Goal: Task Accomplishment & Management: Manage account settings

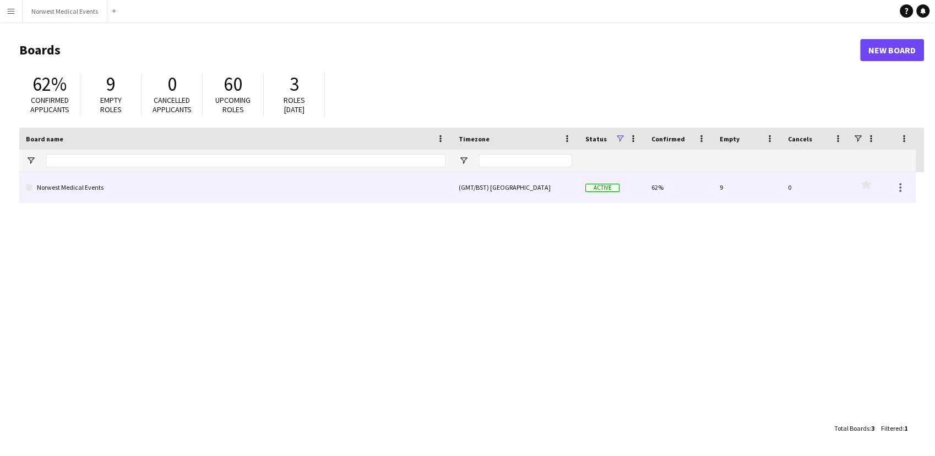
click at [425, 187] on link "Norwest Medical Events" at bounding box center [235, 187] width 419 height 31
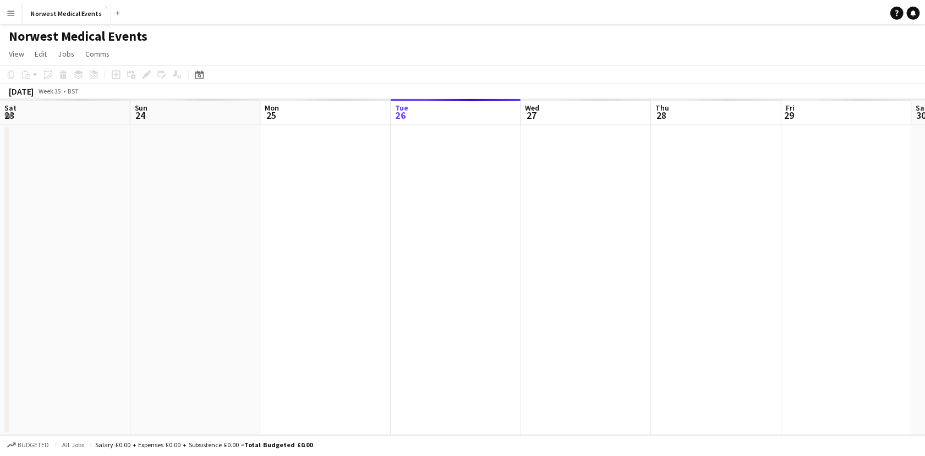
scroll to position [0, 263]
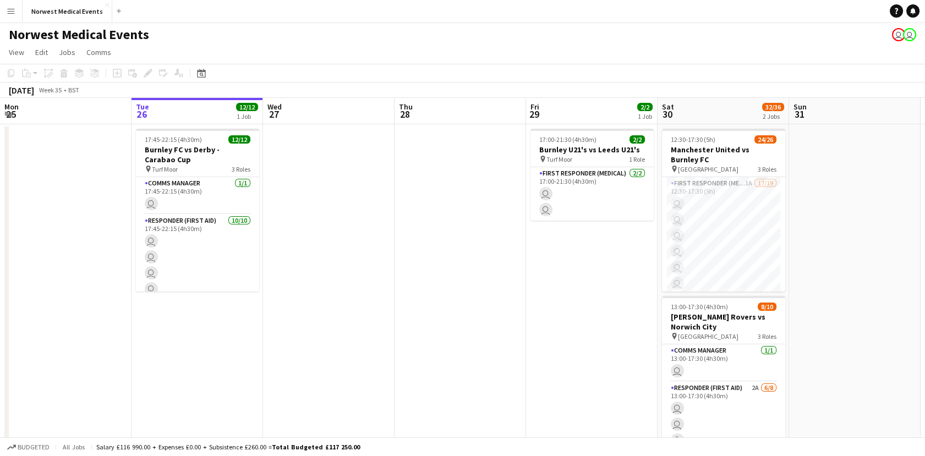
click at [425, 187] on app-date-cell at bounding box center [461, 302] width 132 height 357
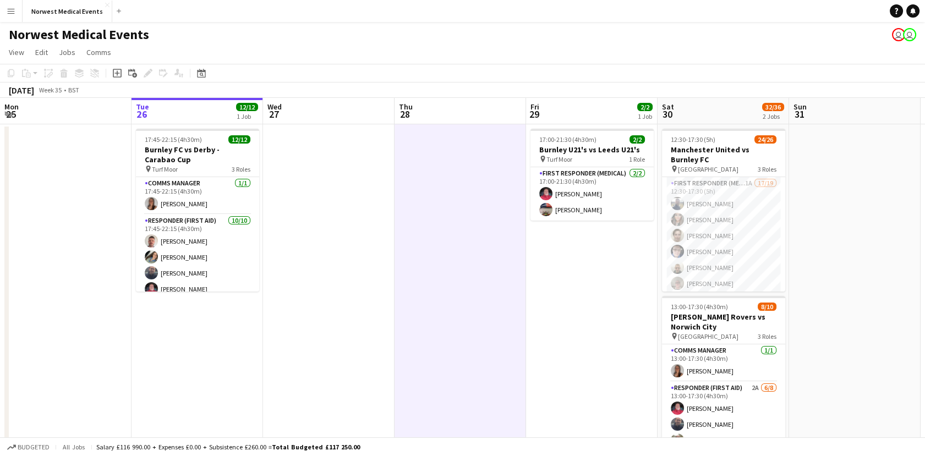
click at [566, 337] on app-date-cell "17:00-21:30 (4h30m) 2/2 Burnley U21's vs Leeds U21's pin Turf Moor 1 Role First…" at bounding box center [592, 302] width 132 height 357
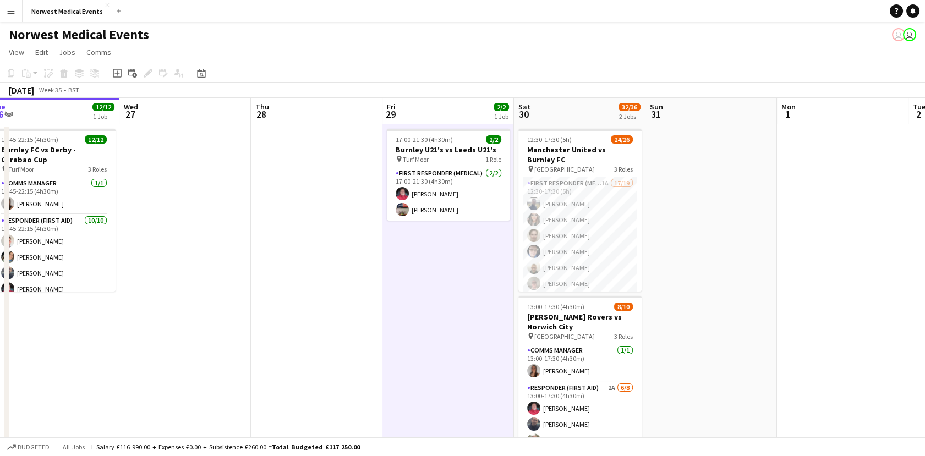
scroll to position [0, 447]
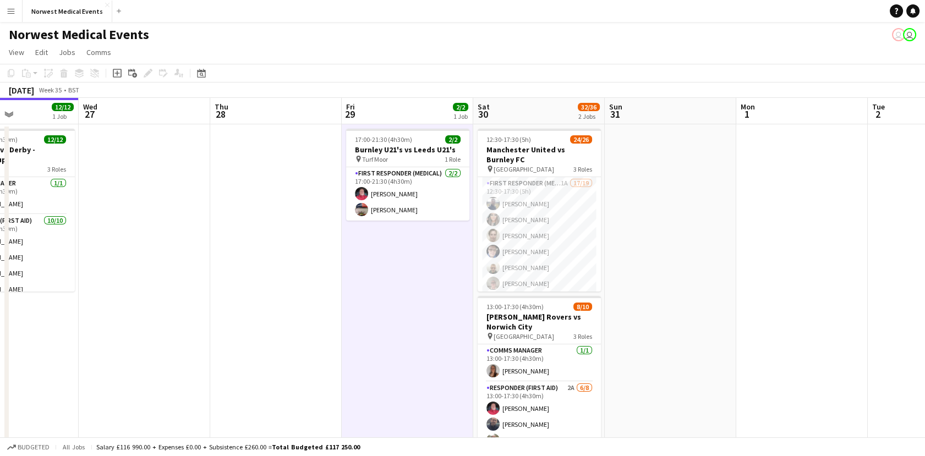
drag, startPoint x: 631, startPoint y: 351, endPoint x: 446, endPoint y: 339, distance: 184.8
click at [446, 339] on app-calendar-viewport "Sat 23 16/16 2 Jobs Sun 24 2/2 1 Job Mon 25 Tue 26 12/12 1 Job Wed 27 Thu 28 Fr…" at bounding box center [462, 315] width 925 height 434
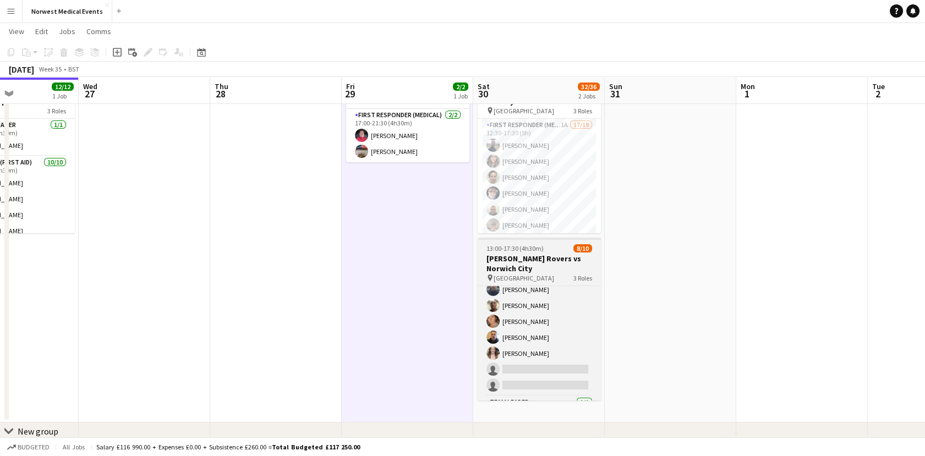
scroll to position [110, 0]
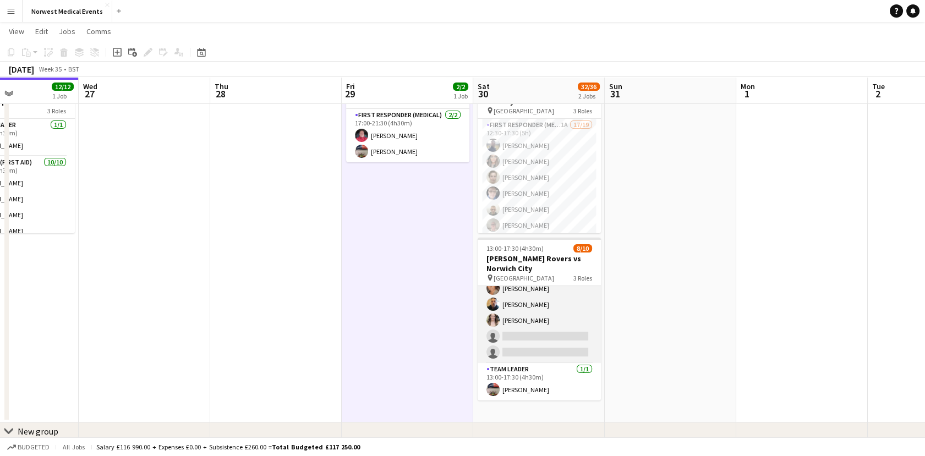
click at [541, 337] on app-card-role "Responder (First Aid) 2A [DATE] 13:00-17:30 (4h30m) [PERSON_NAME] [PERSON_NAME]…" at bounding box center [539, 288] width 123 height 149
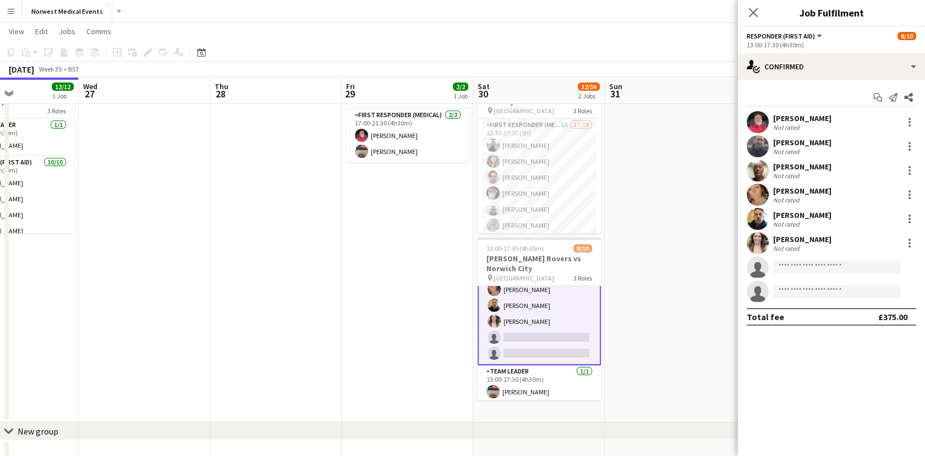
scroll to position [110, 0]
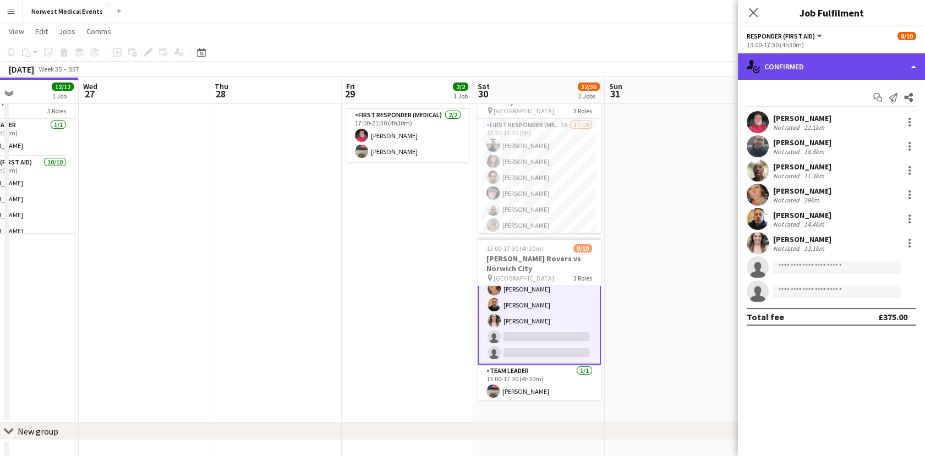
click at [796, 68] on div "single-neutral-actions-check-2 Confirmed" at bounding box center [831, 66] width 187 height 26
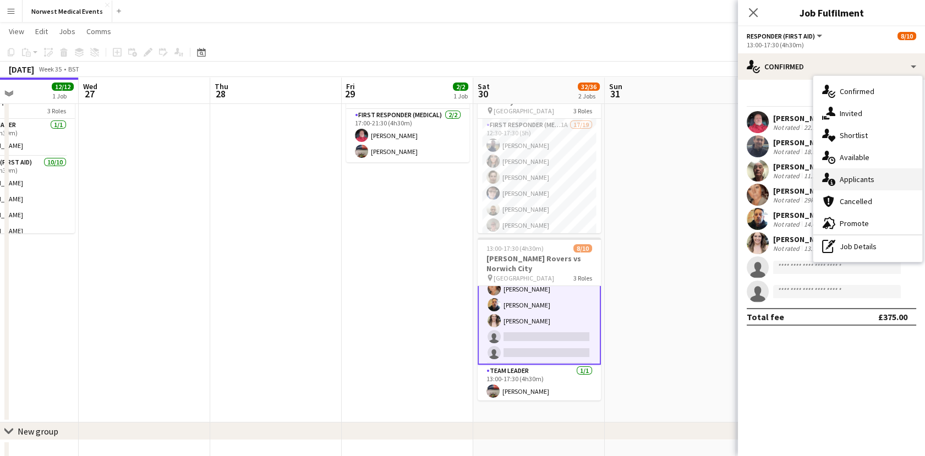
click at [844, 178] on div "single-neutral-actions-information Applicants" at bounding box center [868, 179] width 109 height 22
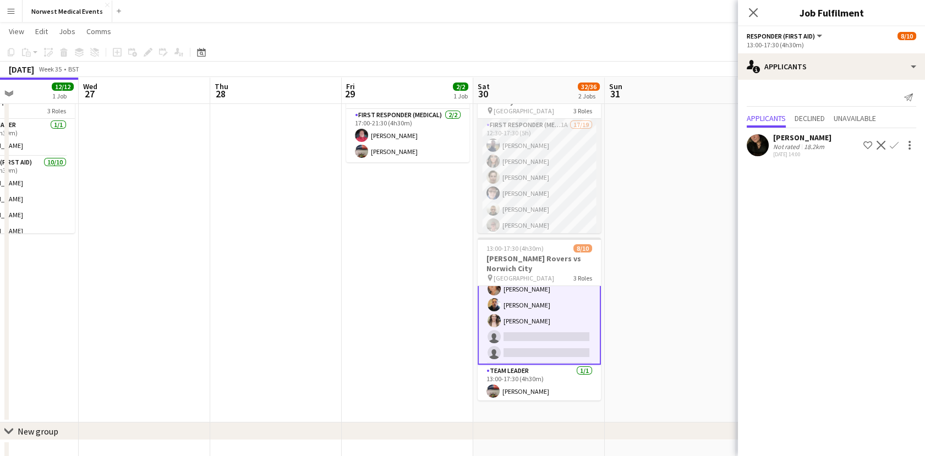
click at [555, 182] on app-card-role "First Responder (Medical) 1A 17/19 12:30-17:30 (5h) [PERSON_NAME] [PERSON_NAME]…" at bounding box center [539, 281] width 123 height 325
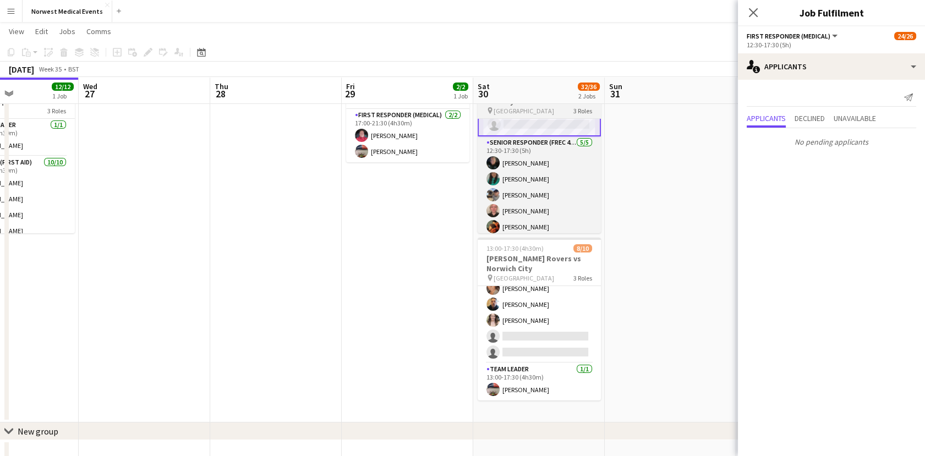
scroll to position [367, 0]
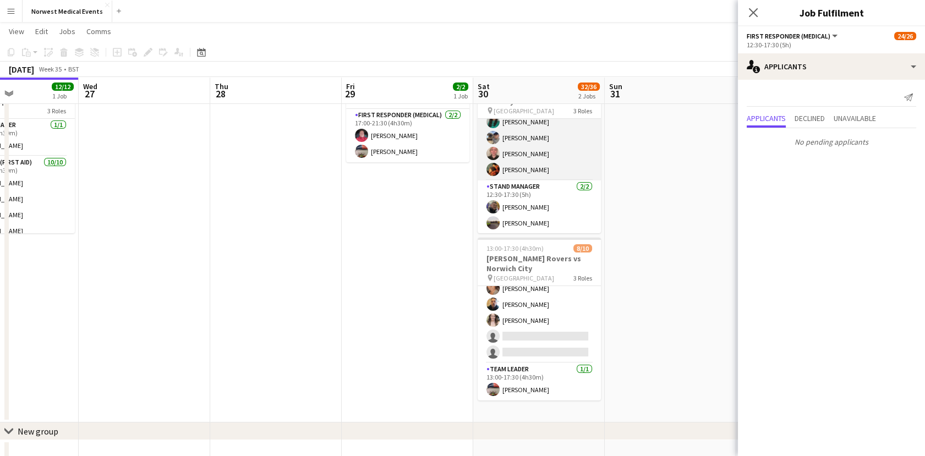
click at [560, 178] on app-card-role "Senior Responder (FREC 4 or Above) [DATE] 12:30-17:30 (5h) [PERSON_NAME] [PERSO…" at bounding box center [539, 129] width 123 height 101
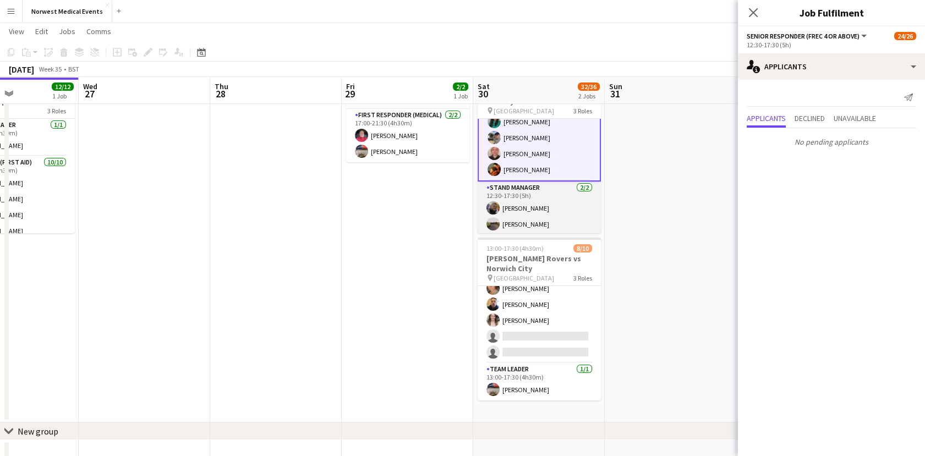
click at [557, 210] on app-card-role "Stand Manager [DATE] 12:30-17:30 (5h) [PERSON_NAME] [PERSON_NAME]" at bounding box center [539, 208] width 123 height 53
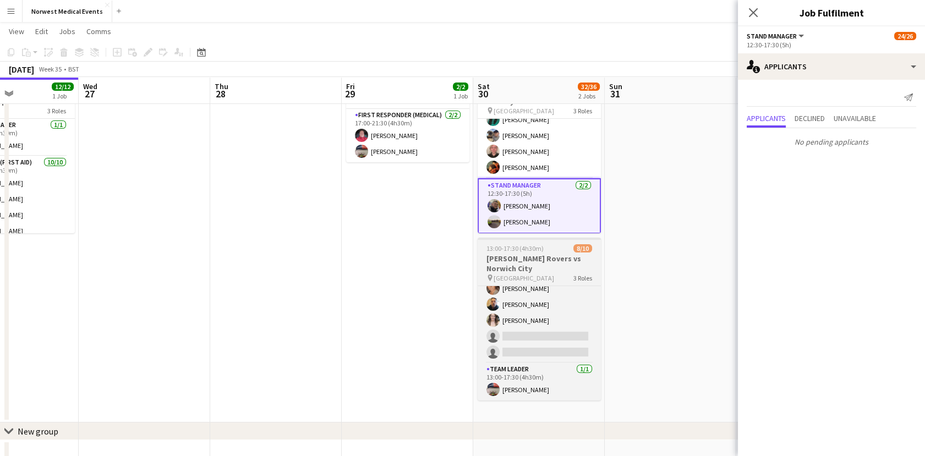
scroll to position [0, 0]
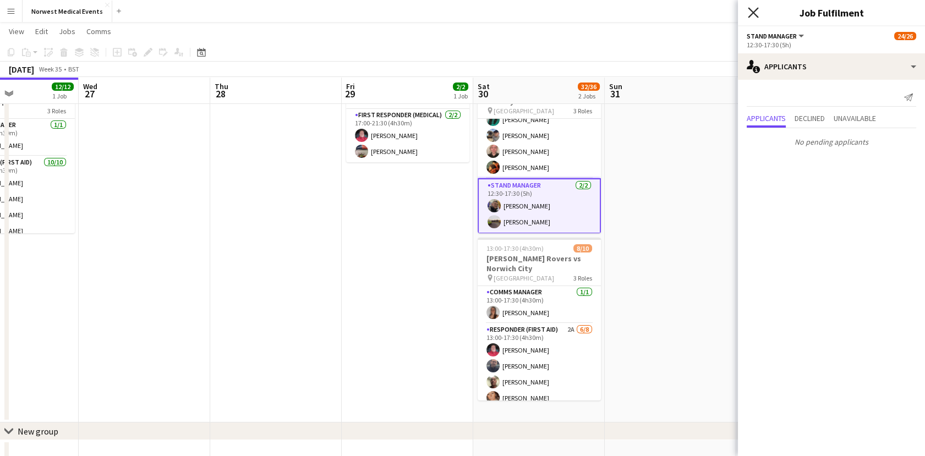
click at [757, 11] on icon "Close pop-in" at bounding box center [753, 12] width 10 height 10
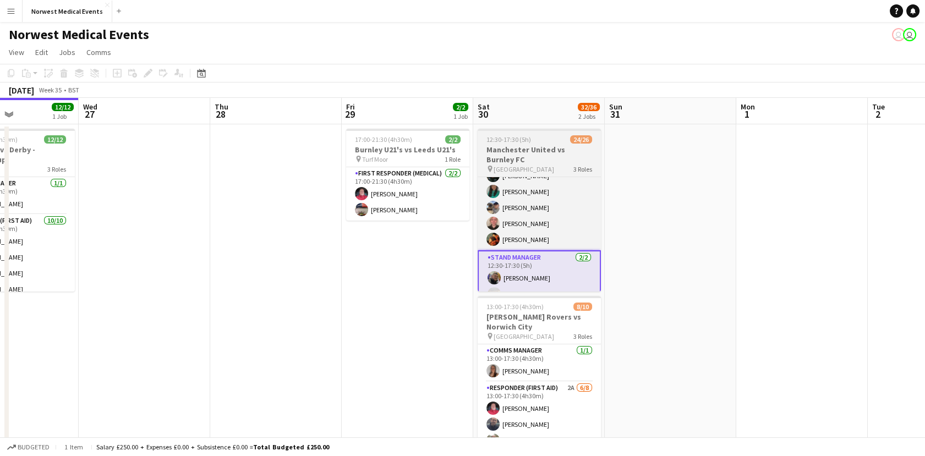
scroll to position [367, 0]
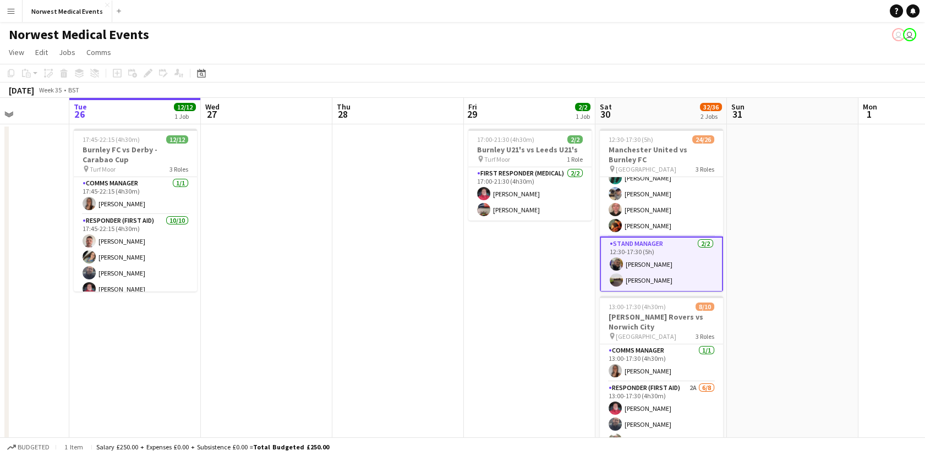
drag, startPoint x: 171, startPoint y: 198, endPoint x: 299, endPoint y: 239, distance: 135.3
click at [299, 239] on app-calendar-viewport "Sat 23 16/16 2 Jobs Sun 24 2/2 1 Job Mon 25 Tue 26 12/12 1 Job Wed 27 Thu 28 Fr…" at bounding box center [462, 315] width 925 height 434
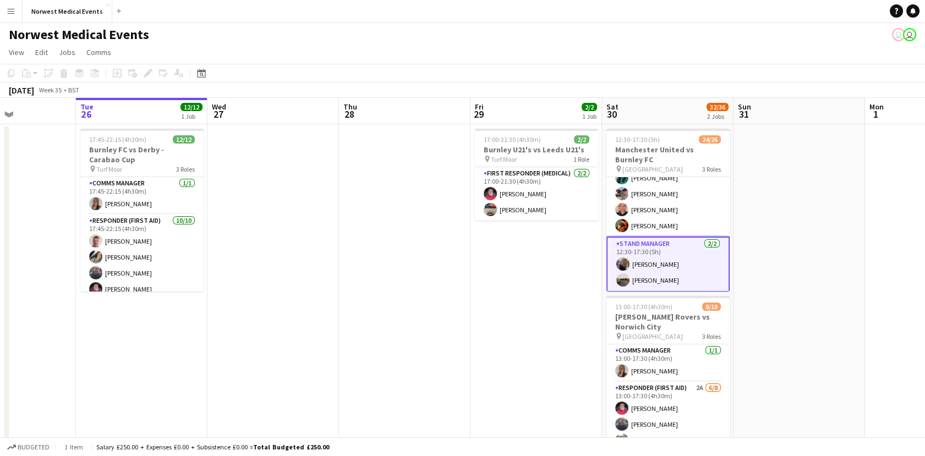
scroll to position [0, 286]
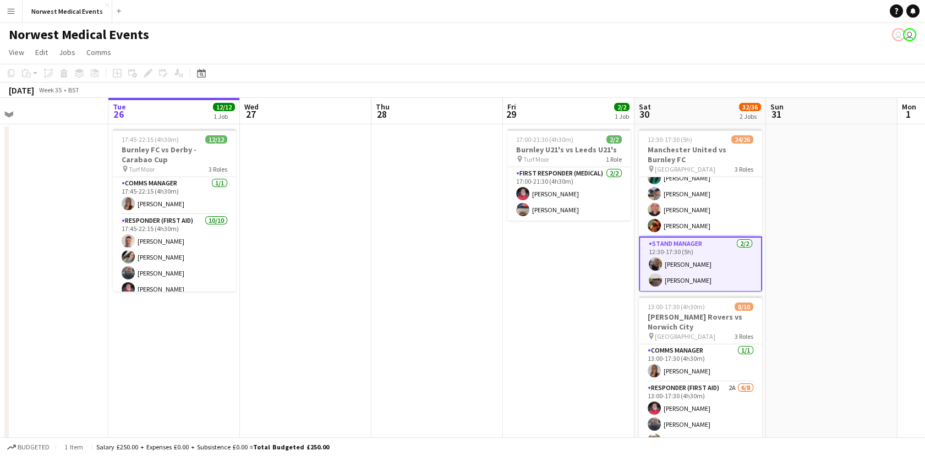
drag, startPoint x: 118, startPoint y: 342, endPoint x: 150, endPoint y: 367, distance: 40.5
click at [150, 367] on app-calendar-viewport "Sat 23 16/16 2 Jobs Sun 24 2/2 1 Job Mon 25 Tue 26 12/12 1 Job Wed 27 Thu 28 Fr…" at bounding box center [462, 315] width 925 height 434
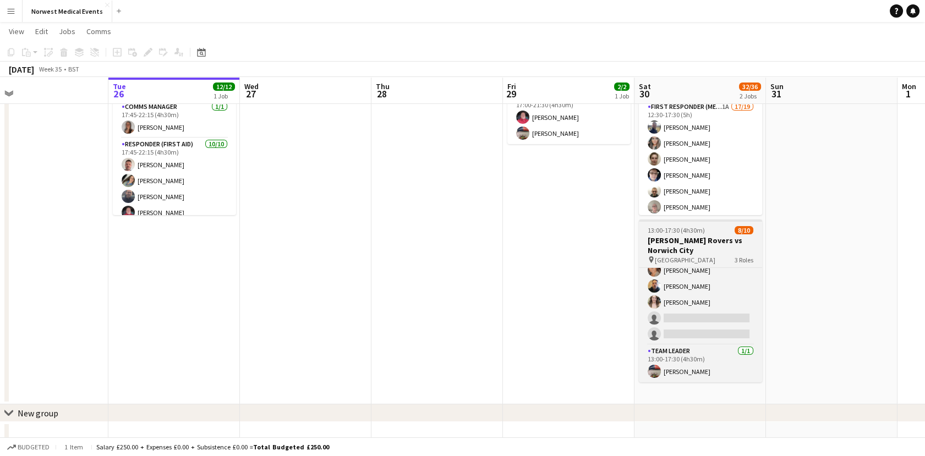
scroll to position [0, 0]
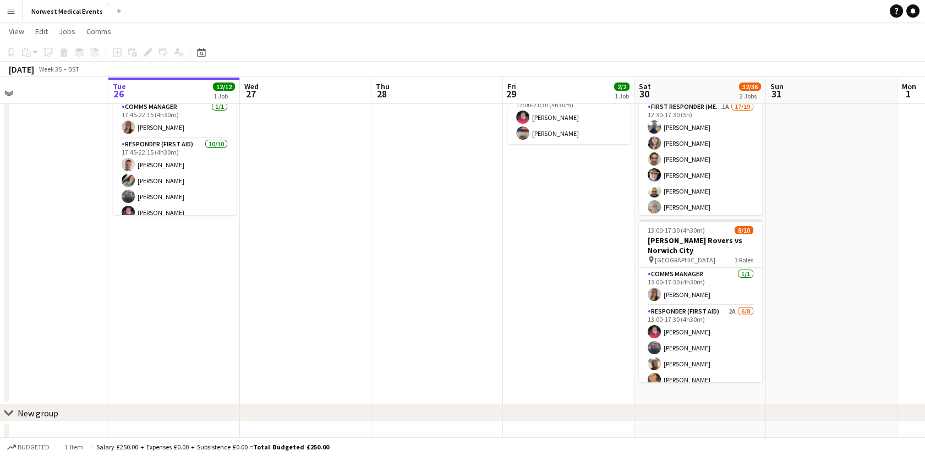
click at [845, 193] on app-date-cell at bounding box center [832, 226] width 132 height 357
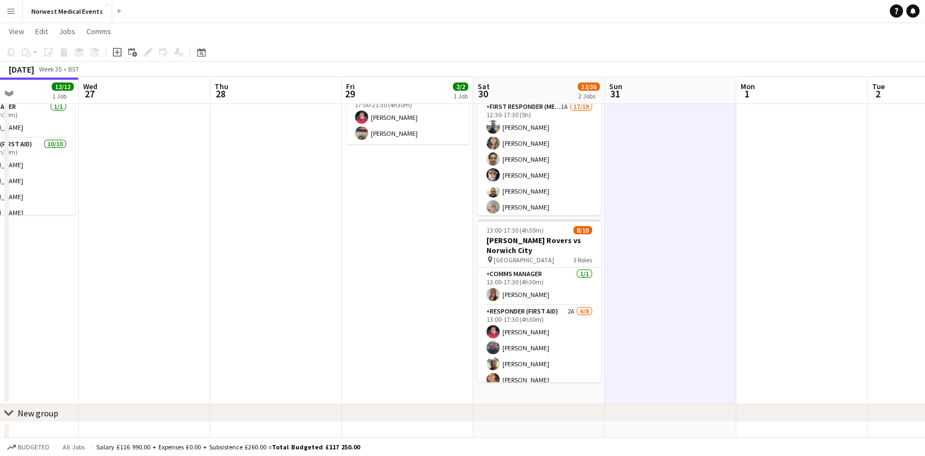
drag, startPoint x: 845, startPoint y: 193, endPoint x: 383, endPoint y: 278, distance: 469.6
click at [383, 278] on app-calendar-viewport "Sat 23 16/16 2 Jobs Sun 24 2/2 1 Job Mon 25 Tue 26 12/12 1 Job Wed 27 Thu 28 Fr…" at bounding box center [462, 212] width 925 height 488
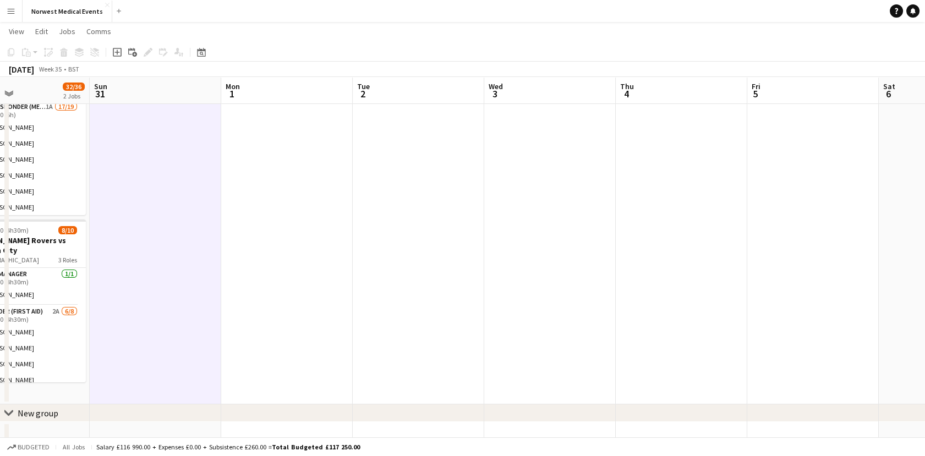
scroll to position [0, 440]
drag, startPoint x: 708, startPoint y: 280, endPoint x: 490, endPoint y: 275, distance: 218.0
click at [490, 275] on app-calendar-viewport "Wed 27 Thu 28 Fri 29 2/2 1 Job Sat 30 32/36 2 Jobs Sun 31 Mon 1 Tue 2 Wed 3 Thu…" at bounding box center [462, 212] width 925 height 488
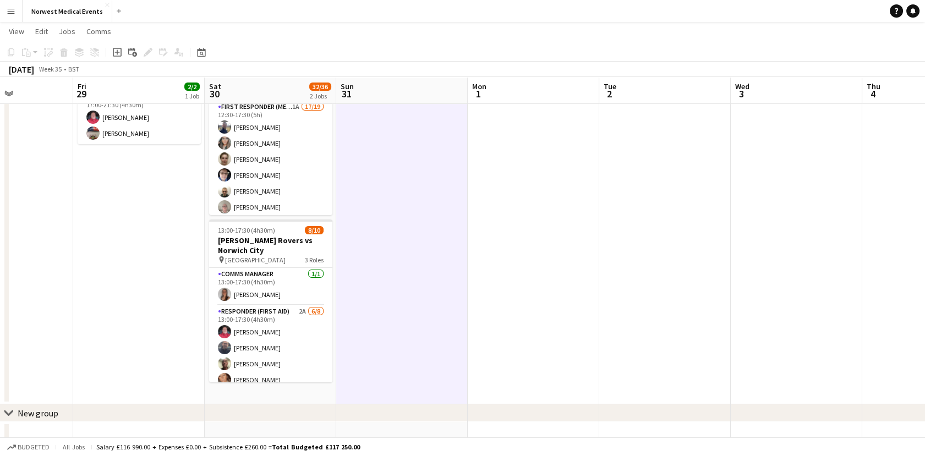
drag, startPoint x: 232, startPoint y: 325, endPoint x: 505, endPoint y: 299, distance: 274.8
click at [505, 299] on app-calendar-viewport "Tue 26 12/12 1 Job Wed 27 Thu 28 Fri 29 2/2 1 Job Sat 30 32/36 2 Jobs Sun 31 Mo…" at bounding box center [462, 212] width 925 height 488
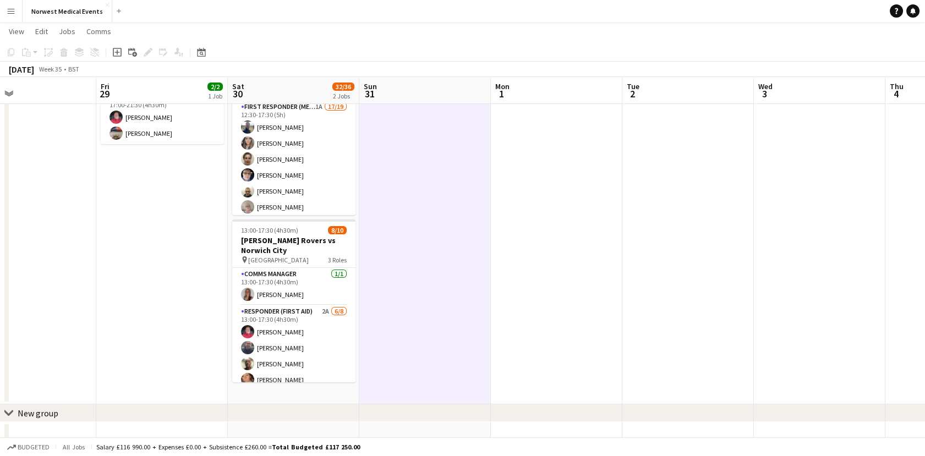
click at [9, 12] on app-icon "Menu" at bounding box center [11, 11] width 9 height 9
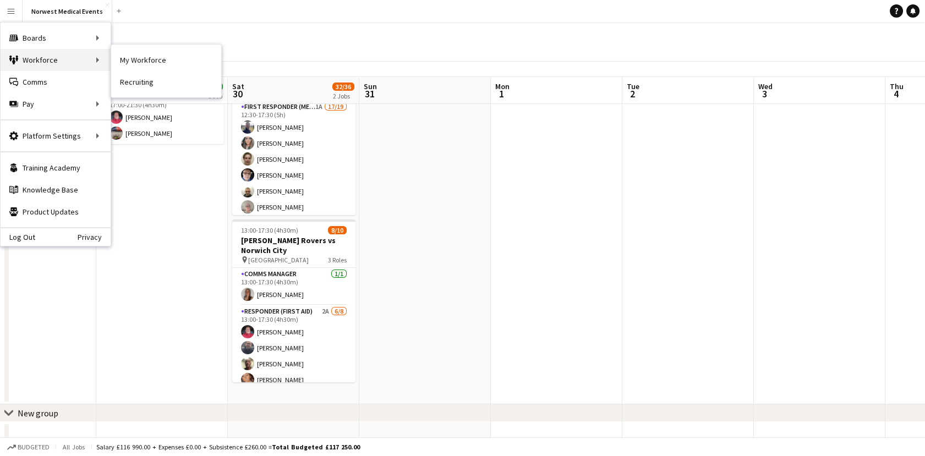
click at [44, 57] on div "Workforce Workforce" at bounding box center [56, 60] width 110 height 22
click at [134, 63] on link "My Workforce" at bounding box center [166, 60] width 110 height 22
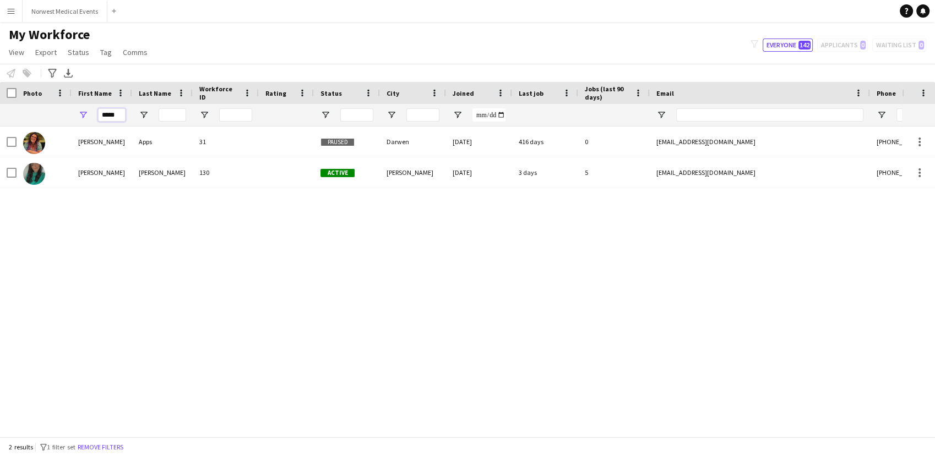
click at [119, 117] on input "*****" at bounding box center [112, 114] width 28 height 13
type input "*"
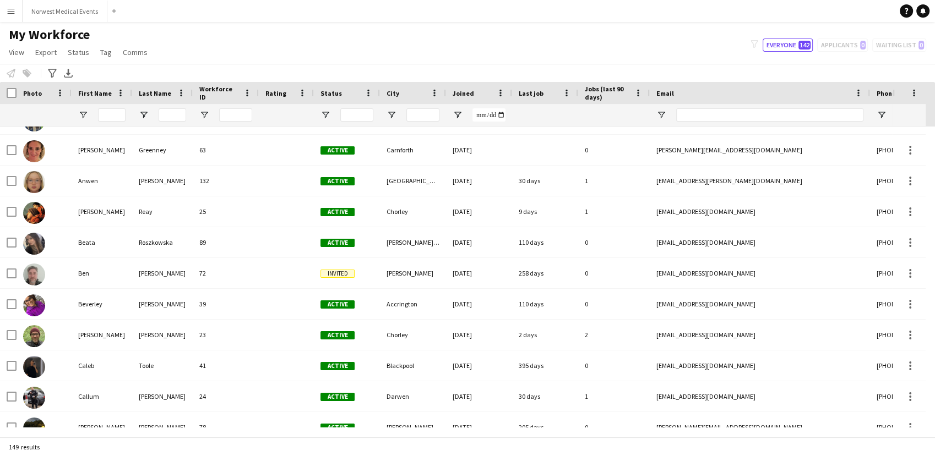
click at [509, 41] on div "My Workforce View Views Default view New view Update view Delete view Edit name…" at bounding box center [467, 44] width 935 height 37
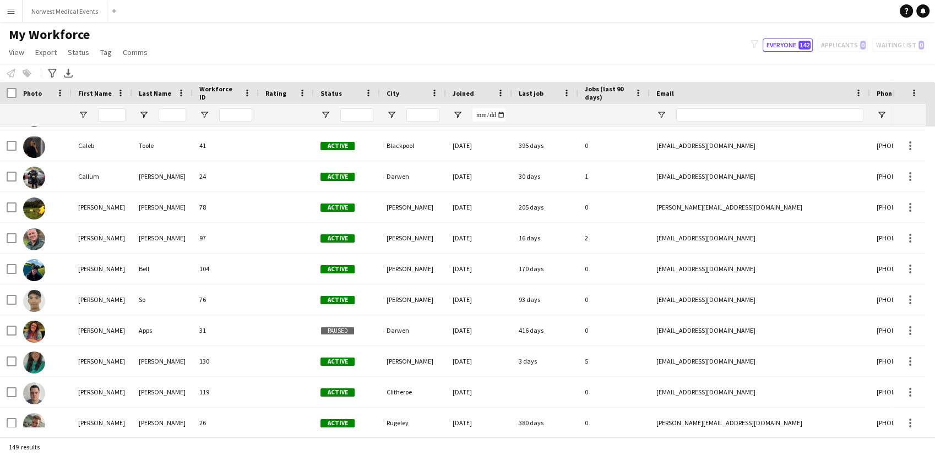
scroll to position [542, 0]
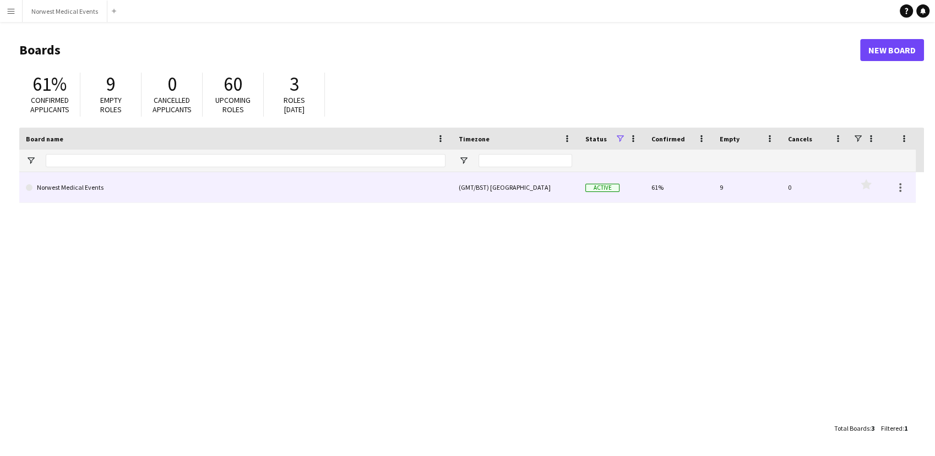
click at [401, 190] on link "Norwest Medical Events" at bounding box center [235, 187] width 419 height 31
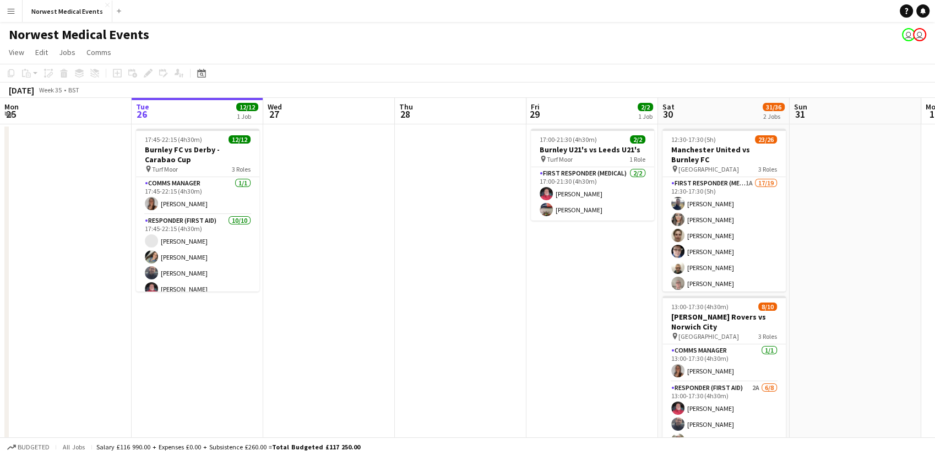
drag, startPoint x: 672, startPoint y: 292, endPoint x: 242, endPoint y: 297, distance: 430.4
click at [242, 297] on app-calendar-viewport "Sat 23 16/16 2 Jobs Sun 24 2/2 1 Job Mon 25 Tue 26 12/12 1 Job Wed 27 Thu 28 Fr…" at bounding box center [467, 315] width 935 height 434
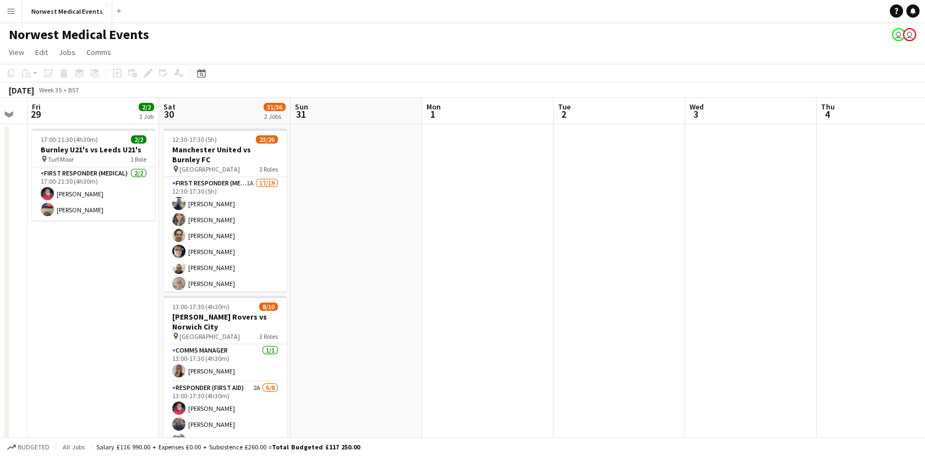
drag, startPoint x: 599, startPoint y: 323, endPoint x: 226, endPoint y: 306, distance: 373.0
click at [226, 306] on app-calendar-viewport "Tue 26 12/12 1 Job Wed 27 Thu 28 Fri 29 2/2 1 Job Sat 30 31/36 2 Jobs Sun 31 Mo…" at bounding box center [462, 315] width 925 height 434
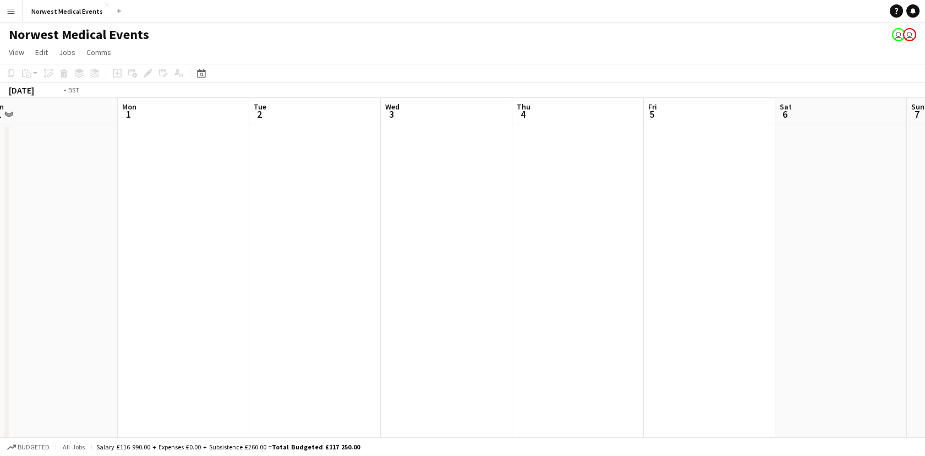
drag, startPoint x: 582, startPoint y: 299, endPoint x: 226, endPoint y: 256, distance: 358.7
click at [226, 256] on app-calendar-viewport "Thu 28 Fri 29 2/2 1 Job Sat 30 31/36 2 Jobs Sun 31 Mon 1 Tue 2 Wed 3 Thu 4 Fri …" at bounding box center [462, 315] width 925 height 434
drag, startPoint x: 606, startPoint y: 288, endPoint x: 305, endPoint y: 272, distance: 300.9
click at [305, 272] on app-calendar-viewport "Sat 30 31/36 2 Jobs Sun 31 Mon 1 Tue 2 Wed 3 Thu 4 Fri 5 Sat 6 Sun 7 Mon 8 Tue …" at bounding box center [462, 315] width 925 height 434
drag, startPoint x: 656, startPoint y: 306, endPoint x: 317, endPoint y: 333, distance: 339.6
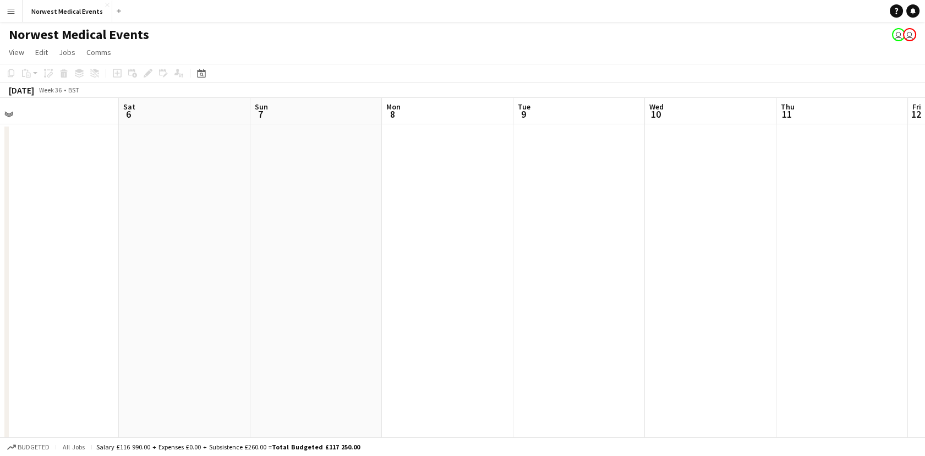
click at [317, 333] on app-calendar-viewport "Mon 1 Tue 2 Wed 3 Thu 4 Fri 5 Sat 6 Sun 7 Mon 8 Tue 9 Wed 10 Thu 11 Fri 12 Sat …" at bounding box center [462, 315] width 925 height 434
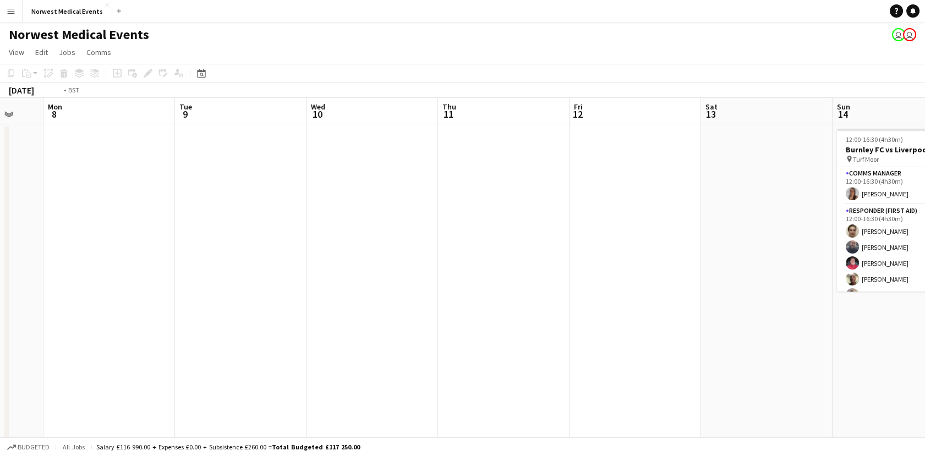
drag, startPoint x: 610, startPoint y: 313, endPoint x: 291, endPoint y: 342, distance: 320.6
click at [291, 342] on app-calendar-viewport "Thu 4 Fri 5 Sat 6 Sun 7 Mon 8 Tue 9 Wed 10 Thu 11 Fri 12 Sat 13 Sun 14 12/12 1 …" at bounding box center [462, 315] width 925 height 434
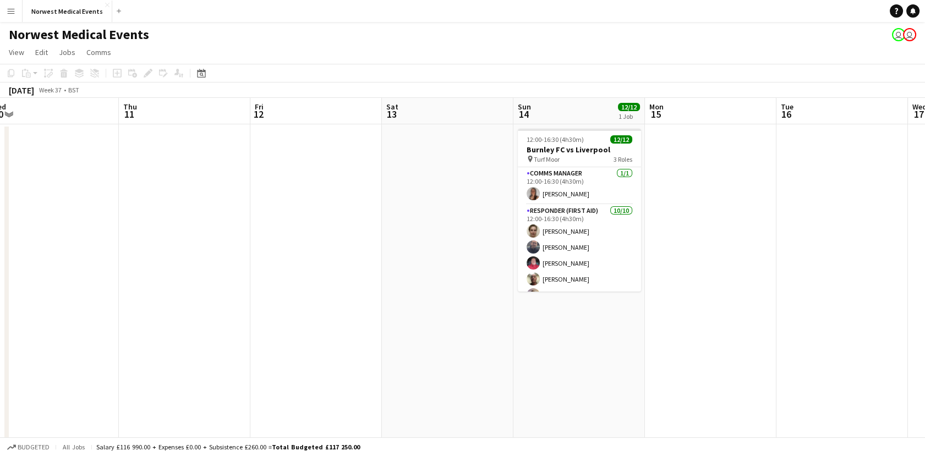
drag, startPoint x: 570, startPoint y: 346, endPoint x: 258, endPoint y: 330, distance: 312.5
click at [258, 330] on app-calendar-viewport "Sun 7 Mon 8 Tue 9 Wed 10 Thu 11 Fri 12 Sat 13 Sun 14 12/12 1 Job Mon 15 Tue 16 …" at bounding box center [462, 315] width 925 height 434
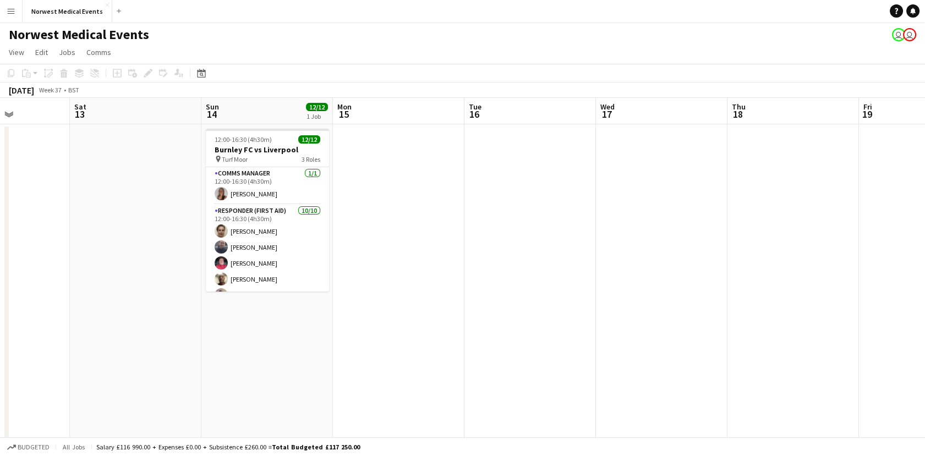
drag, startPoint x: 603, startPoint y: 286, endPoint x: 290, endPoint y: 274, distance: 313.4
click at [290, 274] on app-calendar-viewport "Tue 9 Wed 10 Thu 11 Fri 12 Sat 13 Sun 14 12/12 1 Job Mon 15 Tue 16 Wed 17 Thu 1…" at bounding box center [462, 398] width 925 height 601
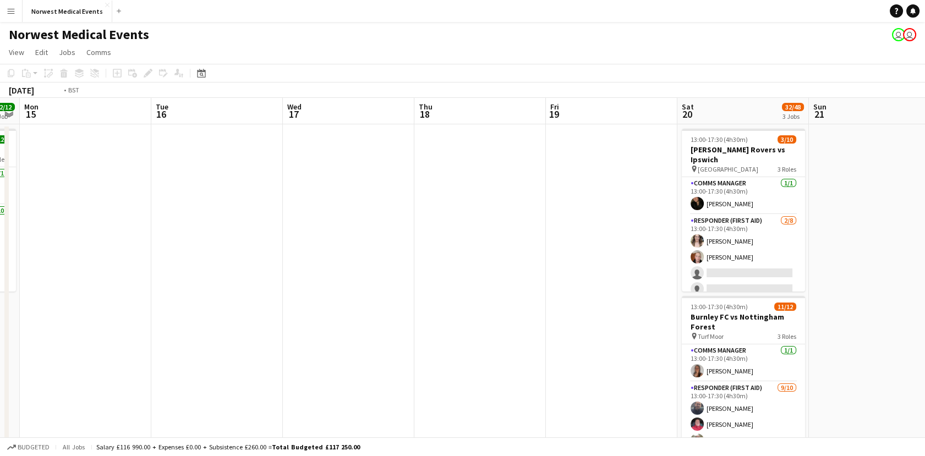
drag, startPoint x: 454, startPoint y: 308, endPoint x: 197, endPoint y: 282, distance: 257.7
click at [197, 282] on app-calendar-viewport "Fri 12 Sat 13 Sun 14 12/12 1 Job Mon 15 Tue 16 Wed 17 Thu 18 Fri 19 Sat 20 32/4…" at bounding box center [462, 398] width 925 height 601
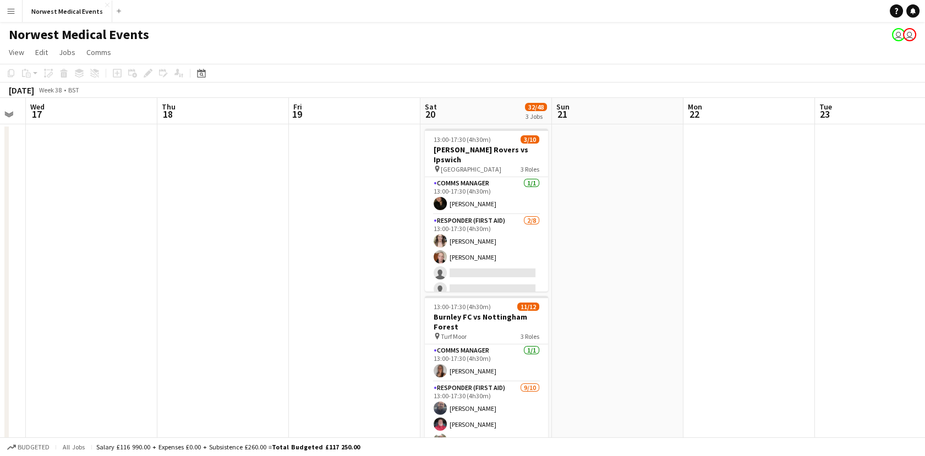
drag, startPoint x: 654, startPoint y: 306, endPoint x: 291, endPoint y: 336, distance: 364.0
click at [291, 336] on app-calendar-viewport "Sun 14 12/12 1 Job Mon 15 Tue 16 Wed 17 Thu 18 Fri 19 Sat 20 32/48 3 Jobs Sun 2…" at bounding box center [462, 398] width 925 height 601
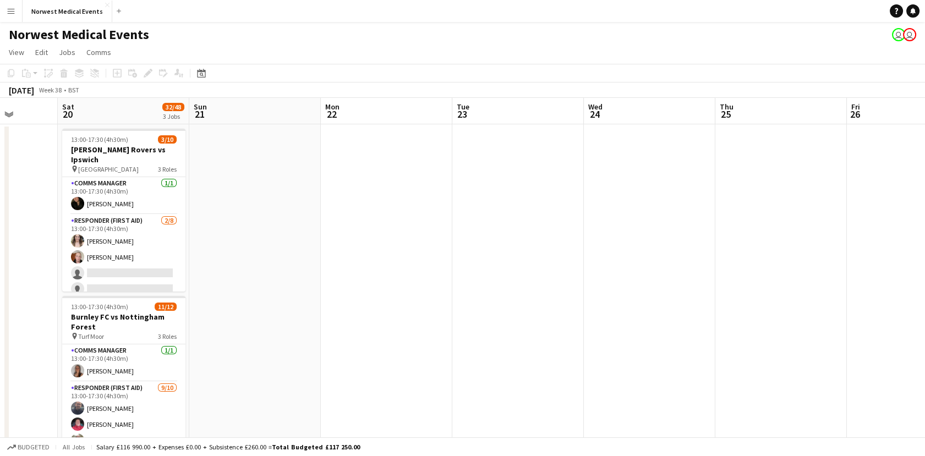
drag, startPoint x: 542, startPoint y: 336, endPoint x: 259, endPoint y: 304, distance: 284.7
click at [259, 304] on app-calendar-viewport "Tue 16 Wed 17 Thu 18 Fri 19 Sat 20 32/48 3 Jobs Sun 21 Mon 22 Tue 23 Wed 24 Thu…" at bounding box center [462, 398] width 925 height 601
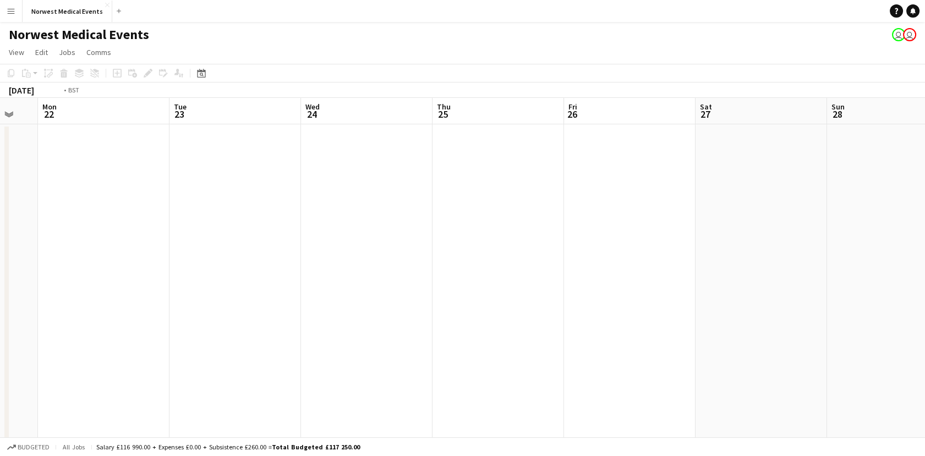
drag, startPoint x: 604, startPoint y: 315, endPoint x: 296, endPoint y: 319, distance: 308.8
click at [296, 319] on app-calendar-viewport "Fri 19 Sat 20 32/48 3 Jobs Sun 21 Mon 22 Tue 23 Wed 24 Thu 25 Fri 26 Sat 27 Sun…" at bounding box center [462, 398] width 925 height 601
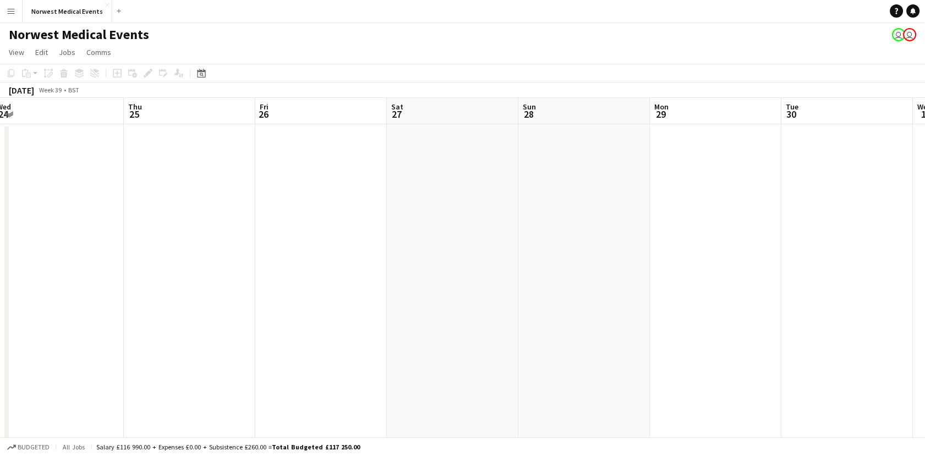
drag, startPoint x: 616, startPoint y: 285, endPoint x: 214, endPoint y: 290, distance: 402.4
click at [214, 290] on app-calendar-viewport "Sun 21 Mon 22 Tue 23 Wed 24 Thu 25 Fri 26 Sat 27 Sun 28 Mon 29 Tue 30 Wed 1 Thu…" at bounding box center [462, 398] width 925 height 601
drag, startPoint x: 504, startPoint y: 298, endPoint x: 157, endPoint y: 277, distance: 346.8
click at [157, 277] on app-calendar-viewport "Tue 23 Wed 24 Thu 25 Fri 26 Sat 27 Sun 28 Mon 29 Tue 30 Wed 1 Thu 2 Fri 3 Sat 4…" at bounding box center [462, 398] width 925 height 601
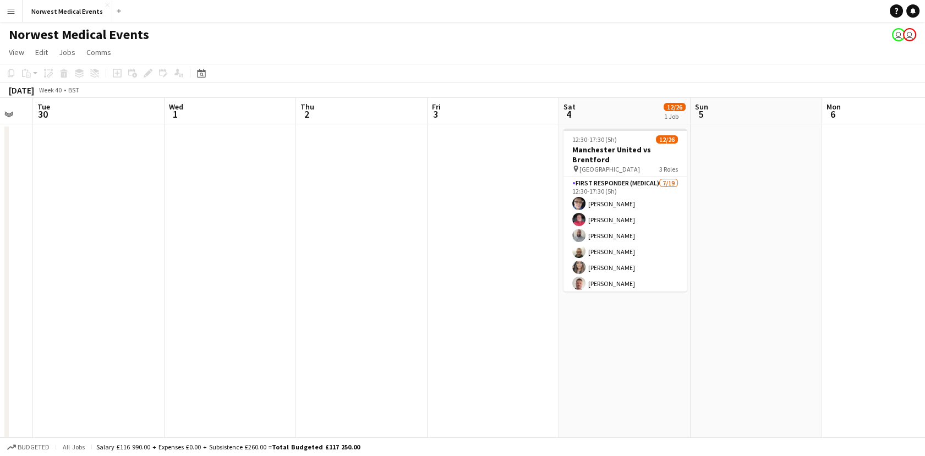
drag, startPoint x: 489, startPoint y: 327, endPoint x: 150, endPoint y: 306, distance: 339.2
click at [150, 306] on app-calendar-viewport "Sat 27 Sun 28 Mon 29 Tue 30 Wed 1 Thu 2 Fri 3 Sat 4 12/26 1 Job Sun 5 Mon 6 Tue…" at bounding box center [462, 398] width 925 height 601
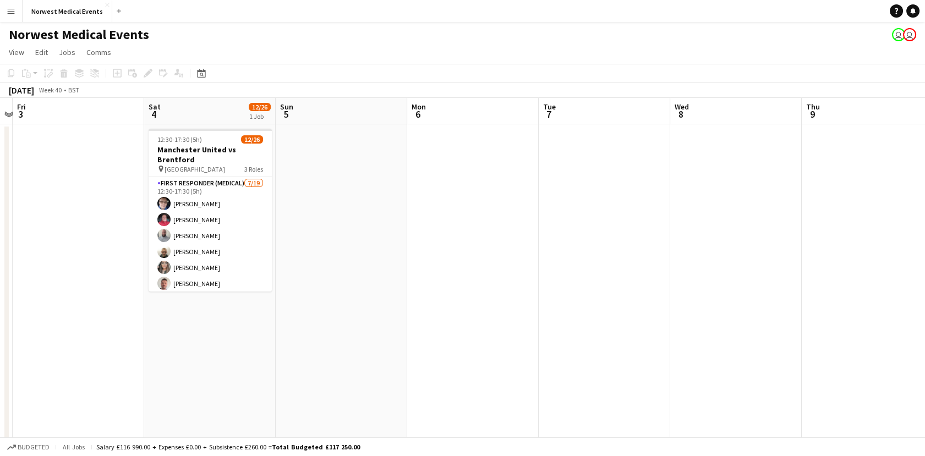
drag, startPoint x: 525, startPoint y: 297, endPoint x: 172, endPoint y: 283, distance: 353.1
click at [172, 283] on app-calendar-viewport "Mon 29 Tue 30 Wed 1 Thu 2 Fri 3 Sat 4 12/26 1 Job Sun 5 Mon 6 Tue 7 Wed 8 Thu 9…" at bounding box center [462, 398] width 925 height 601
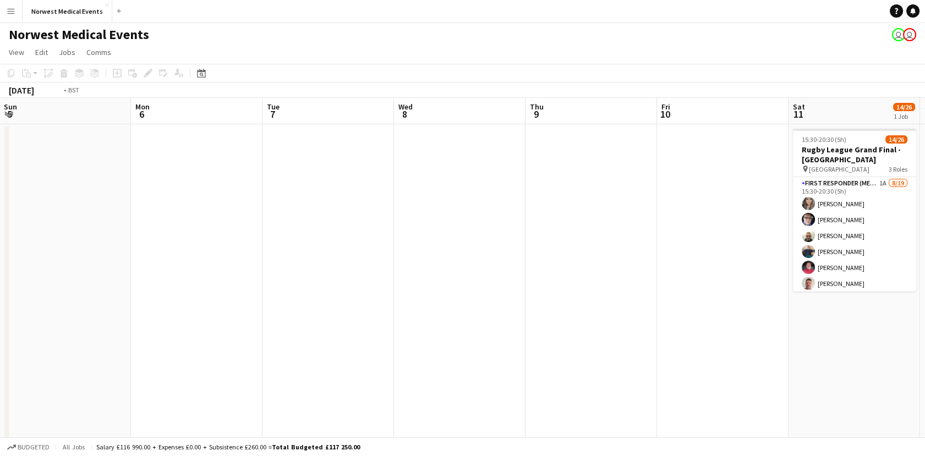
drag, startPoint x: 537, startPoint y: 281, endPoint x: 191, endPoint y: 269, distance: 345.9
click at [191, 269] on app-calendar-viewport "Wed 1 Thu 2 Fri 3 Sat 4 12/26 1 Job Sun 5 Mon 6 Tue 7 Wed 8 Thu 9 Fri 10 Sat 11…" at bounding box center [462, 398] width 925 height 601
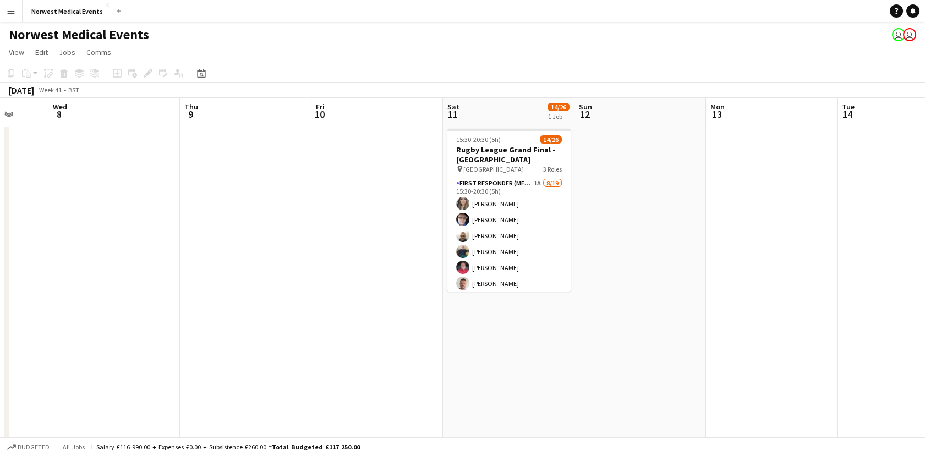
drag, startPoint x: 664, startPoint y: 327, endPoint x: 218, endPoint y: 362, distance: 447.2
click at [218, 362] on app-calendar-viewport "Sun 5 Mon 6 Tue 7 Wed 8 Thu 9 Fri 10 Sat 11 14/26 1 Job Sun 12 Mon 13 Tue 14 We…" at bounding box center [462, 398] width 925 height 601
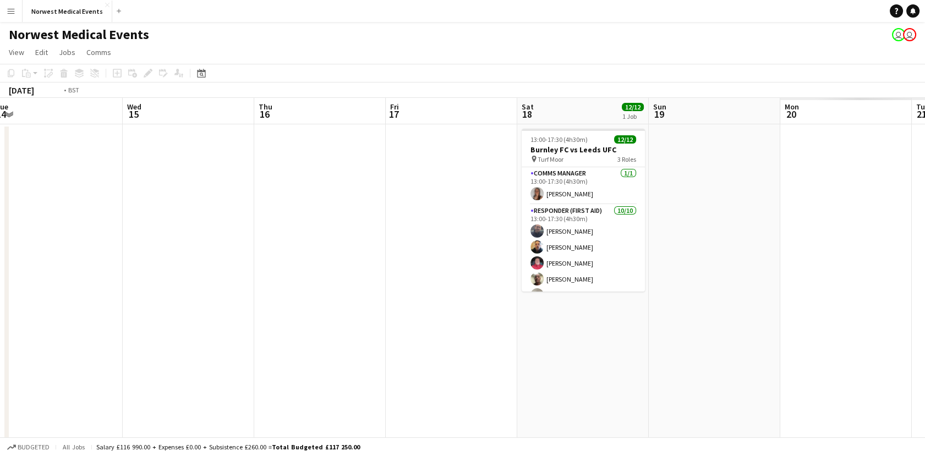
drag, startPoint x: 581, startPoint y: 347, endPoint x: 176, endPoint y: 332, distance: 404.8
click at [176, 332] on app-calendar-viewport "Fri 10 Sat 11 14/26 1 Job Sun 12 Mon 13 Tue 14 Wed 15 Thu 16 Fri 17 Sat 18 12/1…" at bounding box center [462, 398] width 925 height 601
drag, startPoint x: 507, startPoint y: 339, endPoint x: 171, endPoint y: 293, distance: 339.4
click at [171, 293] on app-calendar-viewport "Fri 10 Sat 11 14/26 1 Job Sun 12 Mon 13 Tue 14 Wed 15 Thu 16 Fri 17 Sat 18 12/1…" at bounding box center [462, 398] width 925 height 601
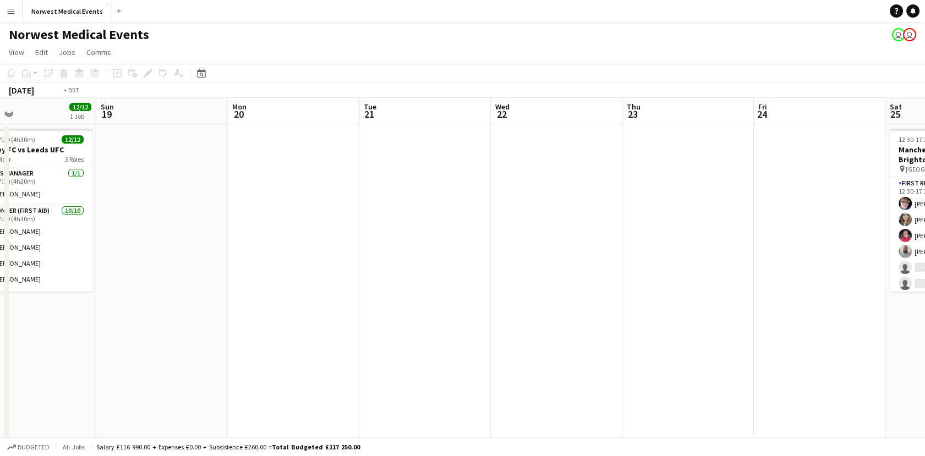
drag, startPoint x: 839, startPoint y: 258, endPoint x: 364, endPoint y: 204, distance: 478.5
click at [364, 204] on app-calendar-viewport "Tue 14 Wed 15 Thu 16 Fri 17 Sat 18 12/12 1 Job Sun 19 Mon 20 Tue 21 Wed 22 Thu …" at bounding box center [462, 398] width 925 height 601
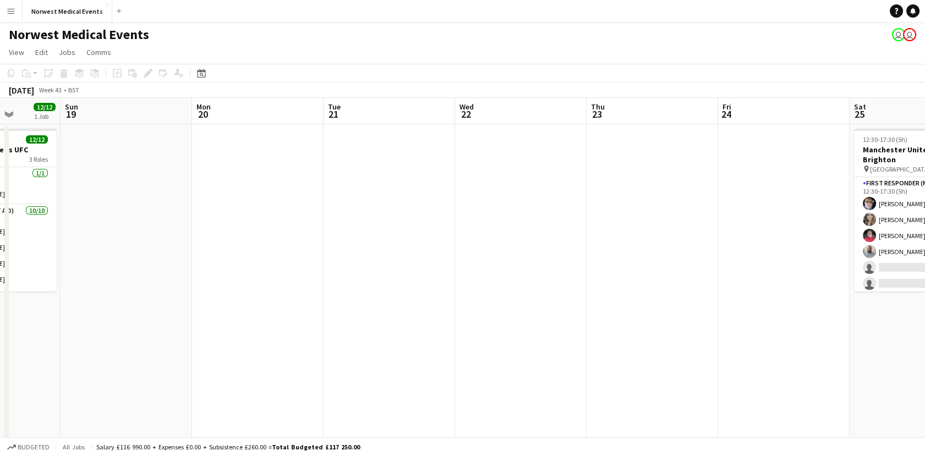
drag, startPoint x: 839, startPoint y: 237, endPoint x: 255, endPoint y: 203, distance: 585.0
click at [255, 203] on app-calendar-viewport "Thu 16 Fri 17 Sat 18 12/12 1 Job Sun 19 Mon 20 Tue 21 Wed 22 Thu 23 Fri 24 Sat …" at bounding box center [462, 398] width 925 height 601
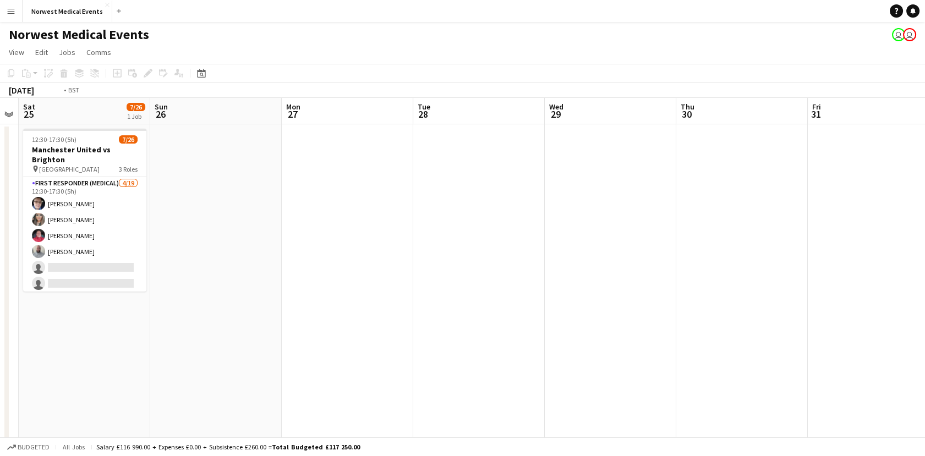
drag, startPoint x: 609, startPoint y: 231, endPoint x: 114, endPoint y: 187, distance: 497.3
click at [114, 187] on app-calendar-viewport "Tue 21 Wed 22 Thu 23 Fri 24 Sat 25 7/26 1 Job Sun 26 Mon 27 Tue 28 Wed 29 Thu 3…" at bounding box center [462, 398] width 925 height 601
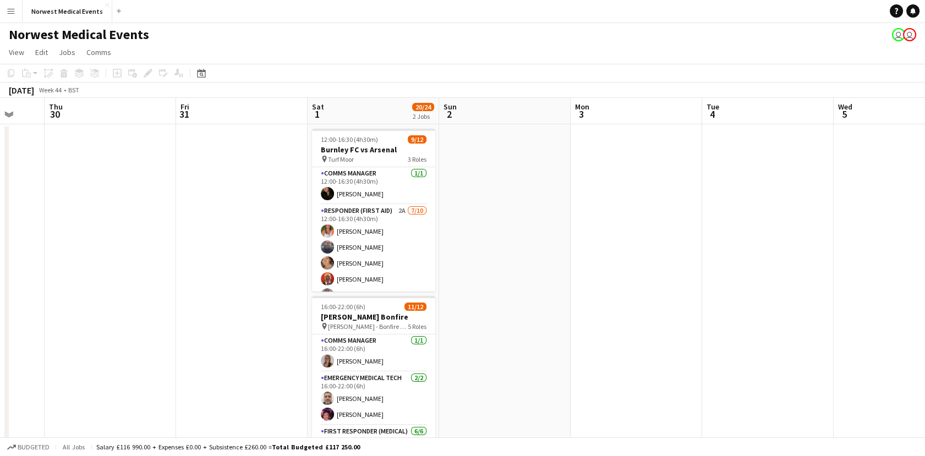
drag, startPoint x: 633, startPoint y: 176, endPoint x: 92, endPoint y: 167, distance: 540.6
click at [159, 195] on app-calendar-viewport "Sun 26 Mon 27 Tue 28 Wed 29 Thu 30 Fri 31 Sat 1 20/24 2 Jobs Sun 2 Mon 3 Tue 4 …" at bounding box center [462, 398] width 925 height 601
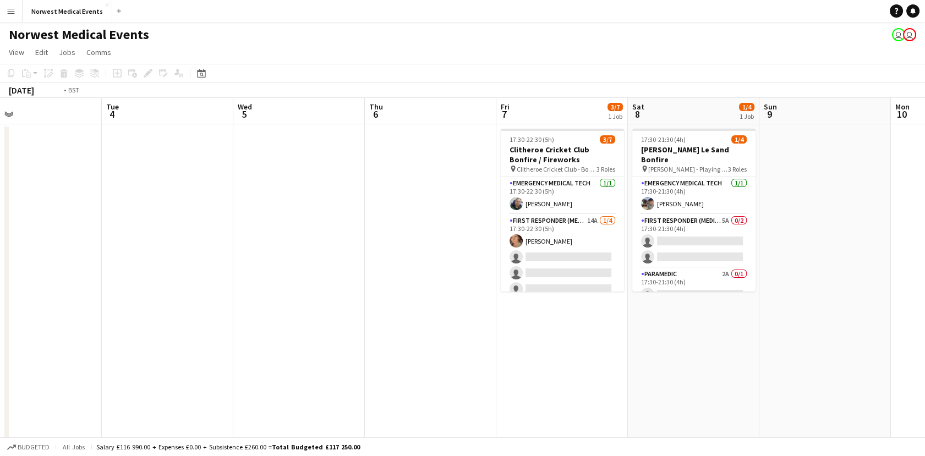
drag, startPoint x: 681, startPoint y: 244, endPoint x: 59, endPoint y: 244, distance: 621.4
click at [59, 244] on app-calendar-viewport "Thu 30 Fri 31 Sat 1 20/24 2 Jobs Sun 2 Mon 3 Tue 4 Wed 5 Thu 6 Fri 7 3/7 1 Job …" at bounding box center [462, 398] width 925 height 601
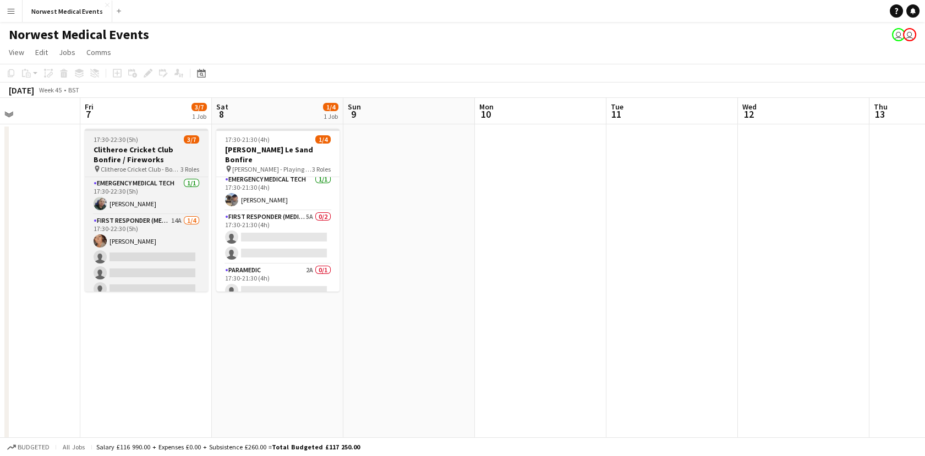
scroll to position [62, 0]
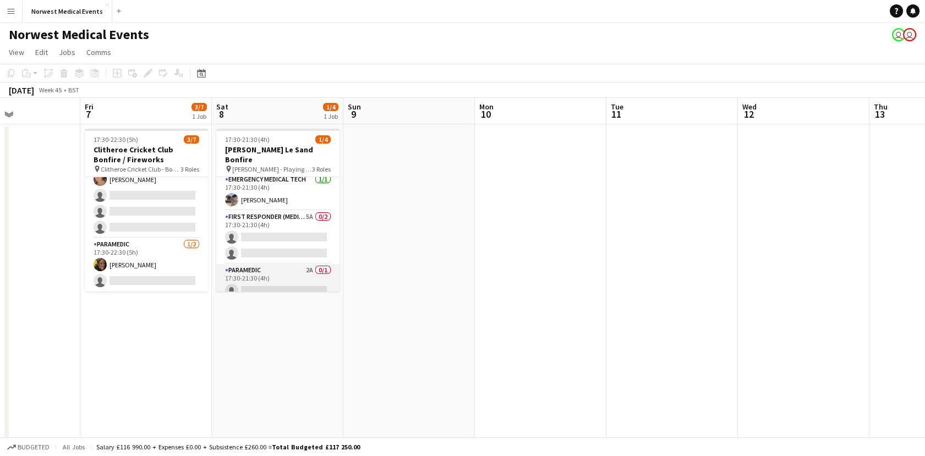
click at [286, 281] on app-card-role "Paramedic 2A 0/1 17:30-21:30 (4h) single-neutral-actions" at bounding box center [277, 282] width 123 height 37
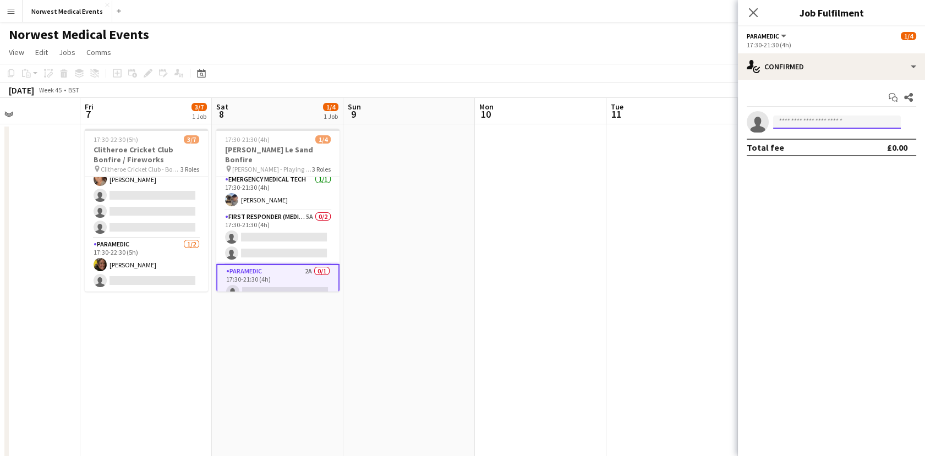
click at [880, 121] on input at bounding box center [837, 122] width 128 height 13
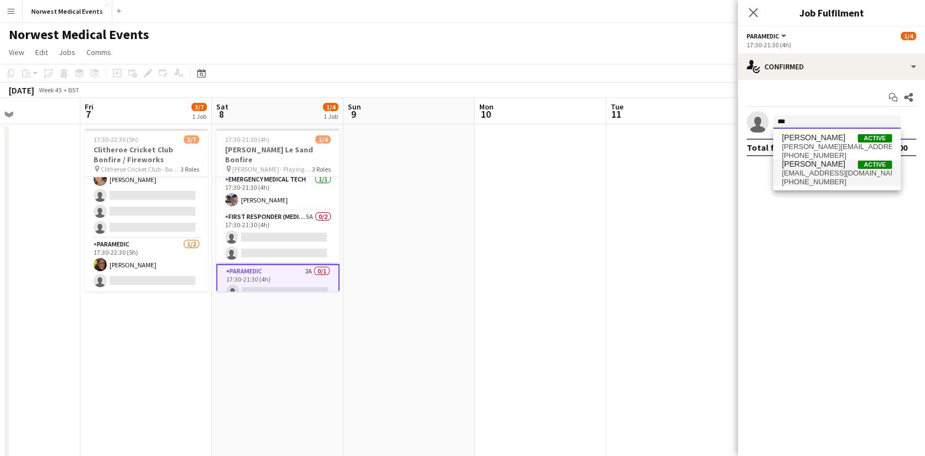
type input "***"
click at [829, 172] on span "[EMAIL_ADDRESS][DOMAIN_NAME]" at bounding box center [837, 173] width 110 height 9
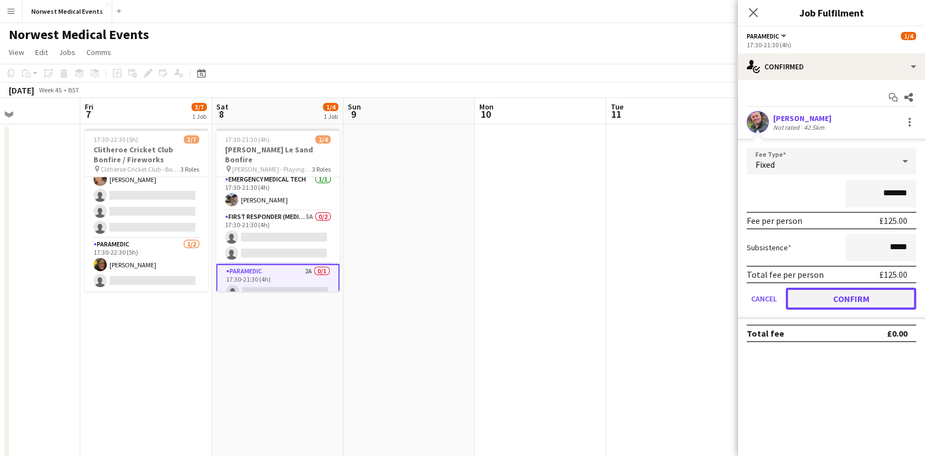
click at [874, 296] on button "Confirm" at bounding box center [851, 299] width 130 height 22
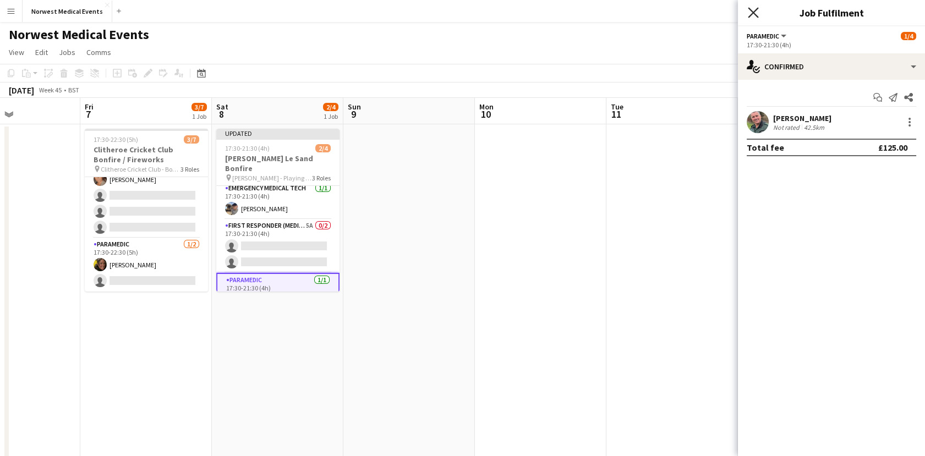
click at [756, 10] on icon at bounding box center [753, 12] width 10 height 10
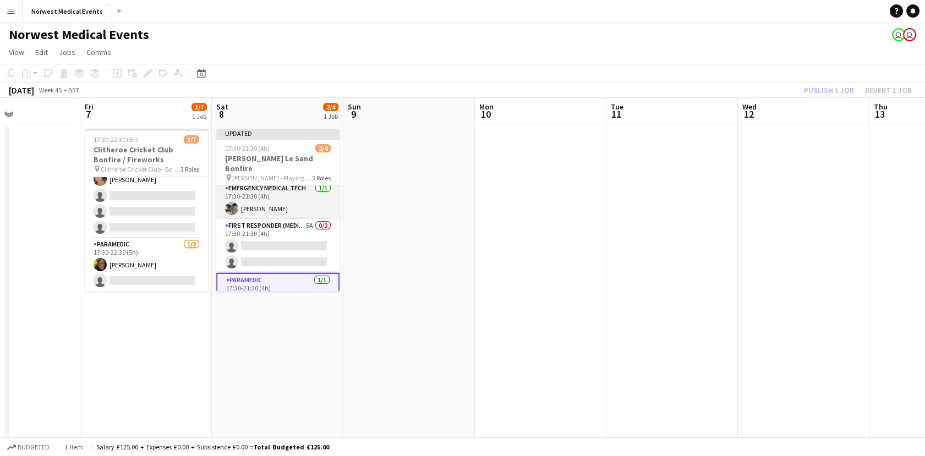
click at [303, 187] on app-card-role "Emergency Medical Tech 1/1 17:30-21:30 (4h) Lee Gower-Drinkwater" at bounding box center [277, 200] width 123 height 37
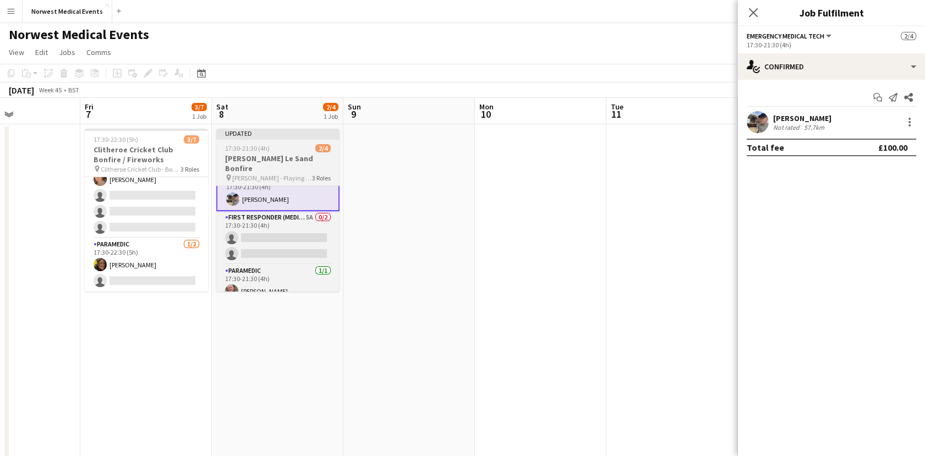
scroll to position [0, 0]
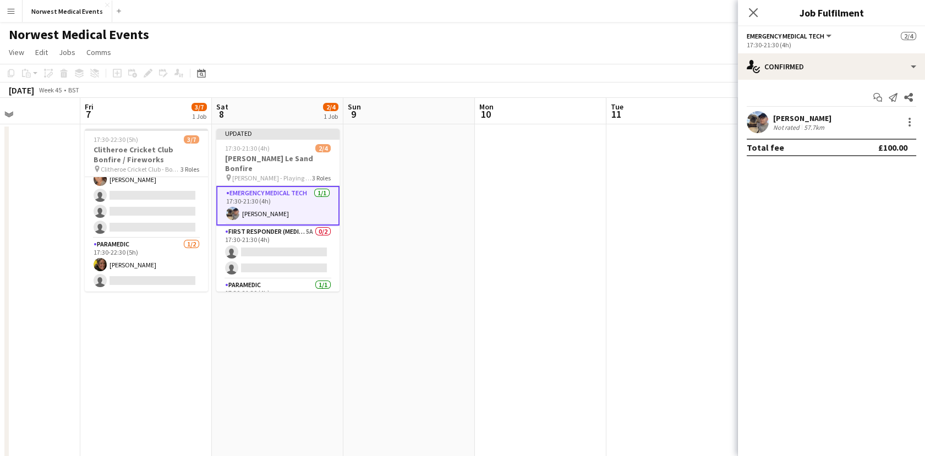
click at [495, 101] on app-board-header-date "Mon 10" at bounding box center [541, 111] width 132 height 26
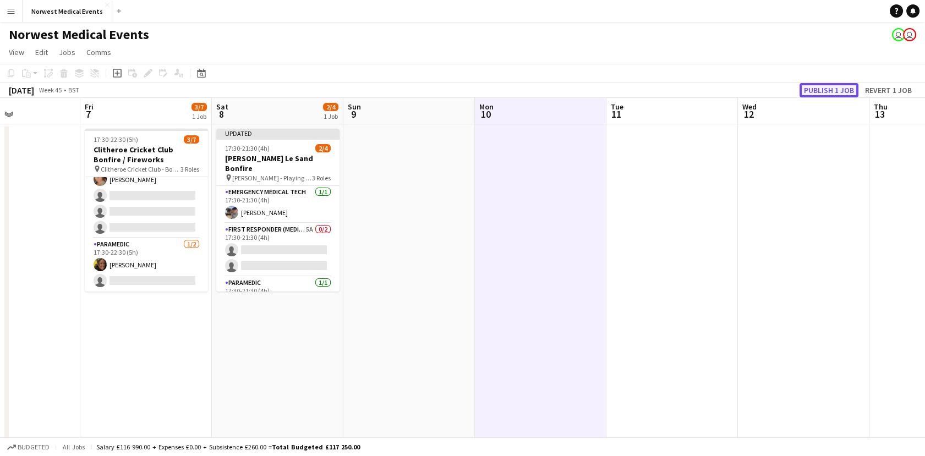
click at [847, 94] on button "Publish 1 job" at bounding box center [829, 90] width 59 height 14
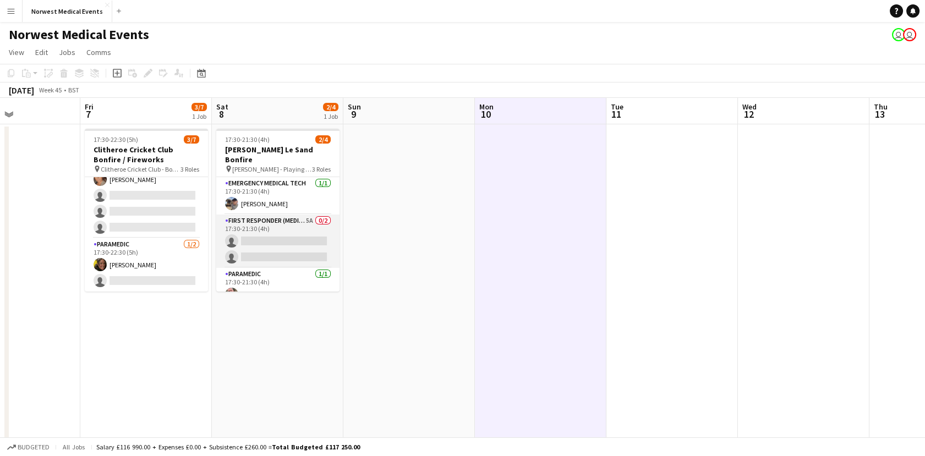
click at [264, 239] on app-card-role "First Responder (Medical) 5A 0/2 17:30-21:30 (4h) single-neutral-actions single…" at bounding box center [277, 241] width 123 height 53
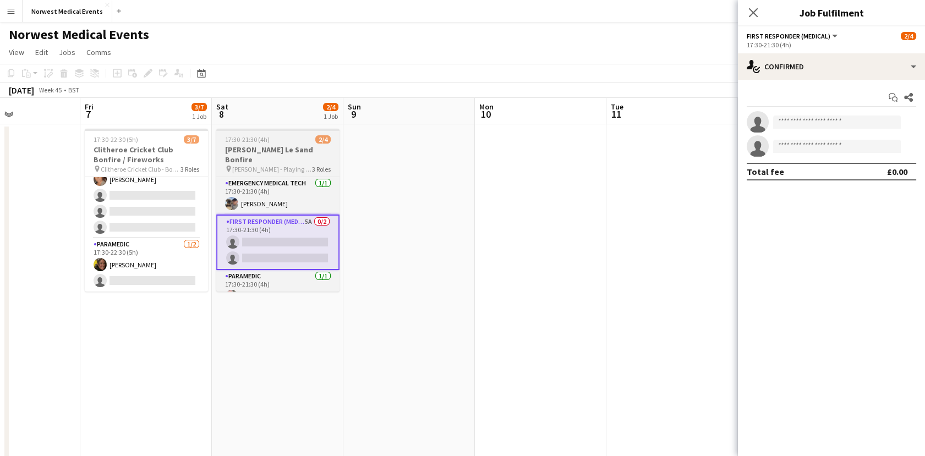
scroll to position [6, 0]
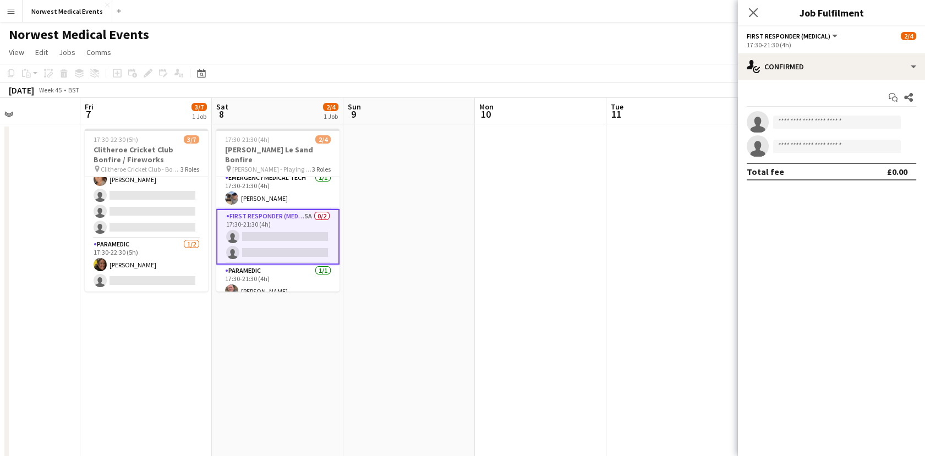
click at [275, 225] on app-card-role "First Responder (Medical) 5A 0/2 17:30-21:30 (4h) single-neutral-actions single…" at bounding box center [277, 237] width 123 height 56
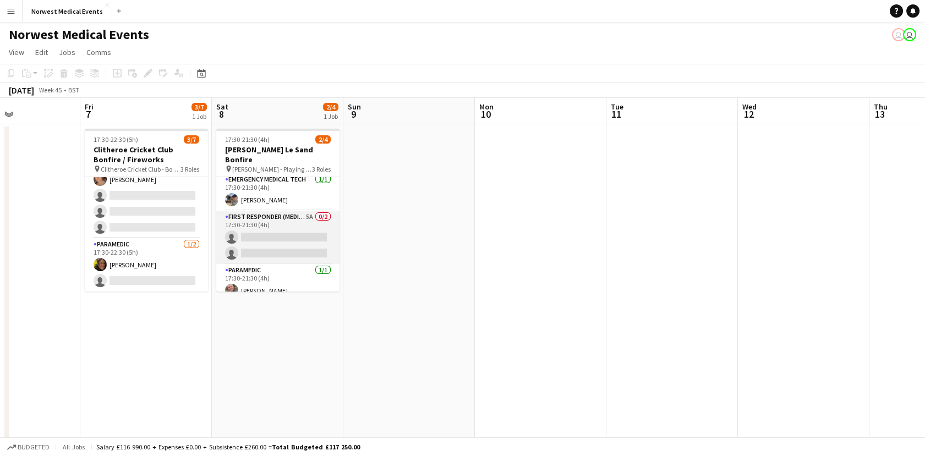
click at [288, 234] on app-card-role "First Responder (Medical) 5A 0/2 17:30-21:30 (4h) single-neutral-actions single…" at bounding box center [277, 237] width 123 height 53
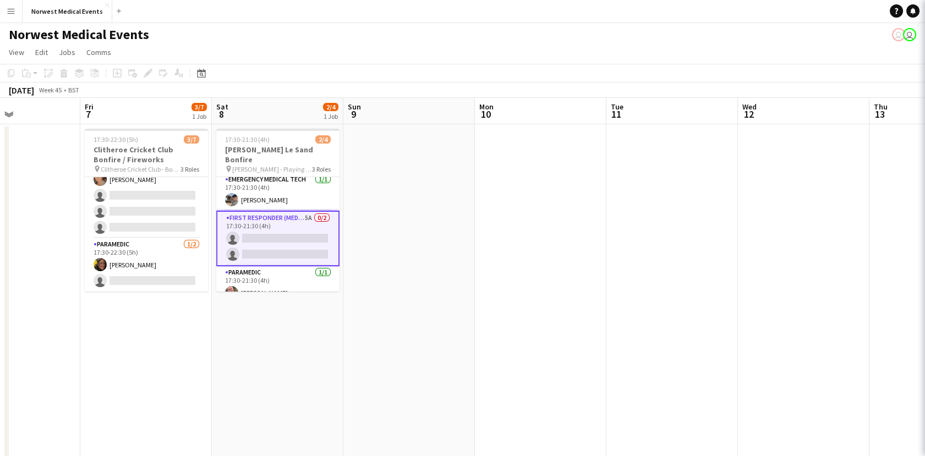
scroll to position [6, 0]
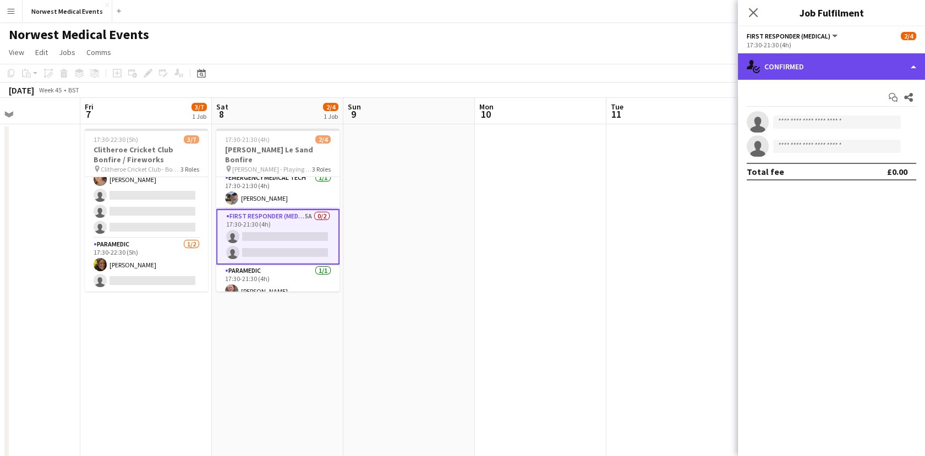
click at [838, 64] on div "single-neutral-actions-check-2 Confirmed" at bounding box center [831, 66] width 187 height 26
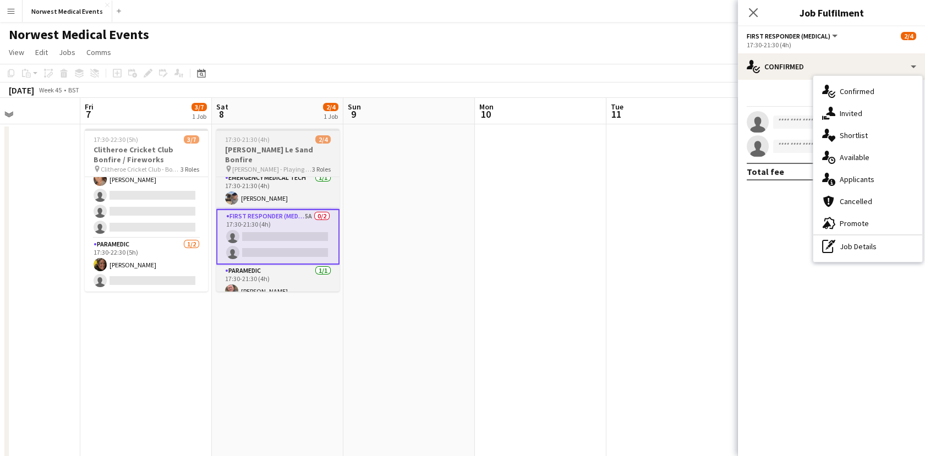
click at [260, 150] on h3 "Bolton Le Sand Bonfire" at bounding box center [277, 155] width 123 height 20
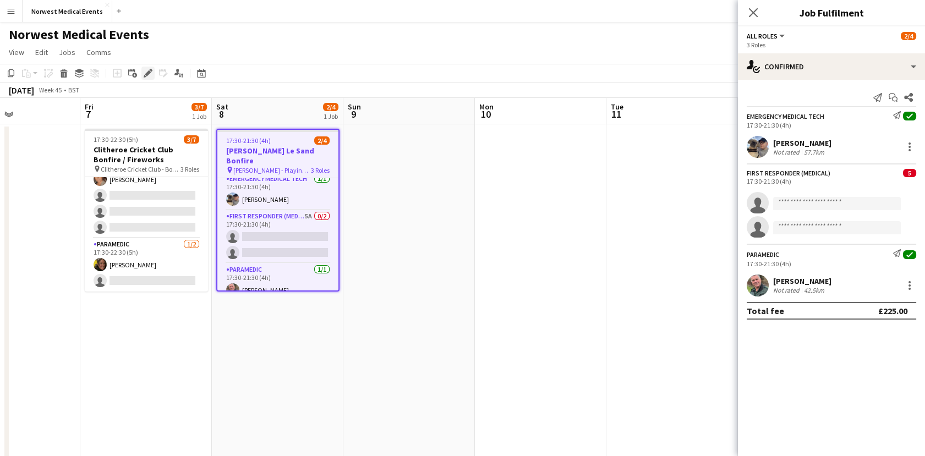
click at [151, 72] on icon "Edit" at bounding box center [148, 73] width 9 height 9
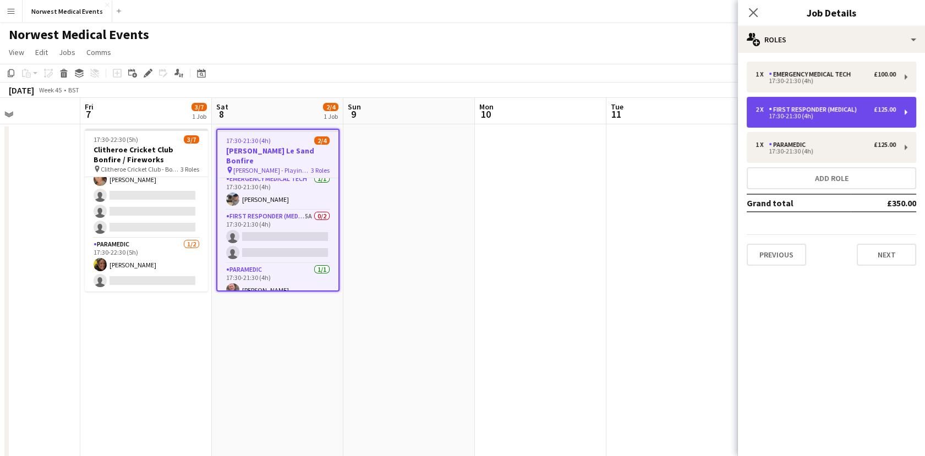
click at [795, 118] on div "17:30-21:30 (4h)" at bounding box center [826, 116] width 140 height 6
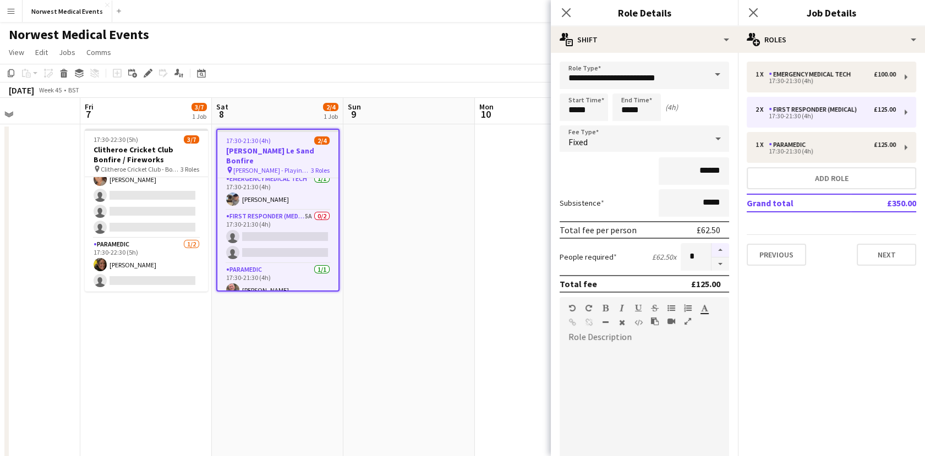
click at [716, 253] on button "button" at bounding box center [721, 250] width 18 height 14
type input "*"
click at [900, 263] on button "Next" at bounding box center [886, 255] width 59 height 22
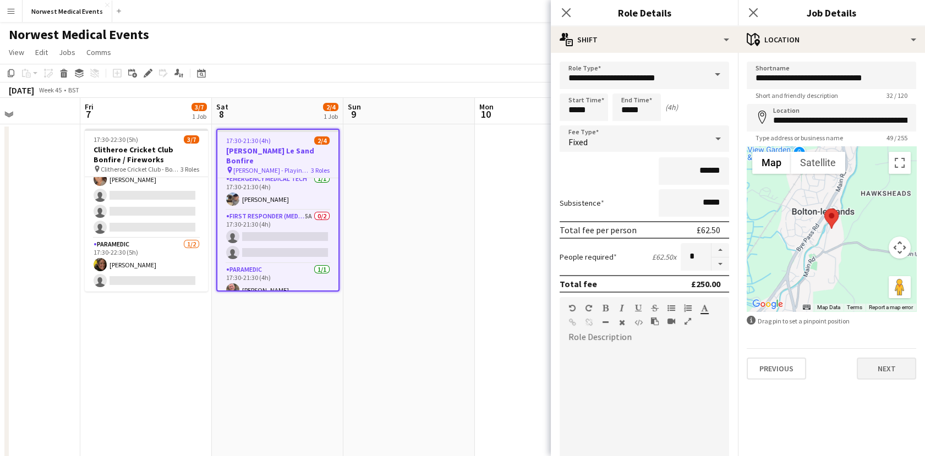
click at [887, 380] on div "**********" at bounding box center [831, 221] width 187 height 336
click at [887, 378] on button "Next" at bounding box center [886, 369] width 59 height 22
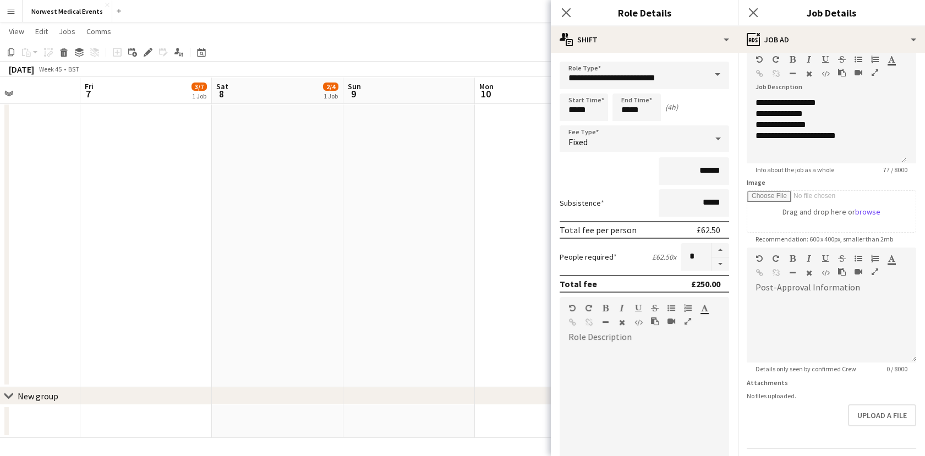
scroll to position [88, 0]
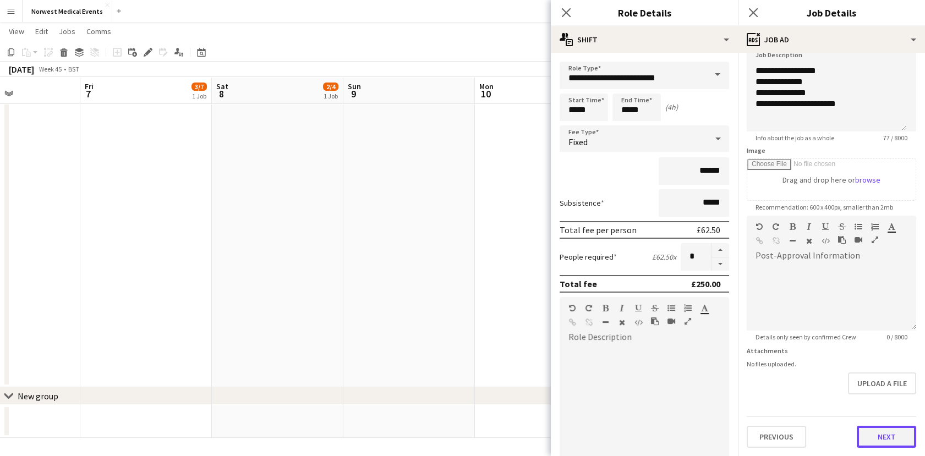
click at [869, 432] on button "Next" at bounding box center [886, 437] width 59 height 22
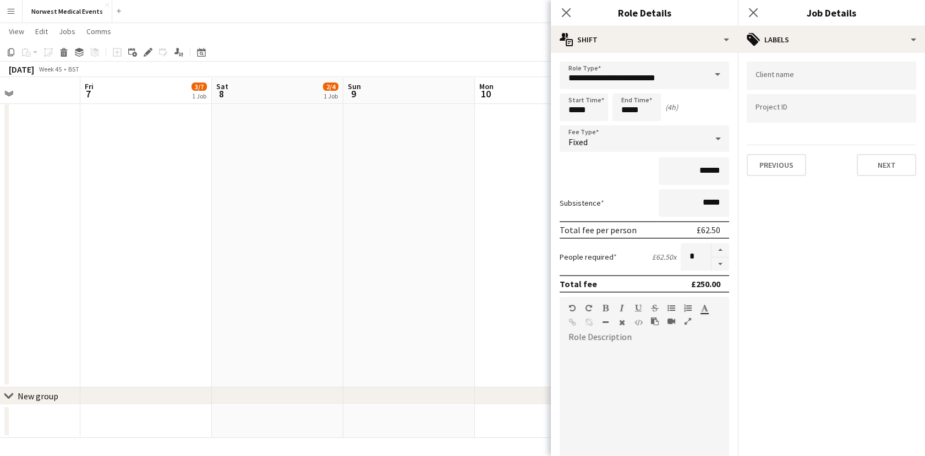
scroll to position [0, 0]
click at [883, 162] on button "Next" at bounding box center [886, 165] width 59 height 22
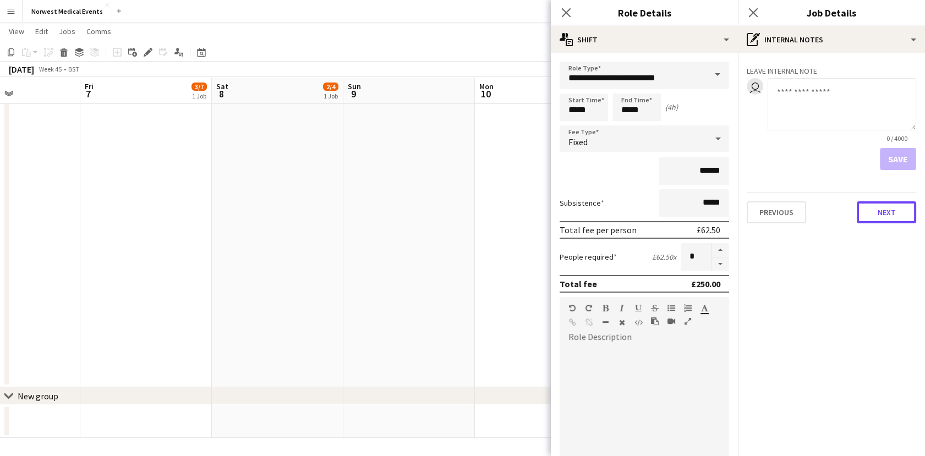
click at [896, 217] on button "Next" at bounding box center [886, 212] width 59 height 22
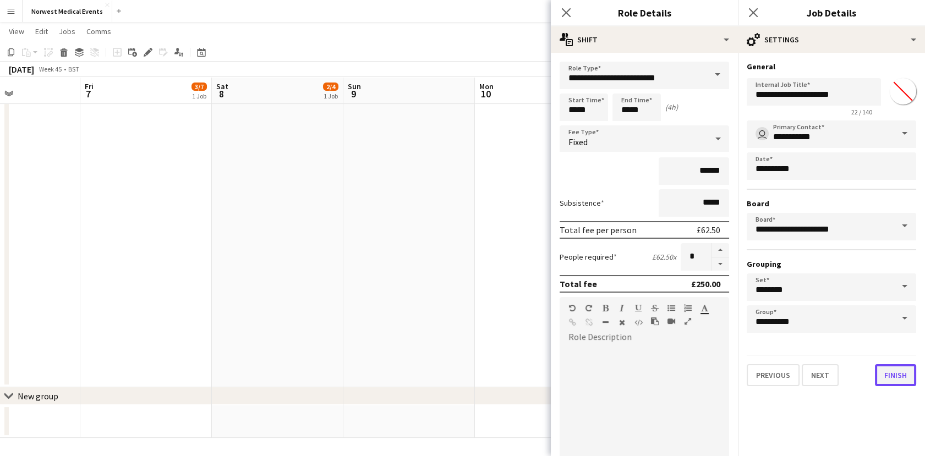
click at [885, 375] on button "Finish" at bounding box center [895, 375] width 41 height 22
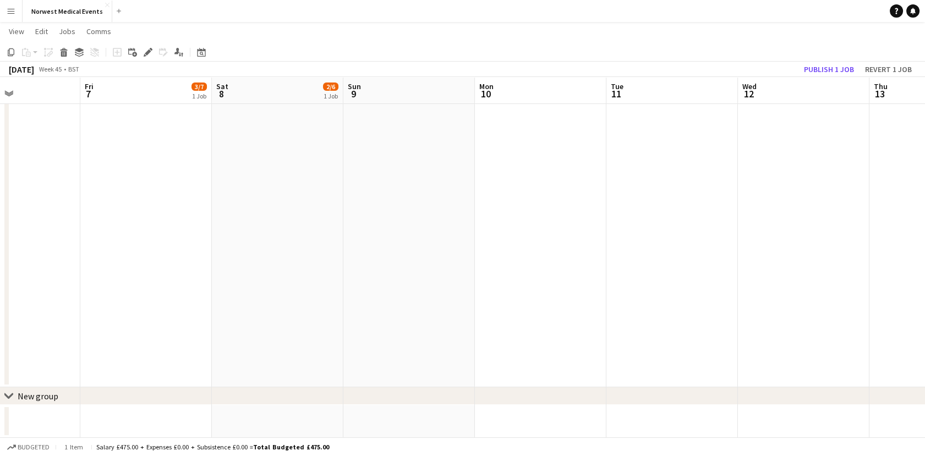
click at [837, 78] on app-board-header-date "Wed 12" at bounding box center [804, 91] width 132 height 26
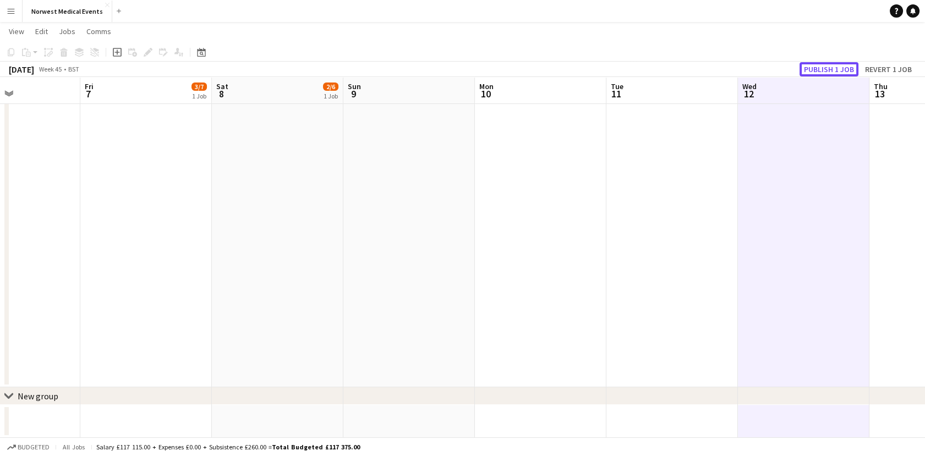
click at [831, 72] on button "Publish 1 job" at bounding box center [829, 69] width 59 height 14
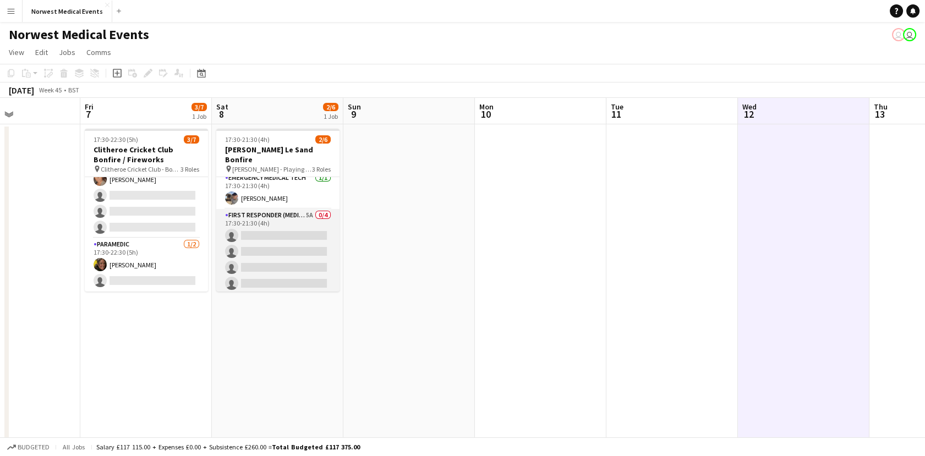
click at [312, 255] on app-card-role "First Responder (Medical) 5A 0/4 17:30-21:30 (4h) single-neutral-actions single…" at bounding box center [277, 251] width 123 height 85
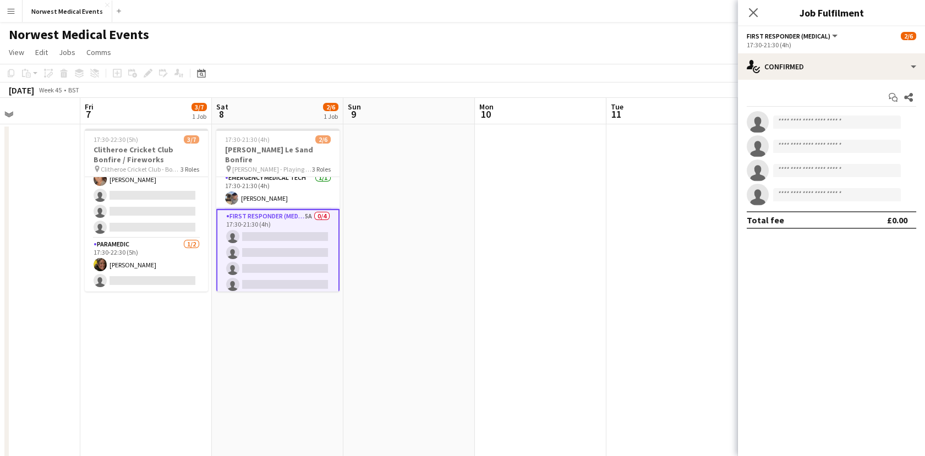
click at [312, 255] on app-card-role "First Responder (Medical) 5A 0/4 17:30-21:30 (4h) single-neutral-actions single…" at bounding box center [277, 253] width 123 height 88
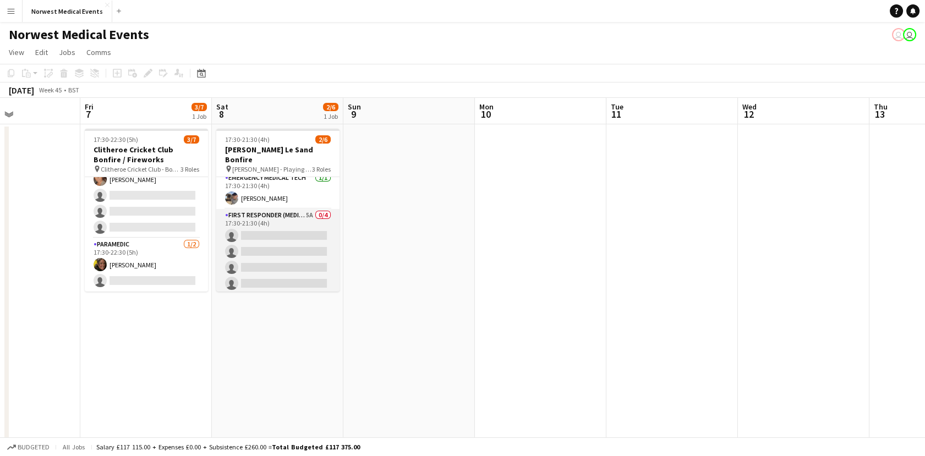
click at [312, 255] on app-card-role "First Responder (Medical) 5A 0/4 17:30-21:30 (4h) single-neutral-actions single…" at bounding box center [277, 251] width 123 height 85
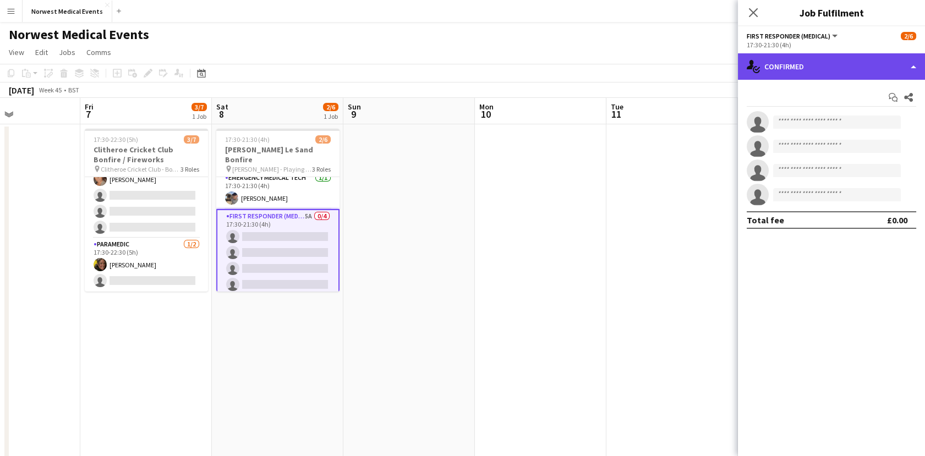
click at [799, 67] on div "single-neutral-actions-check-2 Confirmed" at bounding box center [831, 66] width 187 height 26
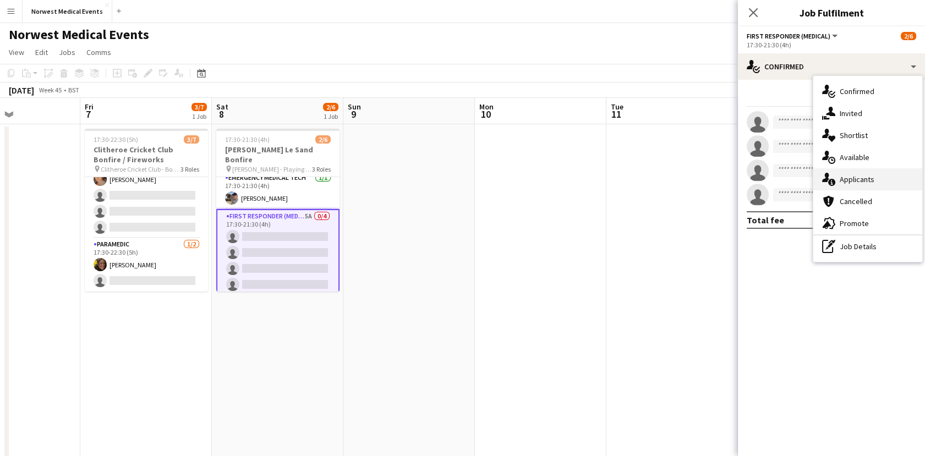
click at [865, 183] on div "single-neutral-actions-information Applicants" at bounding box center [868, 179] width 109 height 22
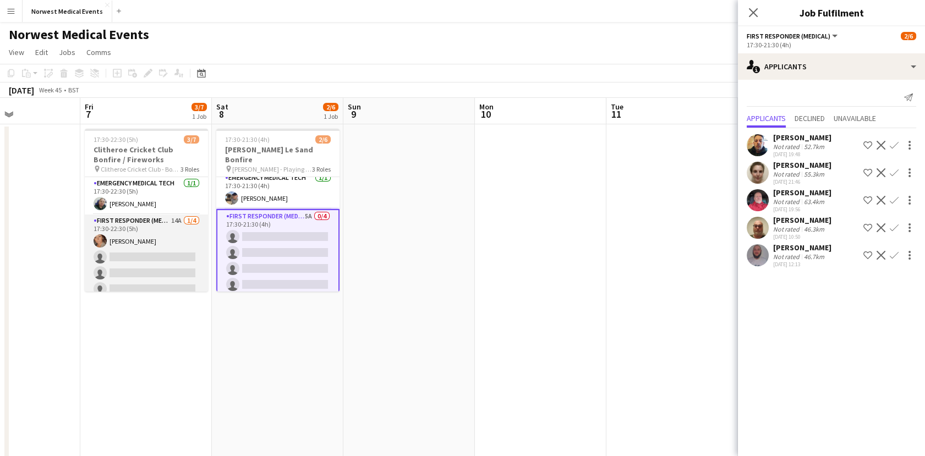
click at [151, 254] on app-card-role "First Responder (Medical) 14A 1/4 17:30-22:30 (5h) Debie Walton single-neutral-…" at bounding box center [146, 257] width 123 height 85
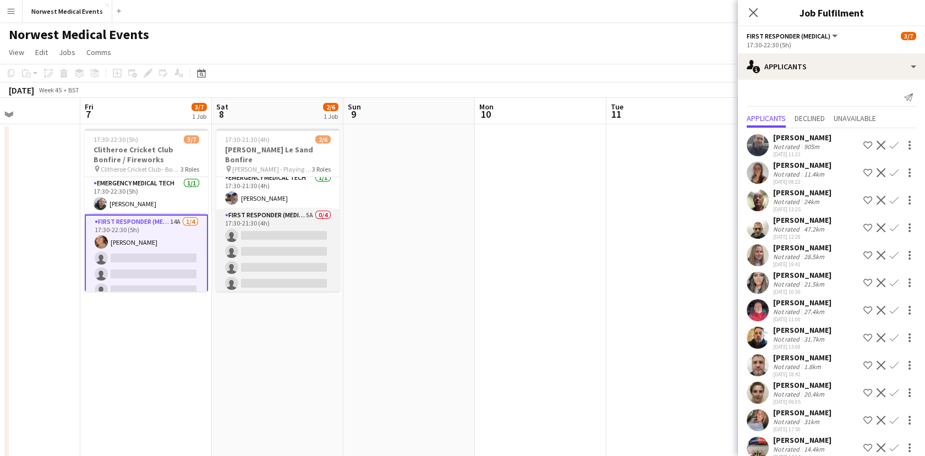
click at [286, 230] on app-card-role "First Responder (Medical) 5A 0/4 17:30-21:30 (4h) single-neutral-actions single…" at bounding box center [277, 251] width 123 height 85
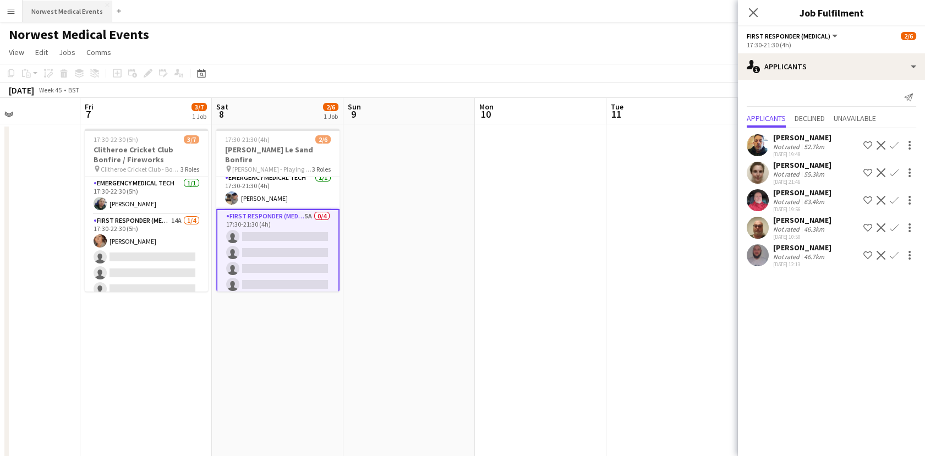
click at [41, 4] on button "Norwest Medical Events Close" at bounding box center [68, 11] width 90 height 21
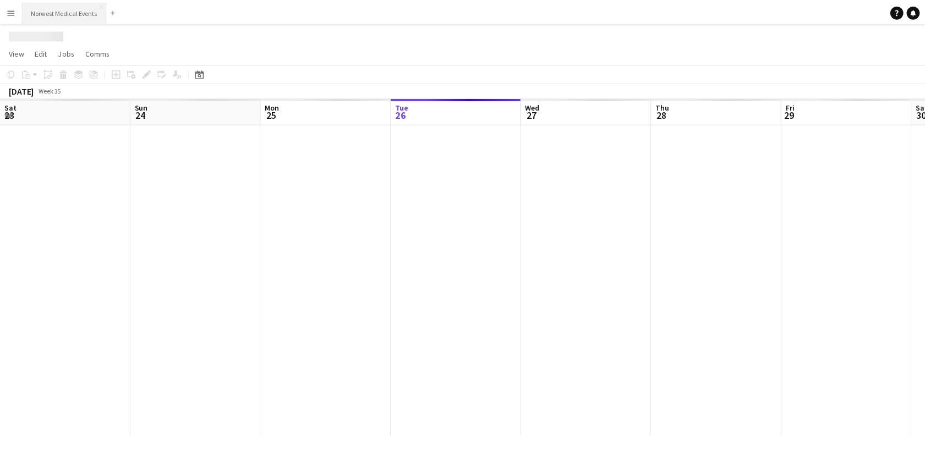
scroll to position [0, 263]
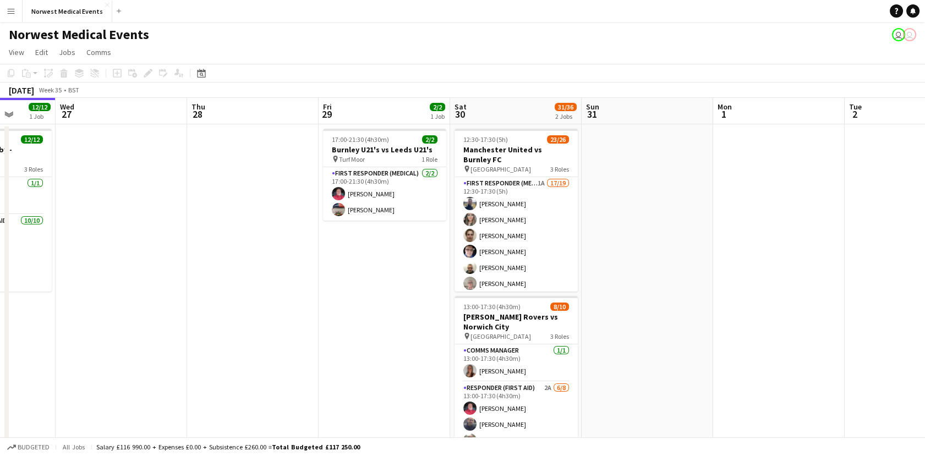
drag, startPoint x: 829, startPoint y: 336, endPoint x: 620, endPoint y: 324, distance: 209.0
click at [620, 324] on app-calendar-viewport "Sat 23 16/16 2 Jobs Sun 24 2/2 1 Job Mon 25 Tue 26 12/12 1 Job Wed 27 Thu 28 Fr…" at bounding box center [462, 315] width 925 height 434
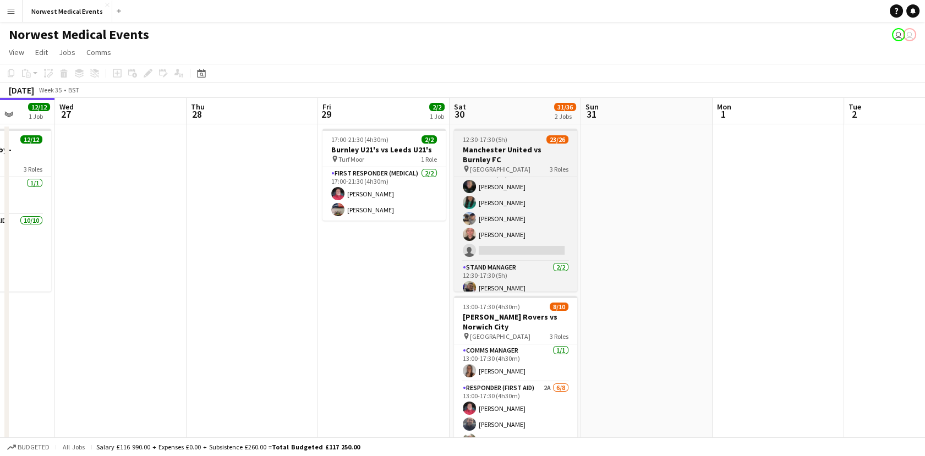
scroll to position [365, 0]
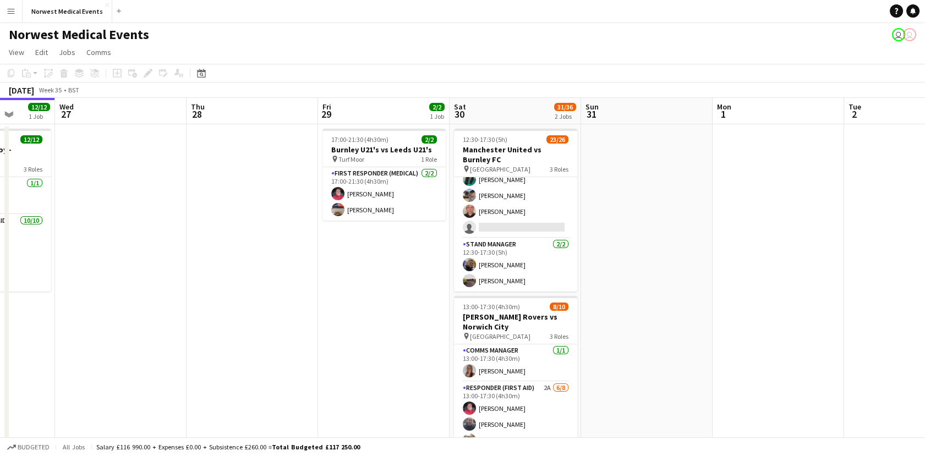
click at [192, 72] on div "Date picker AUG 2025 AUG 2025 Monday M Tuesday T Wednesday W Thursday T Friday …" at bounding box center [197, 73] width 25 height 13
click at [493, 213] on app-card-role "Senior Responder (FREC 4 or Above) 4/5 12:30-17:30 (5h) Andrea Cooper Chloe Web…" at bounding box center [515, 187] width 123 height 101
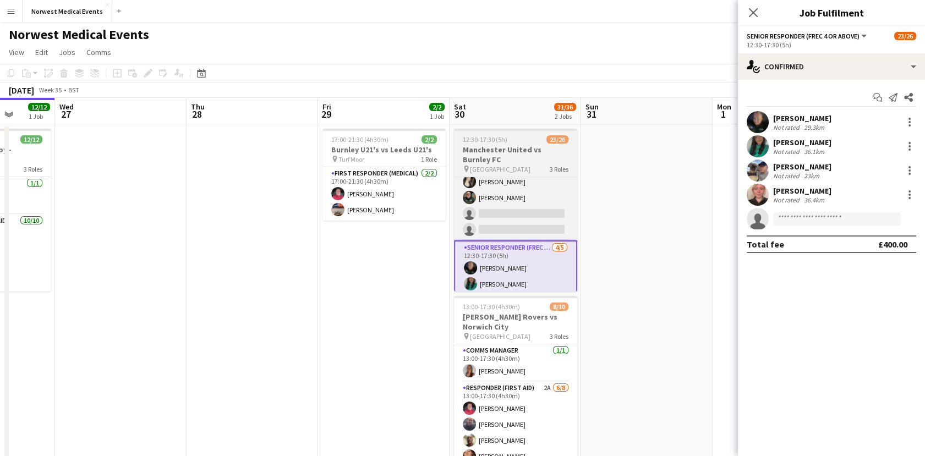
scroll to position [367, 0]
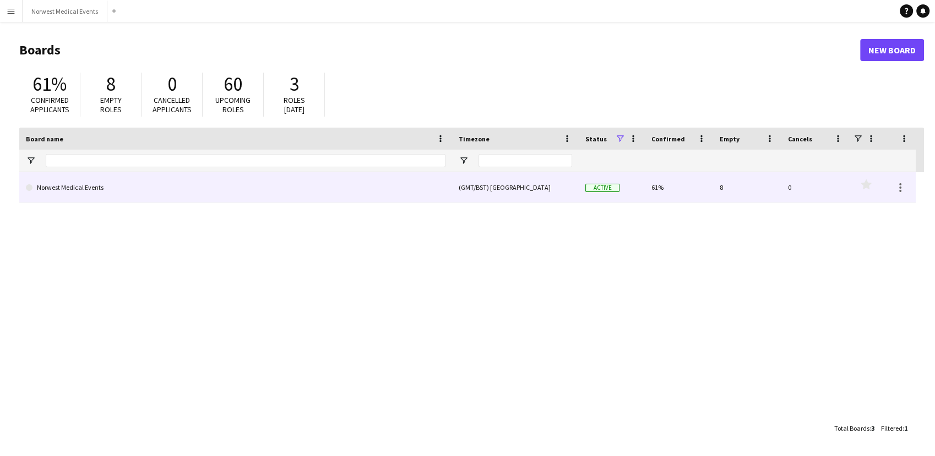
click at [373, 197] on link "Norwest Medical Events" at bounding box center [235, 187] width 419 height 31
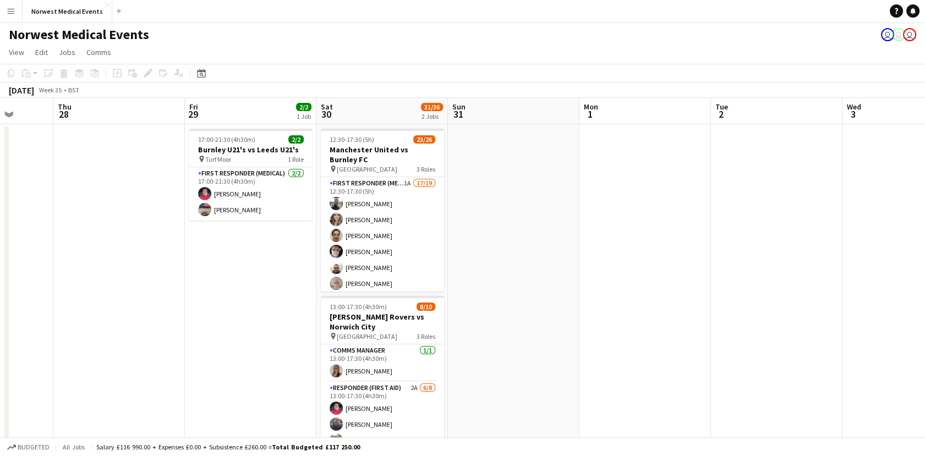
scroll to position [0, 361]
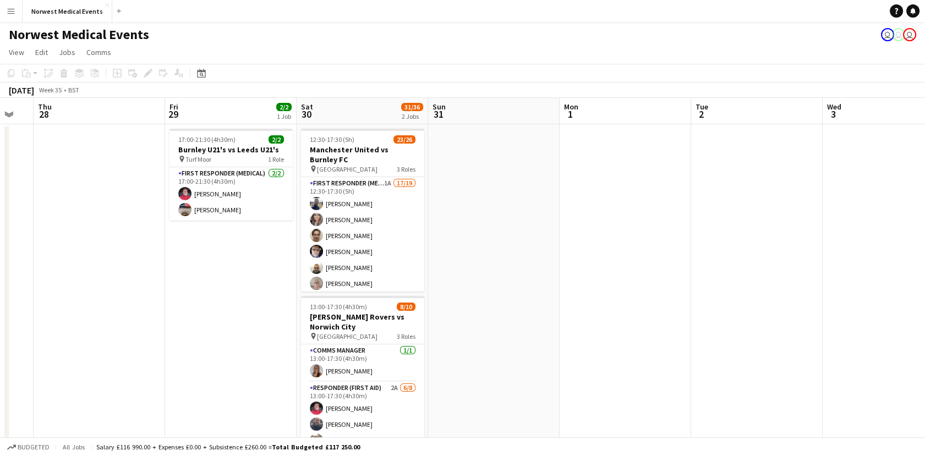
drag, startPoint x: 612, startPoint y: 335, endPoint x: 251, endPoint y: 309, distance: 362.0
click at [251, 309] on app-calendar-viewport "Mon 25 Tue 26 12/12 1 Job Wed 27 Thu 28 Fri 29 2/2 1 Job Sat 30 31/36 2 Jobs Su…" at bounding box center [462, 315] width 925 height 434
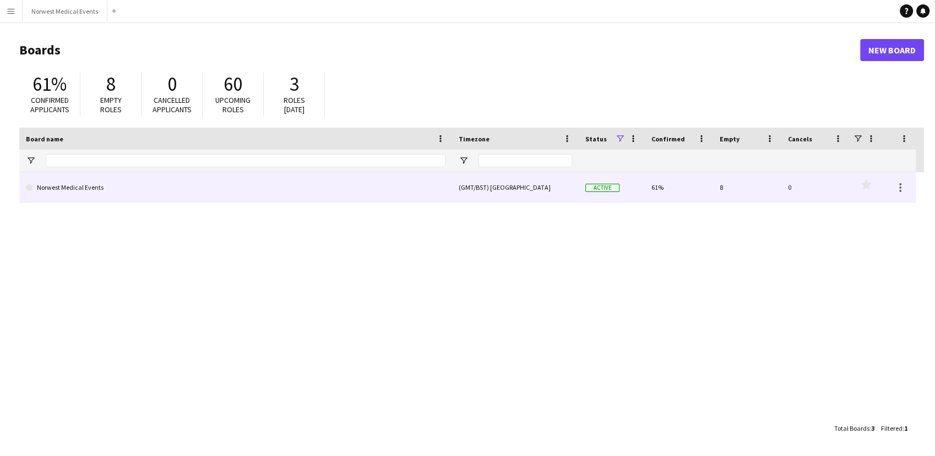
click at [471, 185] on div "(GMT/BST) [GEOGRAPHIC_DATA]" at bounding box center [515, 187] width 127 height 30
click at [405, 187] on link "Norwest Medical Events" at bounding box center [235, 187] width 419 height 31
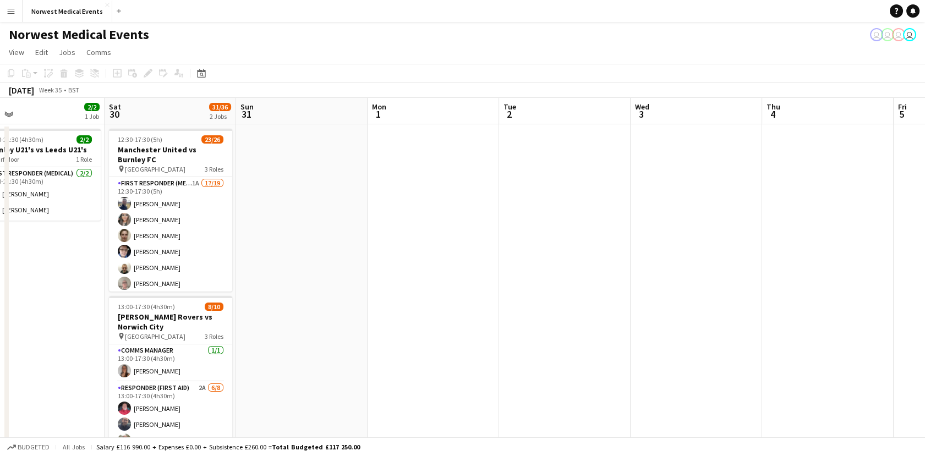
scroll to position [0, 357]
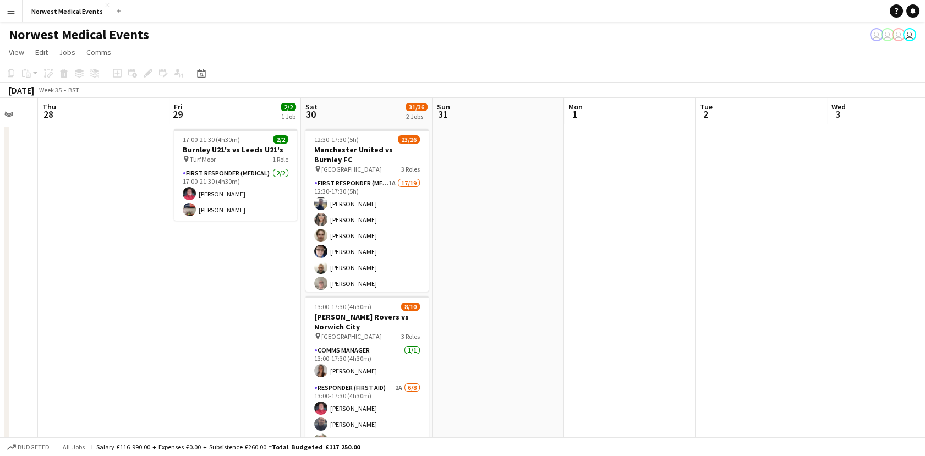
drag, startPoint x: 708, startPoint y: 316, endPoint x: 352, endPoint y: 289, distance: 357.7
click at [352, 289] on app-calendar-viewport "Mon 25 Tue 26 12/12 1 Job Wed 27 Thu 28 Fri 29 2/2 1 Job Sat 30 31/36 2 Jobs Su…" at bounding box center [462, 315] width 925 height 434
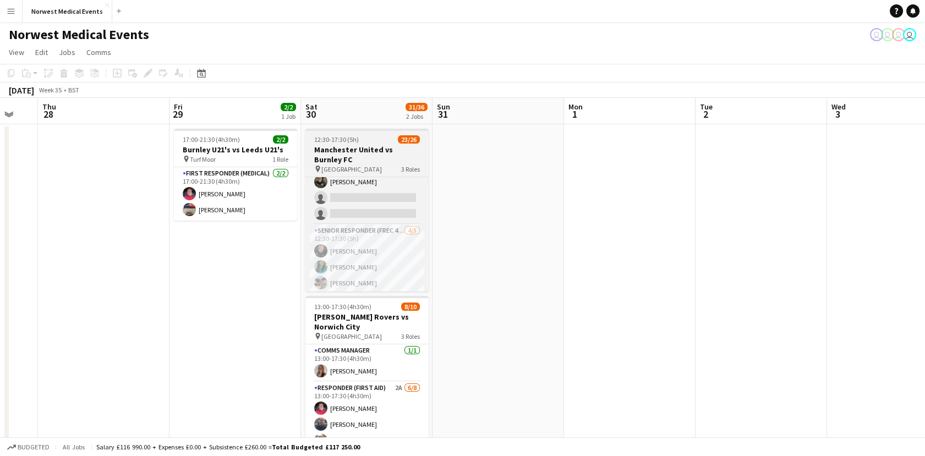
scroll to position [365, 0]
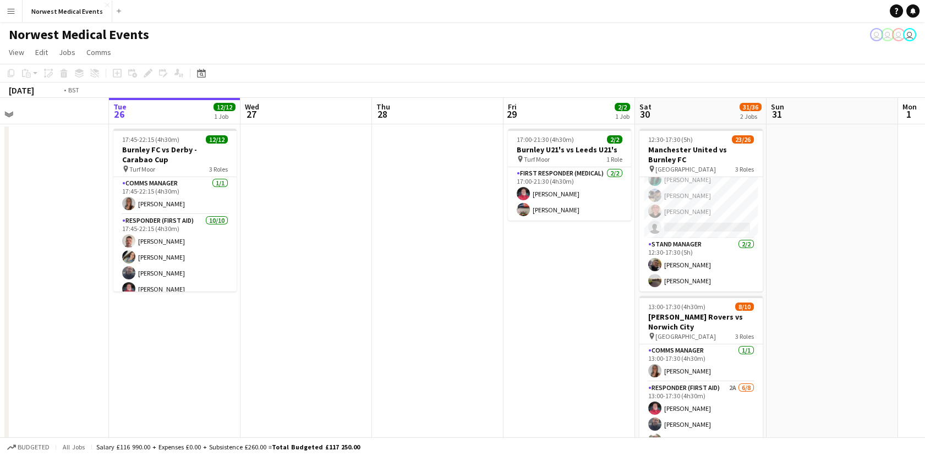
drag, startPoint x: 260, startPoint y: 281, endPoint x: 795, endPoint y: 285, distance: 535.6
click at [839, 295] on app-calendar-viewport "Sun 24 2/2 1 Job Mon 25 Tue 26 12/12 1 Job Wed 27 Thu 28 Fri 29 2/2 1 Job Sat 3…" at bounding box center [462, 315] width 925 height 434
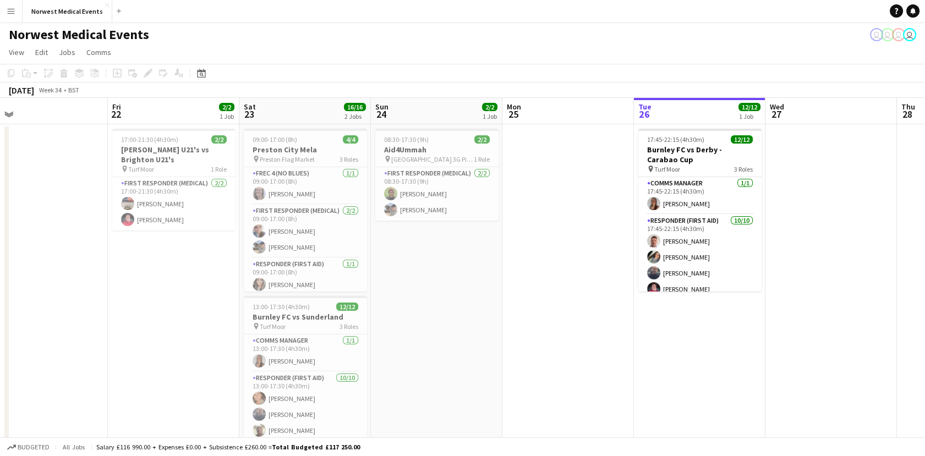
scroll to position [0, 287]
drag, startPoint x: 363, startPoint y: 288, endPoint x: 642, endPoint y: 276, distance: 279.3
click at [642, 276] on app-calendar-viewport "Tue 19 Wed 20 Thu 21 Fri 22 2/2 1 Job Sat 23 16/16 2 Jobs Sun 24 2/2 1 Job Mon …" at bounding box center [462, 315] width 925 height 434
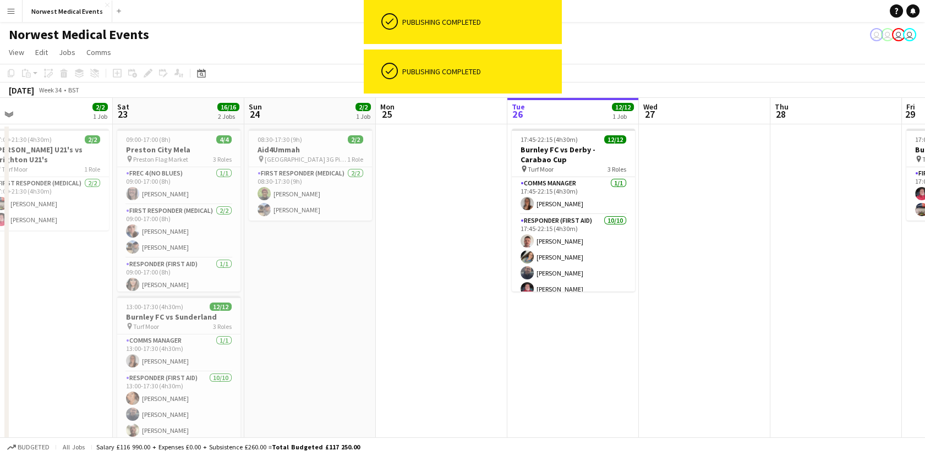
drag, startPoint x: 545, startPoint y: 363, endPoint x: 327, endPoint y: 299, distance: 226.4
click at [327, 299] on app-calendar-viewport "Tue 19 Wed 20 Thu 21 Fri 22 2/2 1 Job Sat 23 16/16 2 Jobs Sun 24 2/2 1 Job Mon …" at bounding box center [462, 315] width 925 height 434
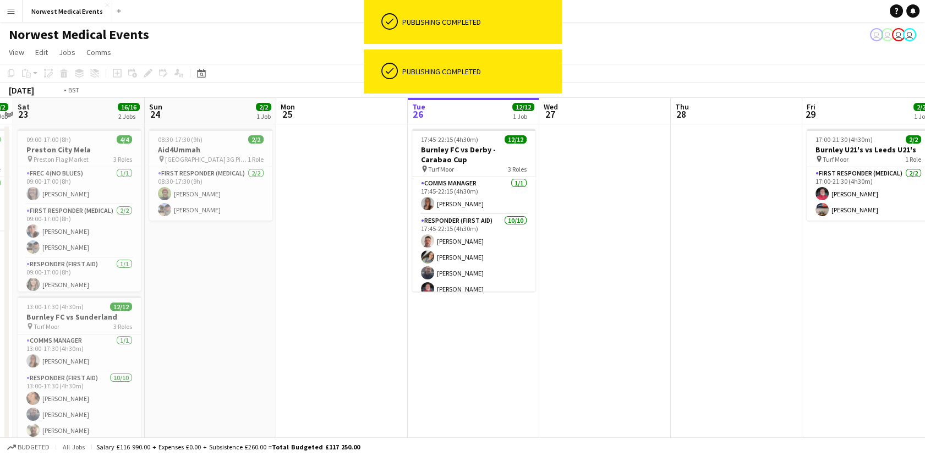
drag, startPoint x: 480, startPoint y: 317, endPoint x: 256, endPoint y: 310, distance: 224.1
click at [256, 310] on app-calendar-viewport "Tue 19 Wed 20 Thu 21 Fri 22 2/2 1 Job Sat 23 16/16 2 Jobs Sun 24 2/2 1 Job Mon …" at bounding box center [462, 315] width 925 height 434
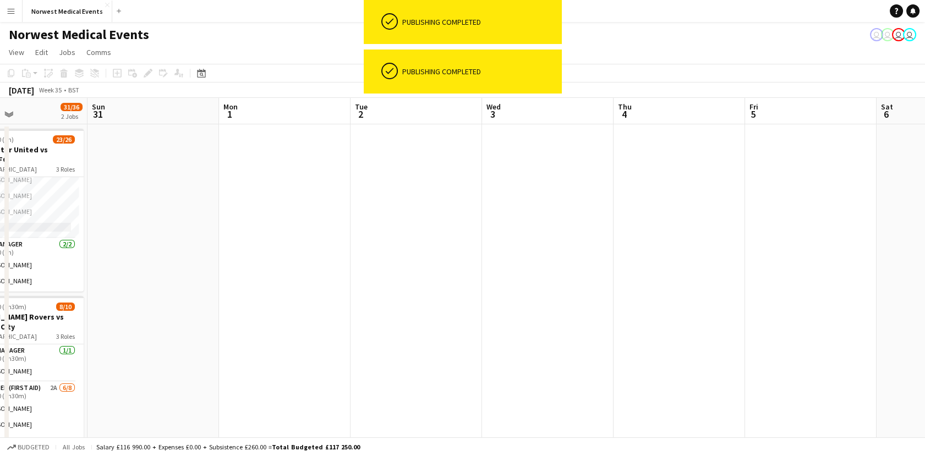
drag, startPoint x: 502, startPoint y: 359, endPoint x: 294, endPoint y: 332, distance: 209.2
click at [296, 332] on app-calendar-viewport "Wed 27 Thu 28 Fri 29 2/2 1 Job Sat 30 31/36 2 Jobs Sun 31 Mon 1 Tue 2 Wed 3 Thu…" at bounding box center [462, 315] width 925 height 434
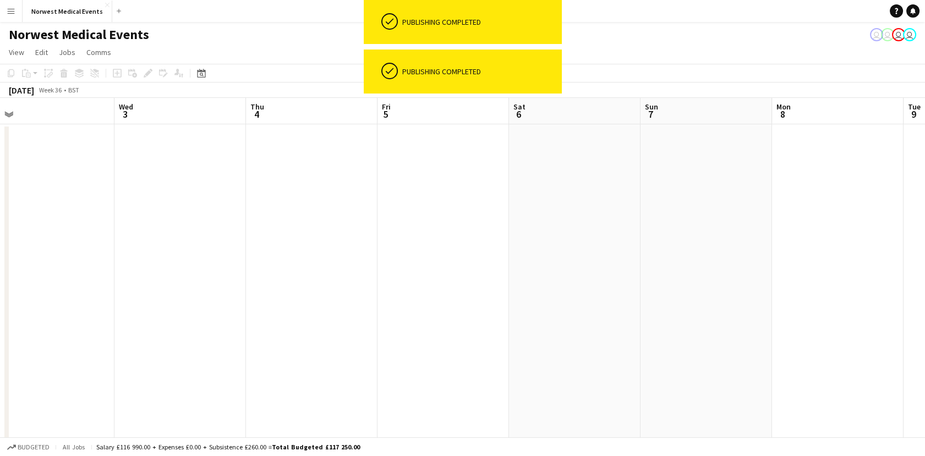
drag, startPoint x: 577, startPoint y: 316, endPoint x: 275, endPoint y: 308, distance: 301.8
click at [275, 308] on app-calendar-viewport "Fri 29 2/2 1 Job Sat 30 31/36 2 Jobs Sun 31 Mon 1 Tue 2 Wed 3 Thu 4 Fri 5 Sat 6…" at bounding box center [462, 315] width 925 height 434
drag, startPoint x: 651, startPoint y: 400, endPoint x: 308, endPoint y: 357, distance: 345.0
click at [259, 382] on app-calendar-viewport "Sun 31 Mon 1 Tue 2 Wed 3 Thu 4 Fri 5 Sat 6 Sun 7 Mon 8 Tue 9 Wed 10 Thu 11 Fri …" at bounding box center [462, 315] width 925 height 434
drag, startPoint x: 758, startPoint y: 394, endPoint x: 397, endPoint y: 330, distance: 366.7
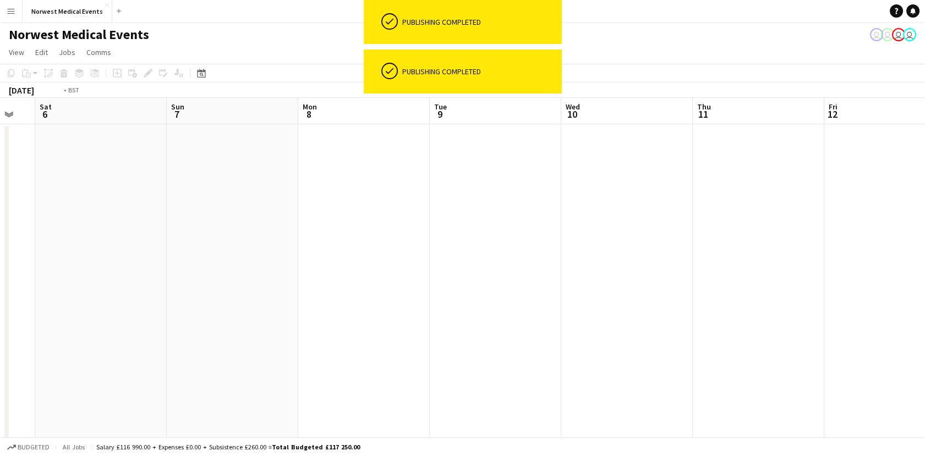
click at [205, 364] on app-calendar-viewport "Tue 2 Wed 3 Thu 4 Fri 5 Sat 6 Sun 7 Mon 8 Tue 9 Wed 10 Thu 11 Fri 12 Sat 13 Sun…" at bounding box center [462, 315] width 925 height 434
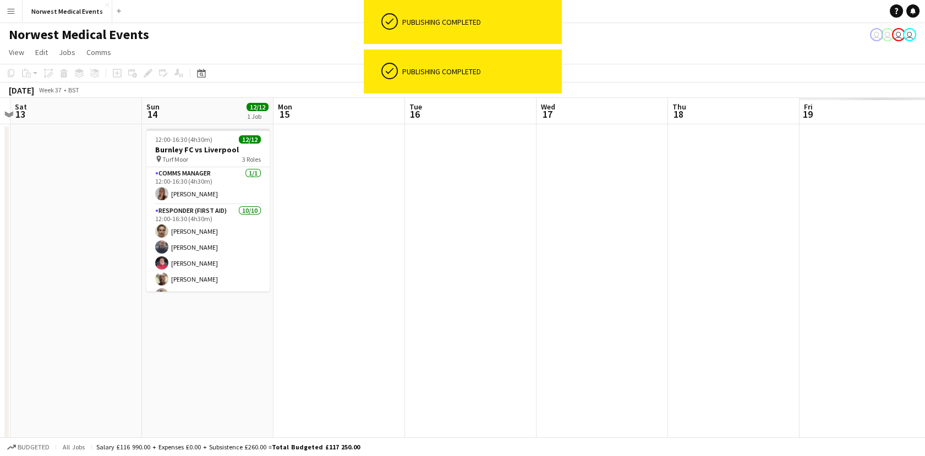
drag, startPoint x: 727, startPoint y: 375, endPoint x: 233, endPoint y: 356, distance: 494.1
click at [233, 356] on app-calendar-viewport "Tue 9 Wed 10 Thu 11 Fri 12 Sat 13 Sun 14 12/12 1 Job Mon 15 Tue 16 Wed 17 Thu 1…" at bounding box center [462, 315] width 925 height 434
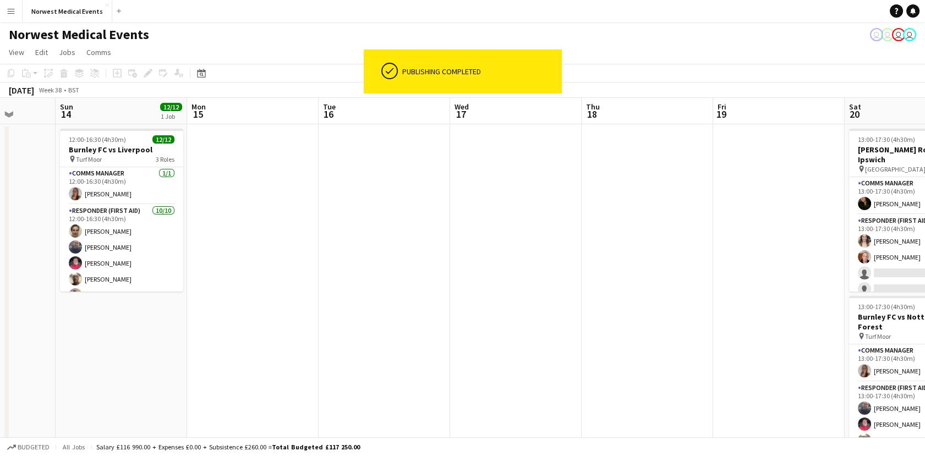
drag, startPoint x: 484, startPoint y: 348, endPoint x: 290, endPoint y: 330, distance: 195.6
click at [290, 332] on app-calendar-viewport "Thu 11 Fri 12 Sat 13 Sun 14 12/12 1 Job Mon 15 Tue 16 Wed 17 Thu 18 Fri 19 Sat …" at bounding box center [462, 398] width 925 height 601
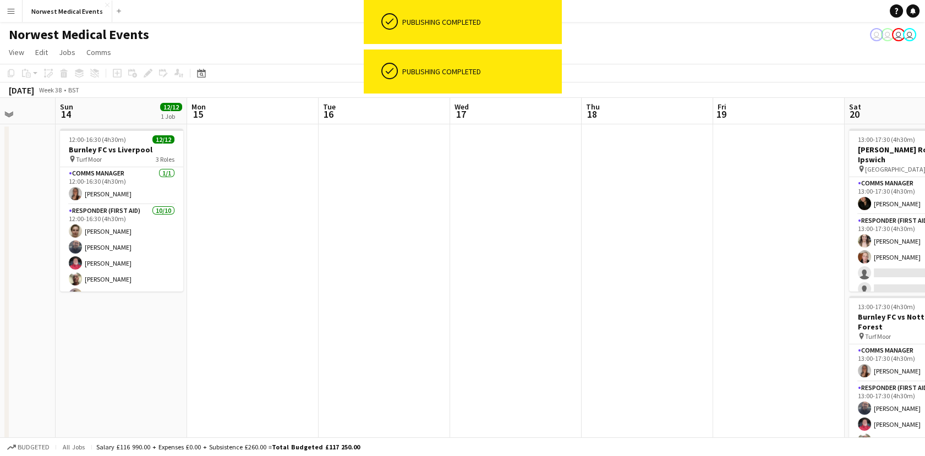
scroll to position [0, 490]
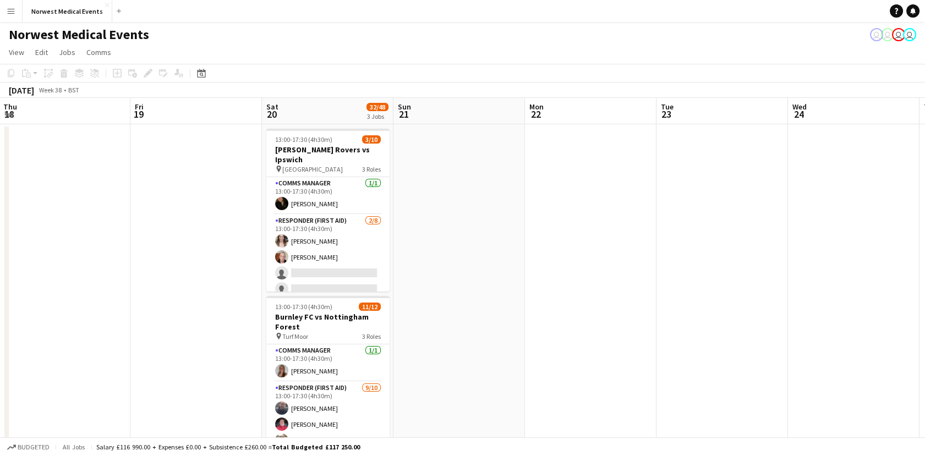
drag, startPoint x: 696, startPoint y: 350, endPoint x: 379, endPoint y: 301, distance: 320.9
click at [216, 335] on app-calendar-viewport "Tue 16 Wed 17 Thu 18 Fri 19 Sat 20 32/48 3 Jobs Sun 21 Mon 22 Tue 23 Wed 24 Thu…" at bounding box center [462, 398] width 925 height 601
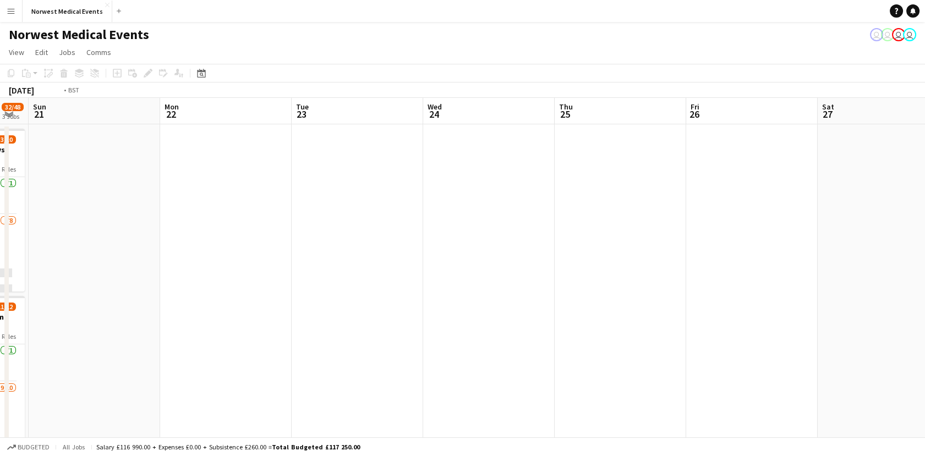
drag, startPoint x: 684, startPoint y: 359, endPoint x: 225, endPoint y: 298, distance: 463.7
click at [225, 298] on app-calendar-viewport "Thu 18 Fri 19 Sat 20 32/48 3 Jobs Sun 21 Mon 22 Tue 23 Wed 24 Thu 25 Fri 26 Sat…" at bounding box center [462, 398] width 925 height 601
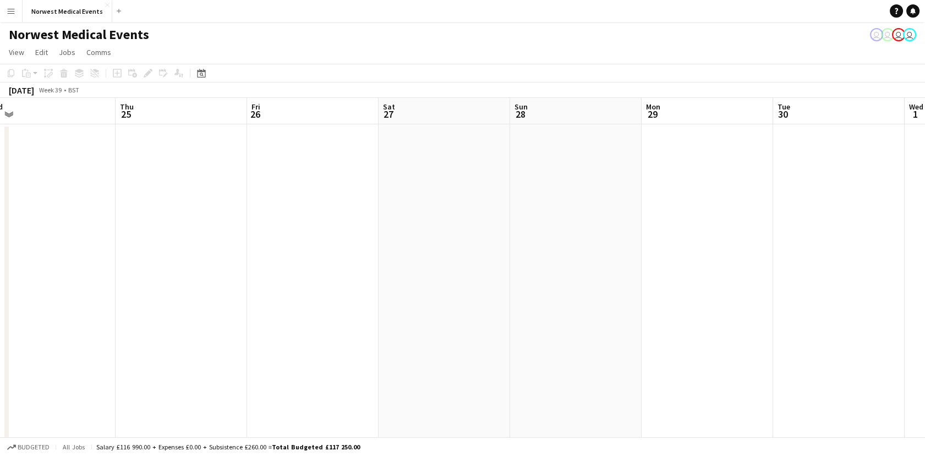
drag, startPoint x: 660, startPoint y: 390, endPoint x: 238, endPoint y: 319, distance: 428.5
click at [209, 325] on app-calendar-viewport "Sun 21 Mon 22 Tue 23 Wed 24 Thu 25 Fri 26 Sat 27 Sun 28 Mon 29 Tue 30 Wed 1 Thu…" at bounding box center [462, 398] width 925 height 601
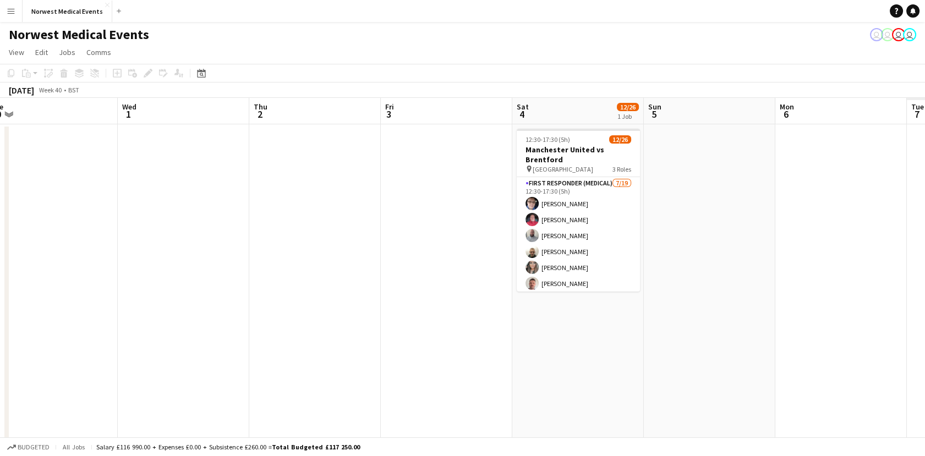
drag, startPoint x: 650, startPoint y: 347, endPoint x: 268, endPoint y: 297, distance: 385.8
click at [268, 297] on app-calendar-viewport "Sat 27 Sun 28 Mon 29 Tue 30 Wed 1 Thu 2 Fri 3 Sat 4 12/26 1 Job Sun 5 Mon 6 Tue…" at bounding box center [462, 398] width 925 height 601
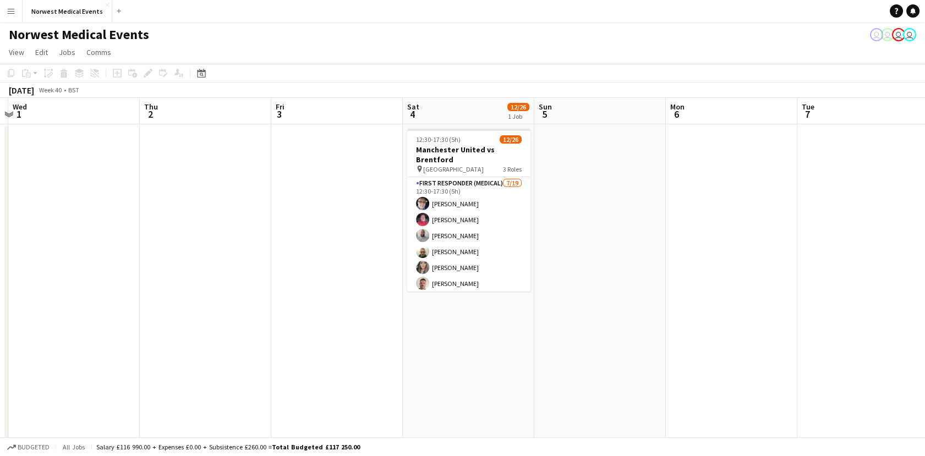
drag, startPoint x: 656, startPoint y: 371, endPoint x: 167, endPoint y: 307, distance: 492.4
click at [167, 307] on app-calendar-viewport "Sat 27 Sun 28 Mon 29 Tue 30 Wed 1 Thu 2 Fri 3 Sat 4 12/26 1 Job Sun 5 Mon 6 Tue…" at bounding box center [462, 398] width 925 height 601
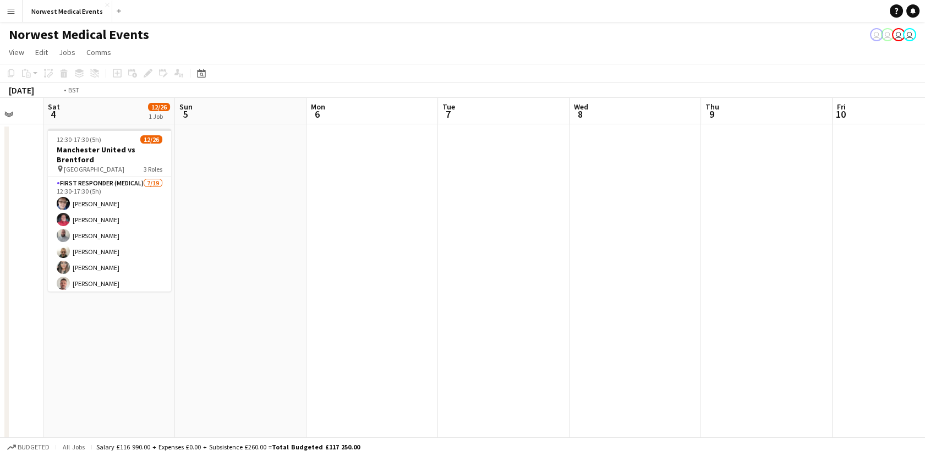
drag, startPoint x: 616, startPoint y: 352, endPoint x: 377, endPoint y: 319, distance: 241.1
click at [292, 340] on app-calendar-viewport "Tue 30 Wed 1 Thu 2 Fri 3 Sat 4 12/26 1 Job Sun 5 Mon 6 Tue 7 Wed 8 Thu 9 Fri 10…" at bounding box center [462, 398] width 925 height 601
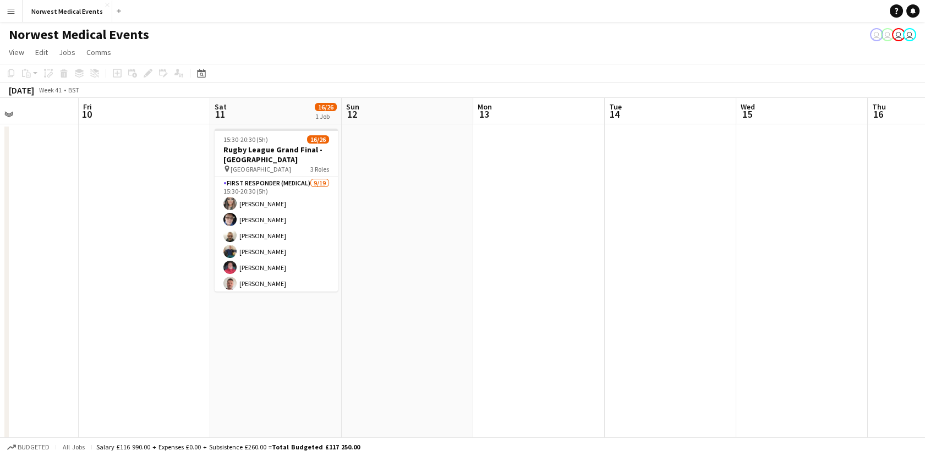
drag, startPoint x: 638, startPoint y: 355, endPoint x: 161, endPoint y: 295, distance: 481.5
click at [168, 297] on app-calendar-viewport "Tue 7 Wed 8 Thu 9 Fri 10 Sat 11 16/26 1 Job Sun 12 Mon 13 Tue 14 Wed 15 Thu 16 …" at bounding box center [462, 398] width 925 height 601
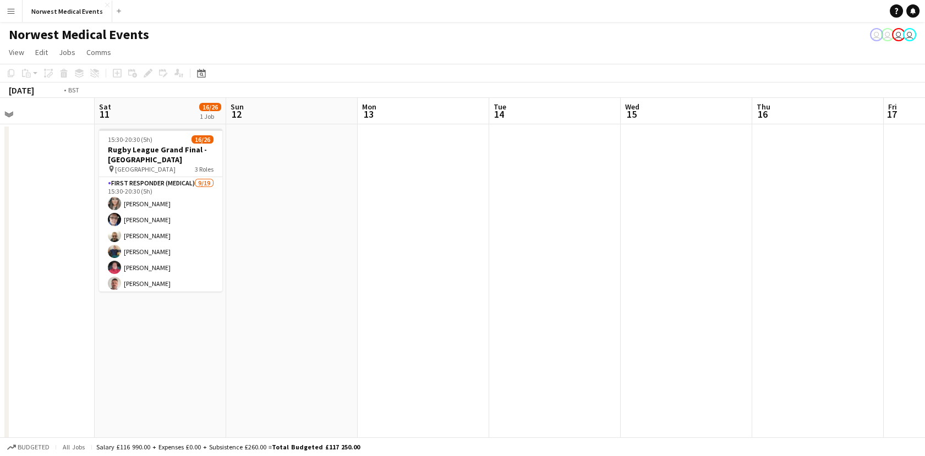
drag, startPoint x: 572, startPoint y: 338, endPoint x: 157, endPoint y: 288, distance: 418.5
click at [157, 288] on app-calendar-viewport "Tue 7 Wed 8 Thu 9 Fri 10 Sat 11 16/26 1 Job Sun 12 Mon 13 Tue 14 Wed 15 Thu 16 …" at bounding box center [462, 398] width 925 height 601
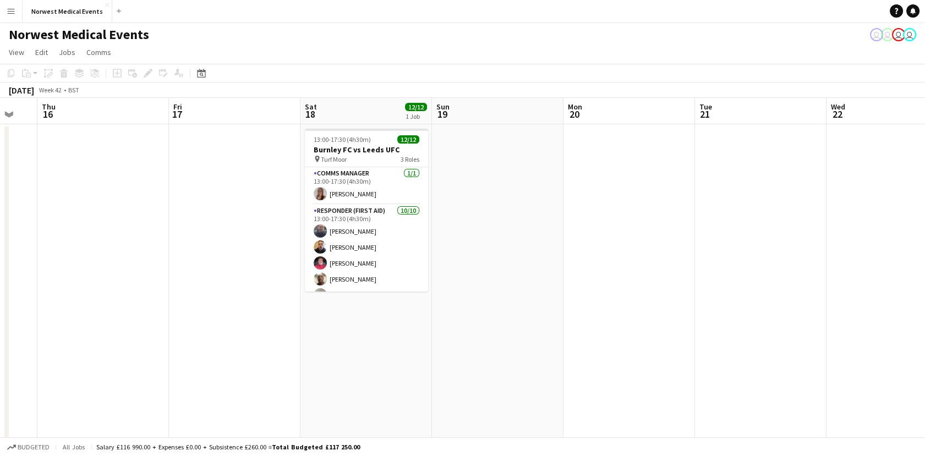
drag, startPoint x: 587, startPoint y: 341, endPoint x: 290, endPoint y: 311, distance: 298.2
click at [290, 311] on app-calendar-viewport "Sun 12 Mon 13 Tue 14 Wed 15 Thu 16 Fri 17 Sat 18 12/12 1 Job Sun 19 Mon 20 Tue …" at bounding box center [462, 398] width 925 height 601
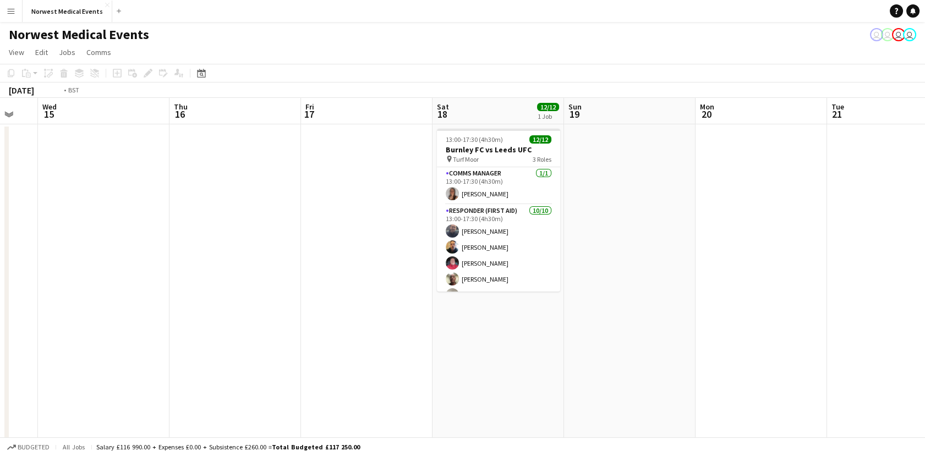
click at [0, 262] on html "Menu Boards Boards Boards All jobs Status Workforce Workforce My Workforce Recr…" at bounding box center [462, 359] width 925 height 718
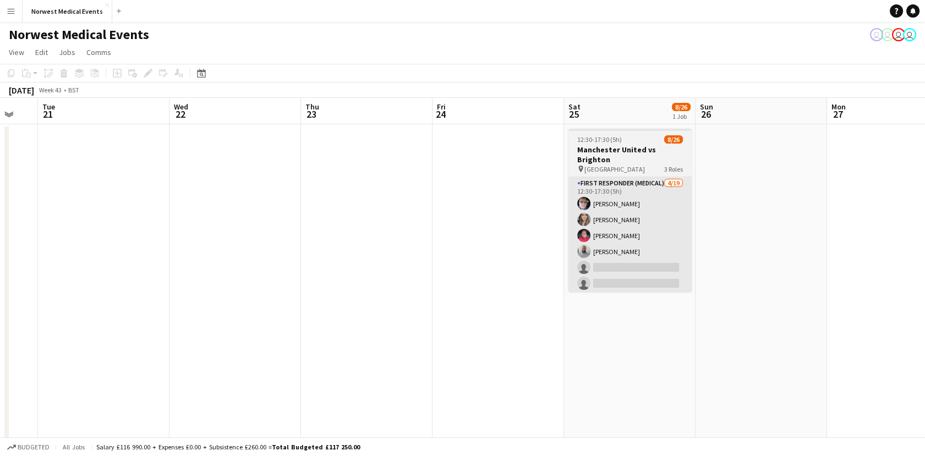
drag, startPoint x: 576, startPoint y: 325, endPoint x: 46, endPoint y: 248, distance: 535.6
click at [53, 248] on app-calendar-viewport "Sat 18 12/12 1 Job Sun 19 Mon 20 Tue 21 Wed 22 Thu 23 Fri 24 Sat 25 8/26 1 Job …" at bounding box center [462, 398] width 925 height 601
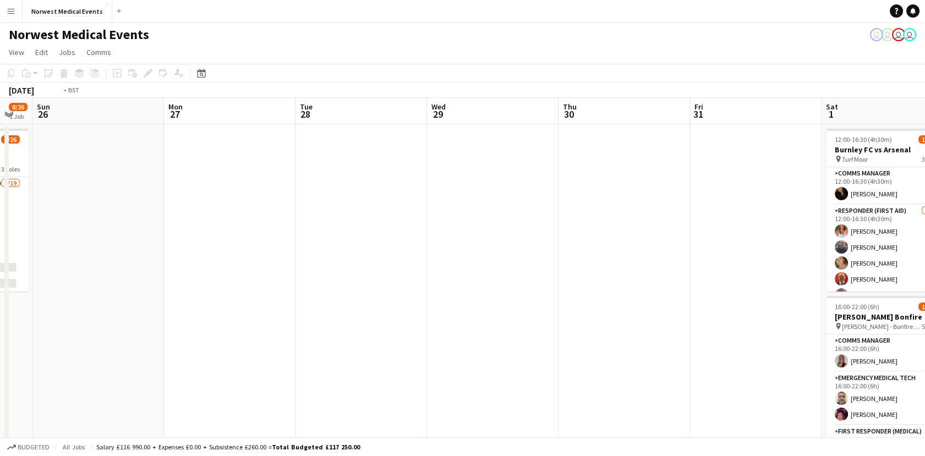
drag, startPoint x: 561, startPoint y: 293, endPoint x: 44, endPoint y: 249, distance: 518.7
click at [52, 248] on app-calendar-viewport "Wed 22 Thu 23 Fri 24 Sat 25 8/26 1 Job Sun 26 Mon 27 Tue 28 Wed 29 Thu 30 Fri 3…" at bounding box center [462, 398] width 925 height 601
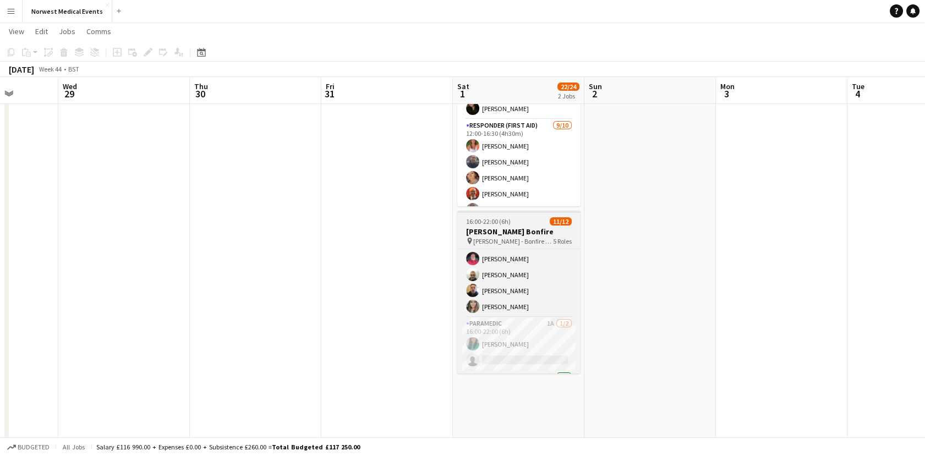
scroll to position [174, 0]
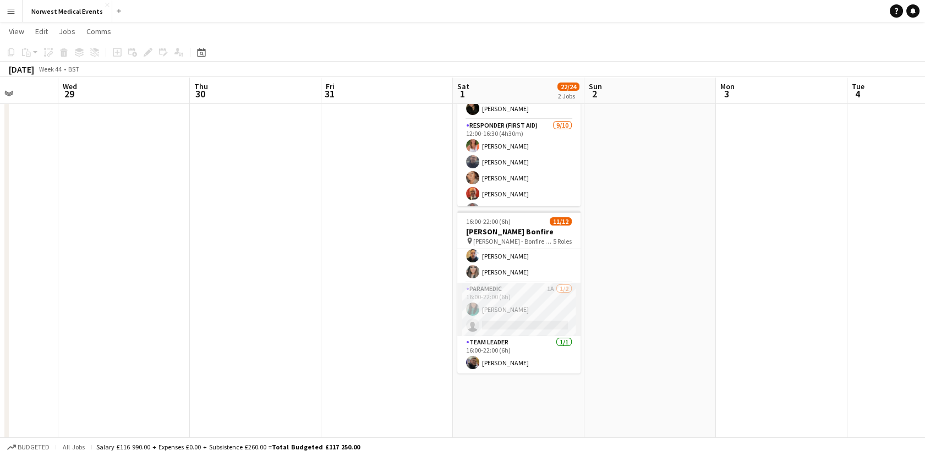
click at [537, 324] on app-card-role "Paramedic 1A 1/2 16:00-22:00 (6h) Chloe Webster single-neutral-actions" at bounding box center [518, 309] width 123 height 53
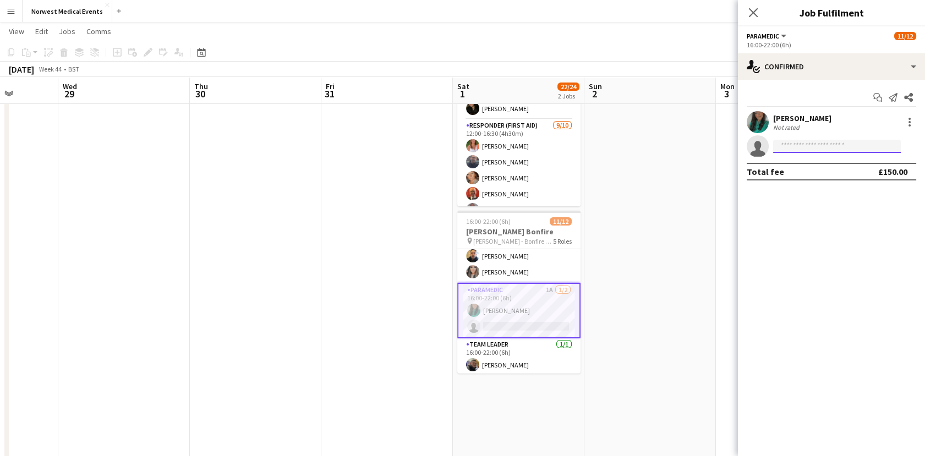
click at [869, 148] on input at bounding box center [837, 146] width 128 height 13
type input "*"
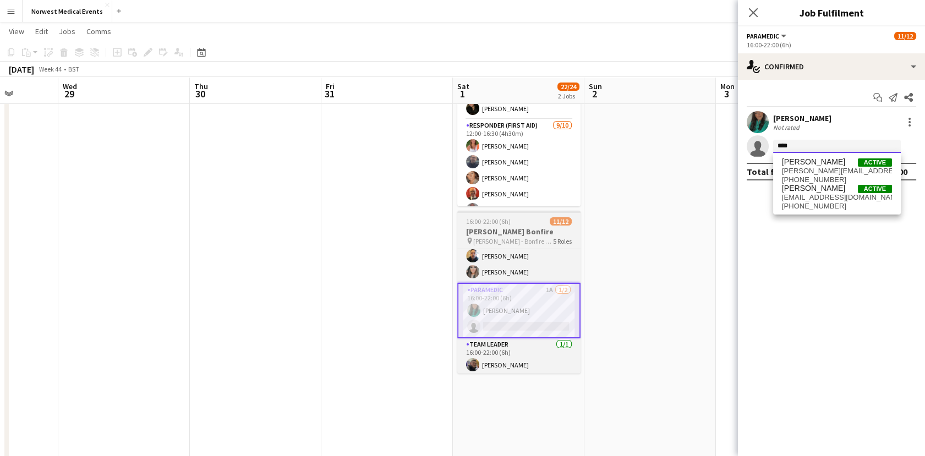
type input "****"
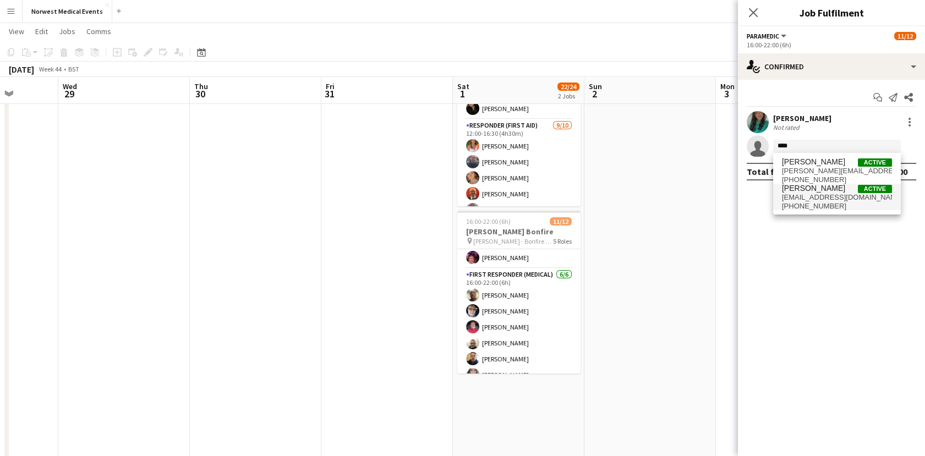
scroll to position [0, 0]
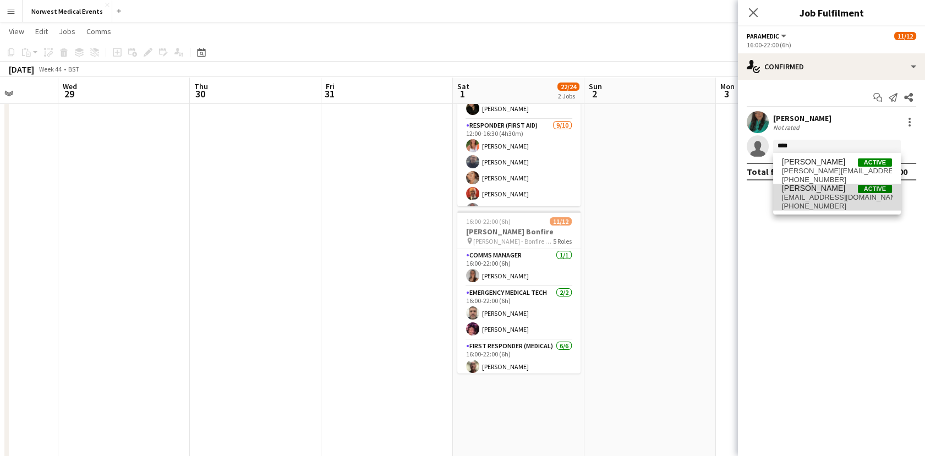
click at [852, 203] on span "[PHONE_NUMBER]" at bounding box center [837, 206] width 110 height 9
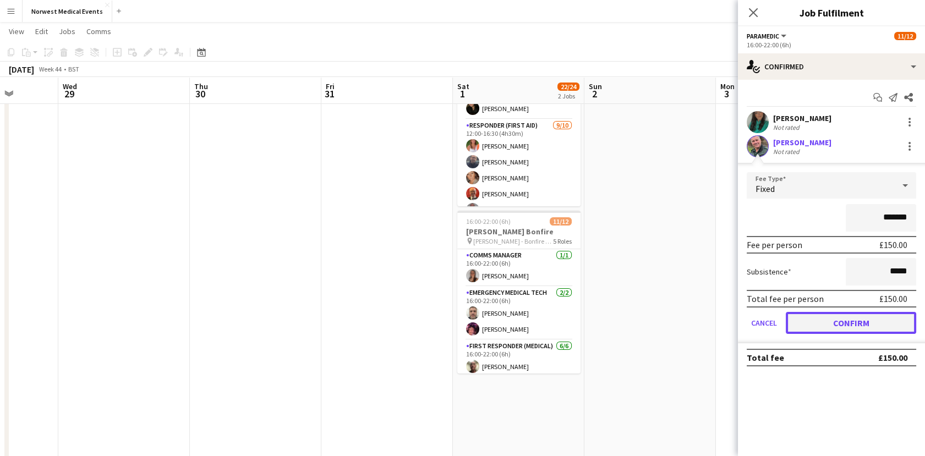
click at [841, 316] on button "Confirm" at bounding box center [851, 323] width 130 height 22
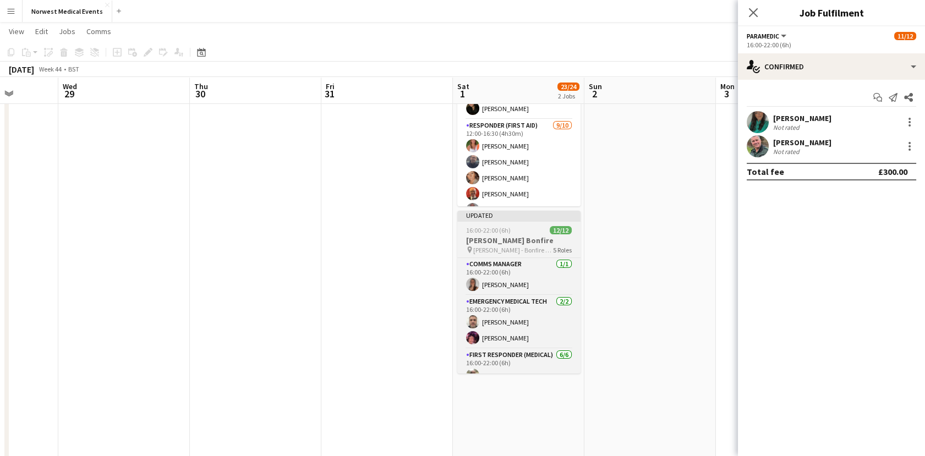
click at [529, 244] on h3 "Blackburn Bonfire" at bounding box center [518, 241] width 123 height 10
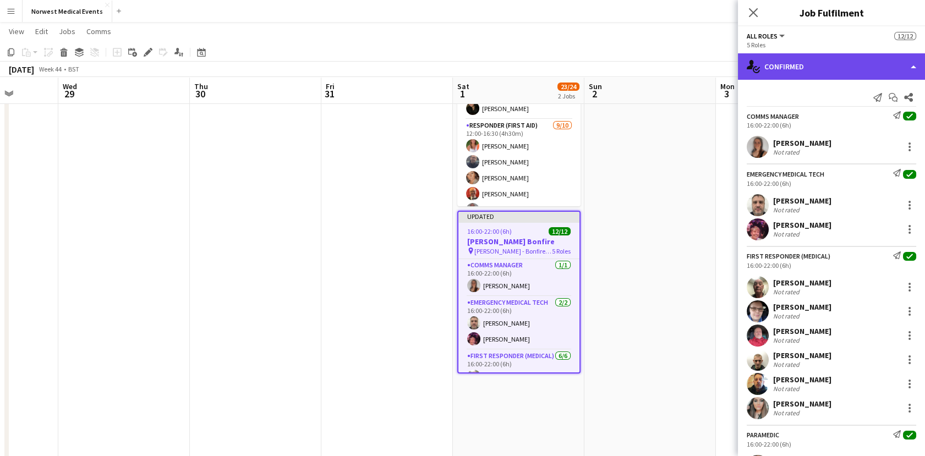
click at [854, 58] on div "single-neutral-actions-check-2 Confirmed" at bounding box center [831, 66] width 187 height 26
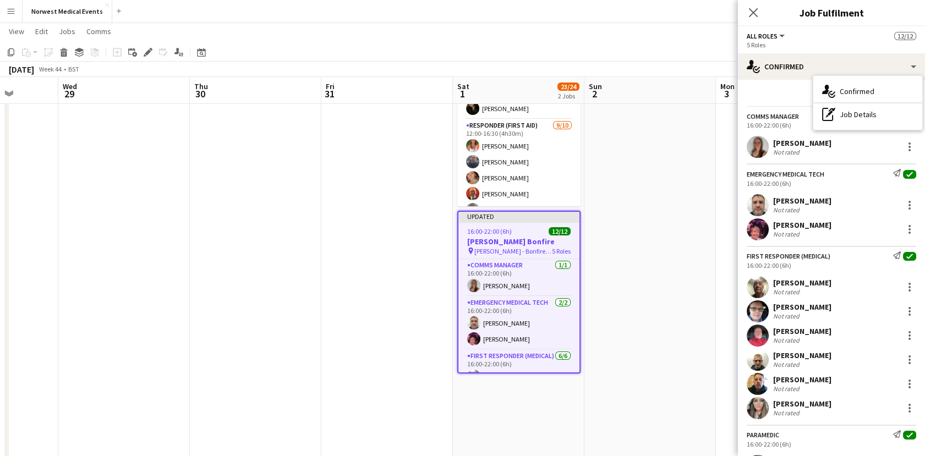
click at [539, 253] on span "Blackburn - Bonfire & Fireworks" at bounding box center [513, 251] width 78 height 8
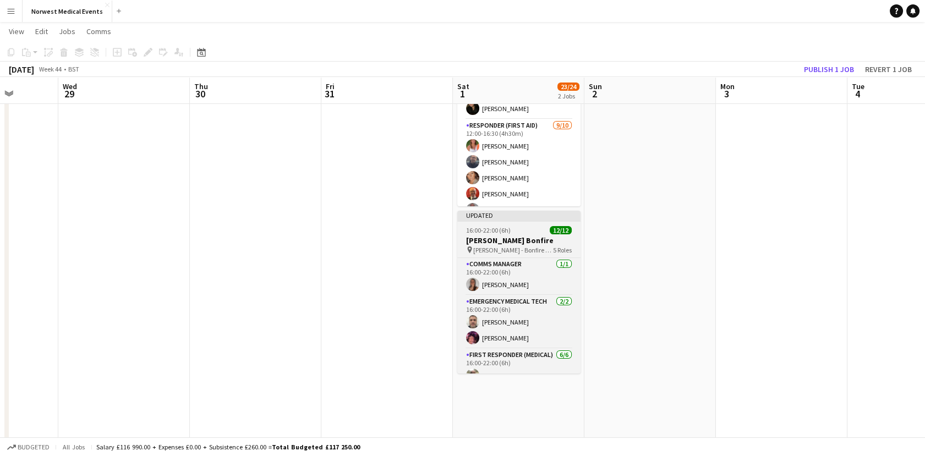
click at [503, 248] on span "Blackburn - Bonfire & Fireworks" at bounding box center [513, 250] width 80 height 8
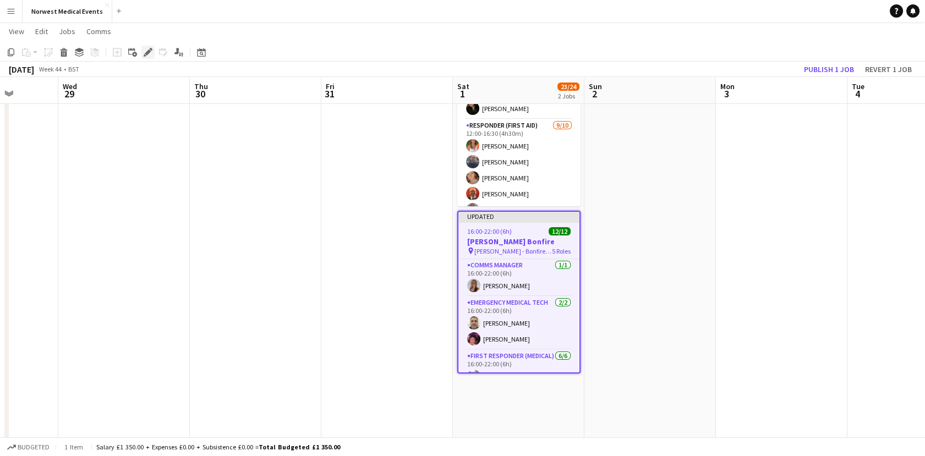
click at [148, 49] on icon "Edit" at bounding box center [148, 52] width 9 height 9
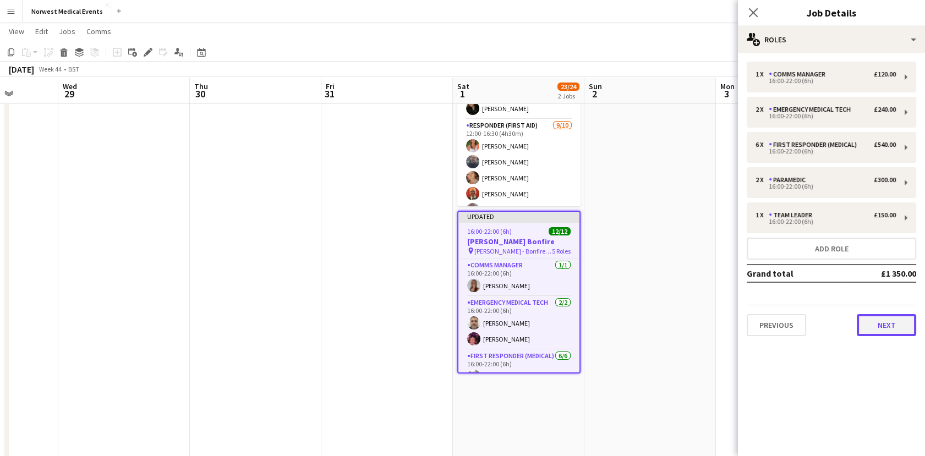
click at [889, 329] on button "Next" at bounding box center [886, 325] width 59 height 22
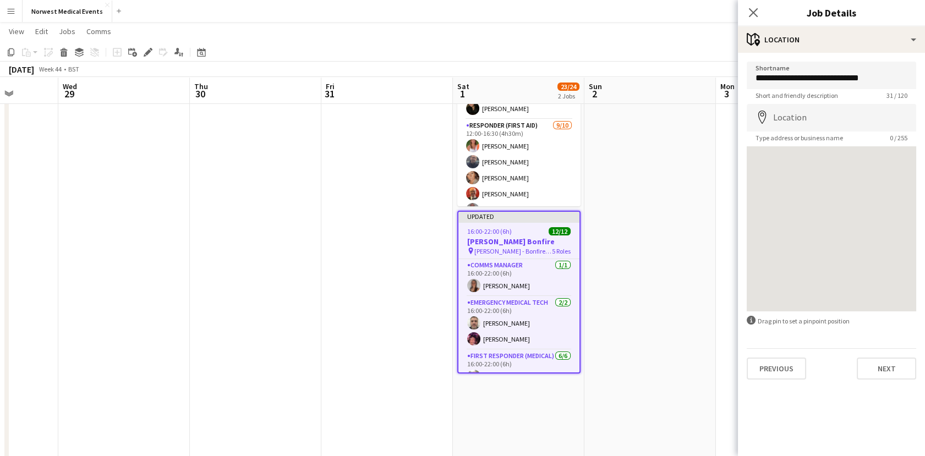
click at [836, 181] on div at bounding box center [832, 228] width 170 height 165
click at [755, 20] on div "Close pop-in" at bounding box center [753, 12] width 31 height 25
click at [753, 18] on icon "Close pop-in" at bounding box center [753, 12] width 10 height 10
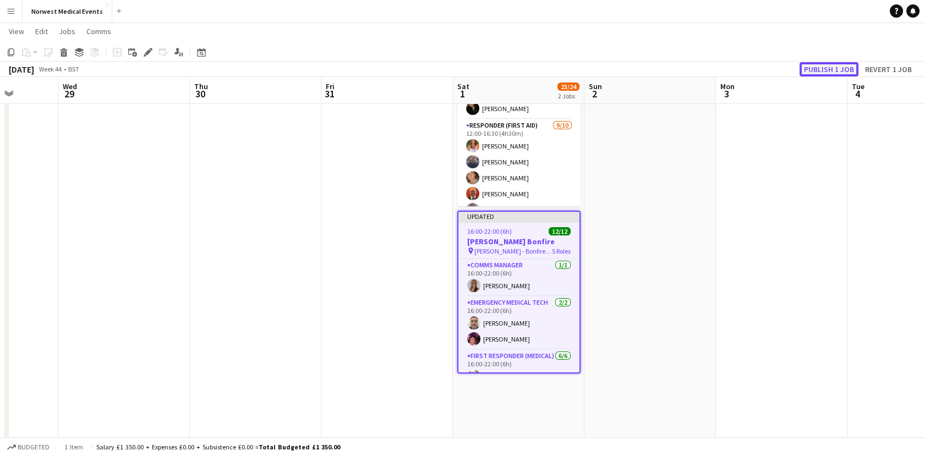
click at [837, 69] on button "Publish 1 job" at bounding box center [829, 69] width 59 height 14
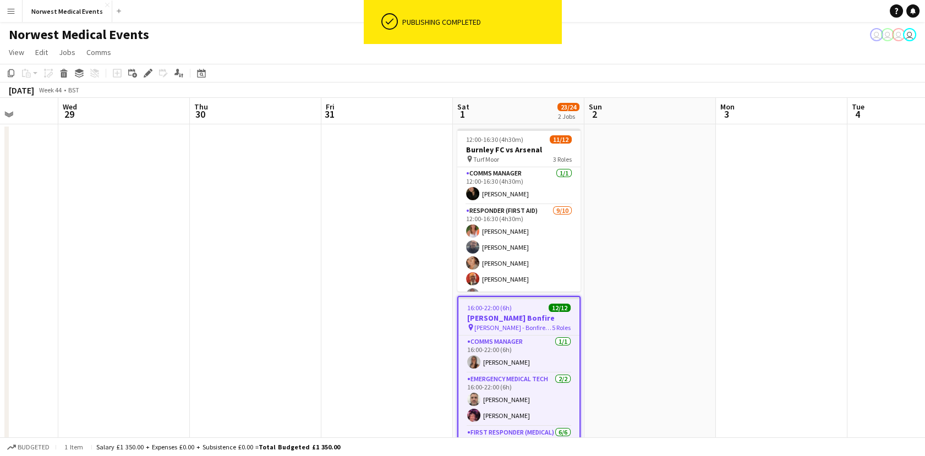
click at [793, 9] on app-navbar "Menu Boards Boards Boards All jobs Status Workforce Workforce My Workforce Recr…" at bounding box center [462, 11] width 925 height 22
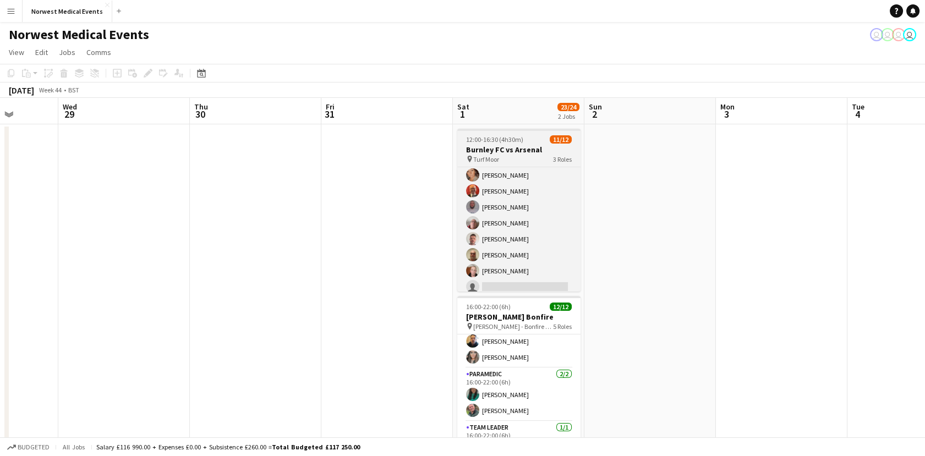
scroll to position [132, 0]
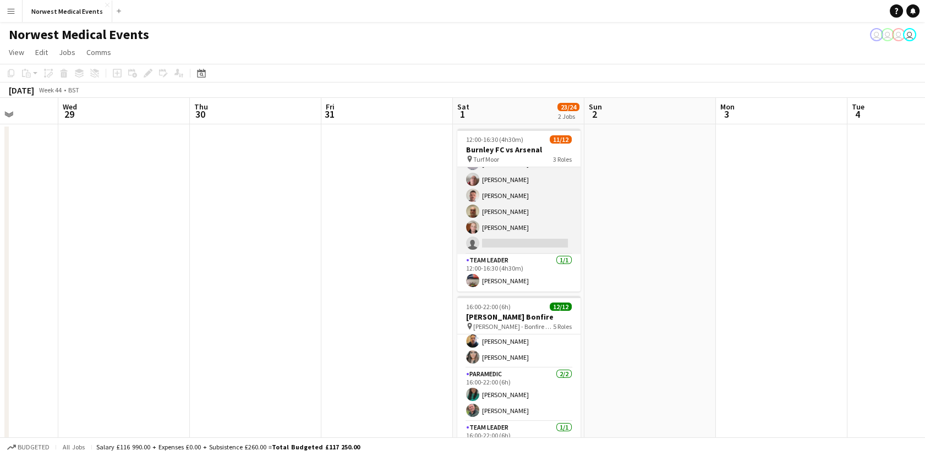
click at [531, 214] on app-card-role "Responder (First Aid) 9/10 12:00-16:30 (4h30m) Samantha Wright Paul Walmsley De…" at bounding box center [518, 163] width 123 height 181
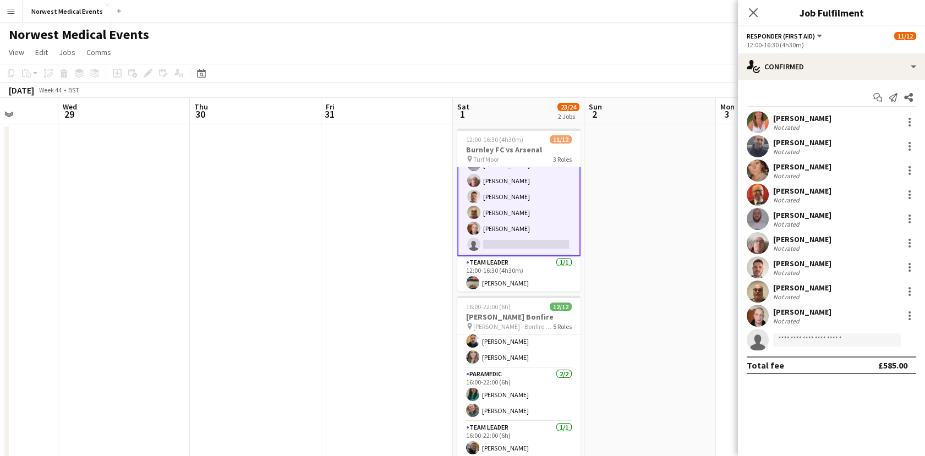
scroll to position [132, 0]
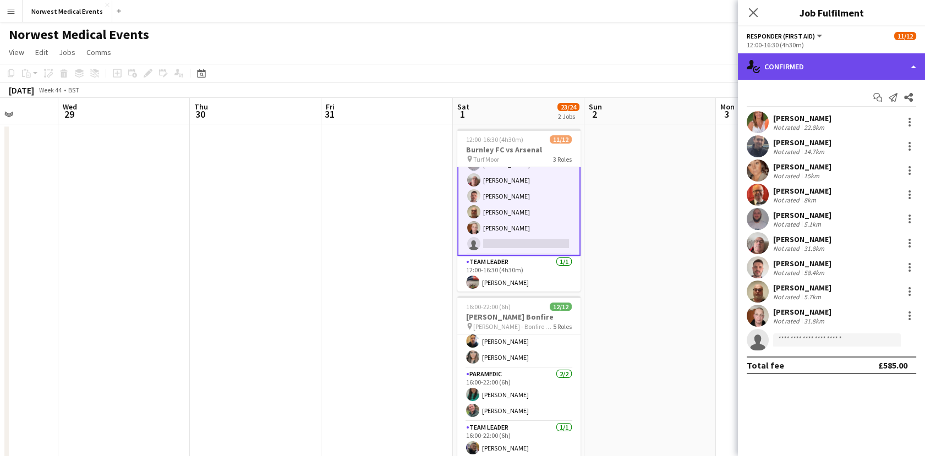
click at [871, 78] on div "single-neutral-actions-check-2 Confirmed" at bounding box center [831, 66] width 187 height 26
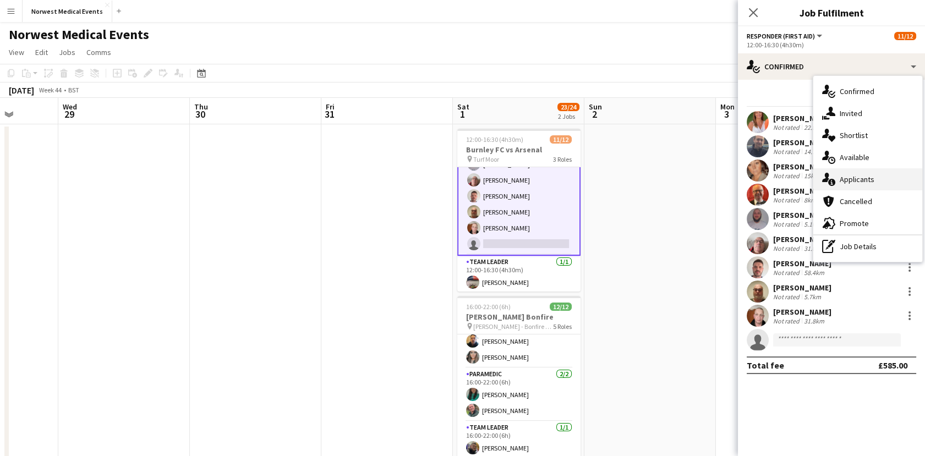
click at [862, 172] on div "single-neutral-actions-information Applicants" at bounding box center [868, 179] width 109 height 22
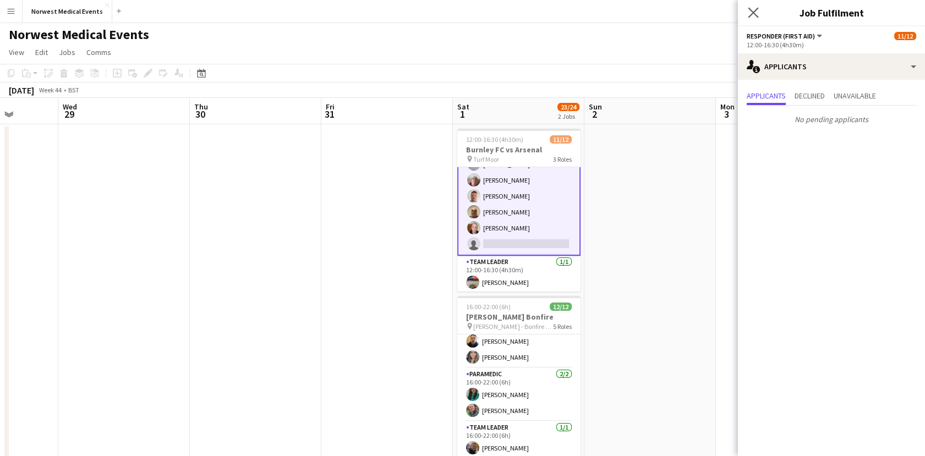
click at [752, 20] on app-icon "Close pop-in" at bounding box center [754, 13] width 16 height 16
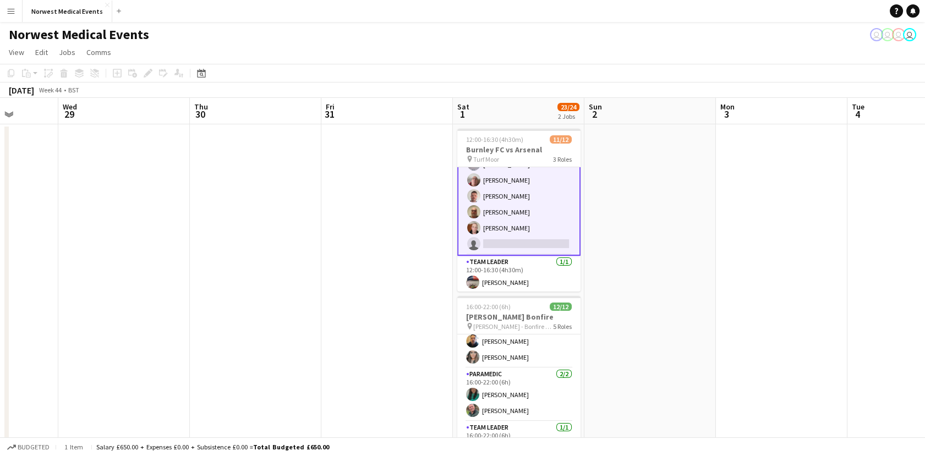
drag, startPoint x: 868, startPoint y: 342, endPoint x: 586, endPoint y: 262, distance: 293.6
click at [586, 262] on app-calendar-viewport "Sun 26 Mon 27 Tue 28 Wed 29 Thu 30 Fri 31 Sat 1 23/24 2 Jobs Sun 2 Mon 3 Tue 4 …" at bounding box center [462, 398] width 925 height 601
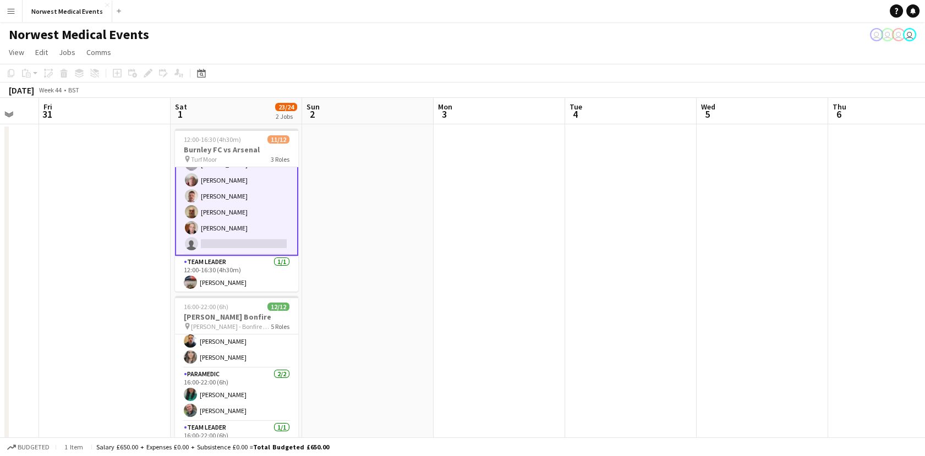
drag, startPoint x: 747, startPoint y: 314, endPoint x: 508, endPoint y: 234, distance: 252.6
click at [508, 234] on app-calendar-viewport "Tue 28 Wed 29 Thu 30 Fri 31 Sat 1 23/24 2 Jobs Sun 2 Mon 3 Tue 4 Wed 5 Thu 6 Fr…" at bounding box center [462, 398] width 925 height 601
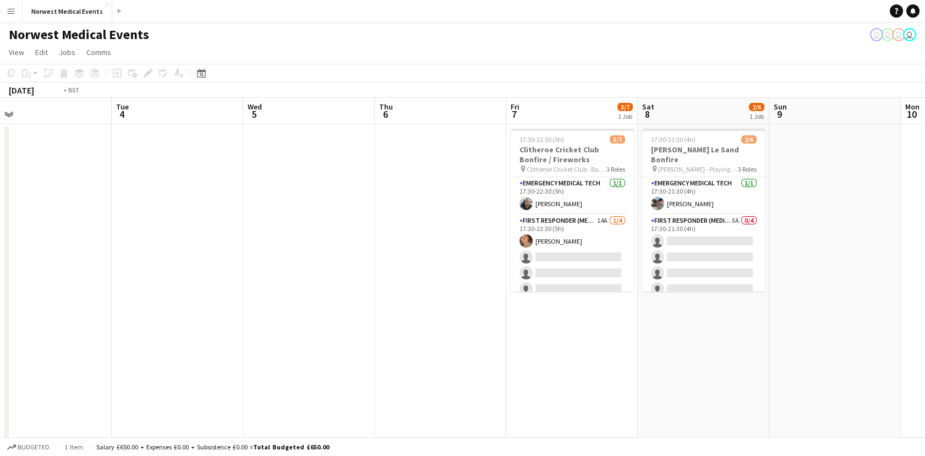
drag, startPoint x: 665, startPoint y: 318, endPoint x: 446, endPoint y: 262, distance: 225.5
click at [446, 262] on app-calendar-viewport "Thu 30 Fri 31 Sat 1 23/24 2 Jobs Sun 2 Mon 3 Tue 4 Wed 5 Thu 6 Fri 7 3/7 1 Job …" at bounding box center [462, 398] width 925 height 601
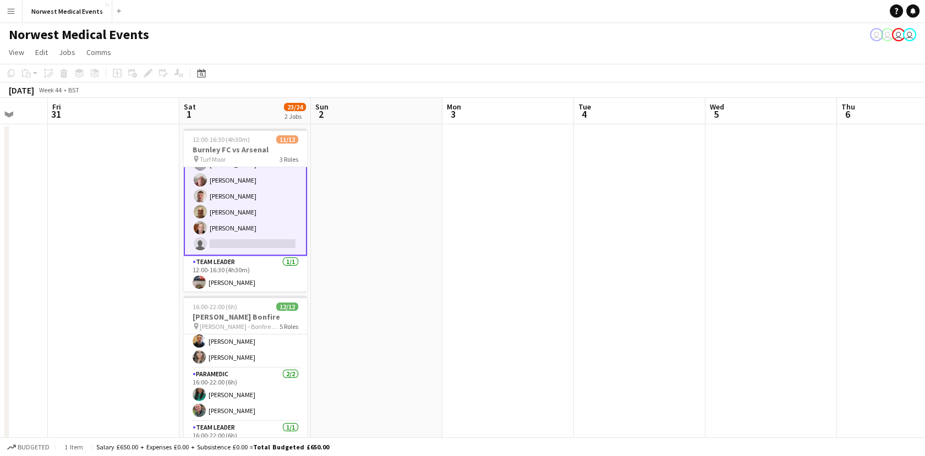
drag, startPoint x: 182, startPoint y: 324, endPoint x: 651, endPoint y: 286, distance: 469.9
click at [651, 286] on app-calendar-viewport "Tue 28 Wed 29 Thu 30 Fri 31 Sat 1 23/24 2 Jobs Sun 2 Mon 3 Tue 4 Wed 5 Thu 6 Fr…" at bounding box center [462, 398] width 925 height 601
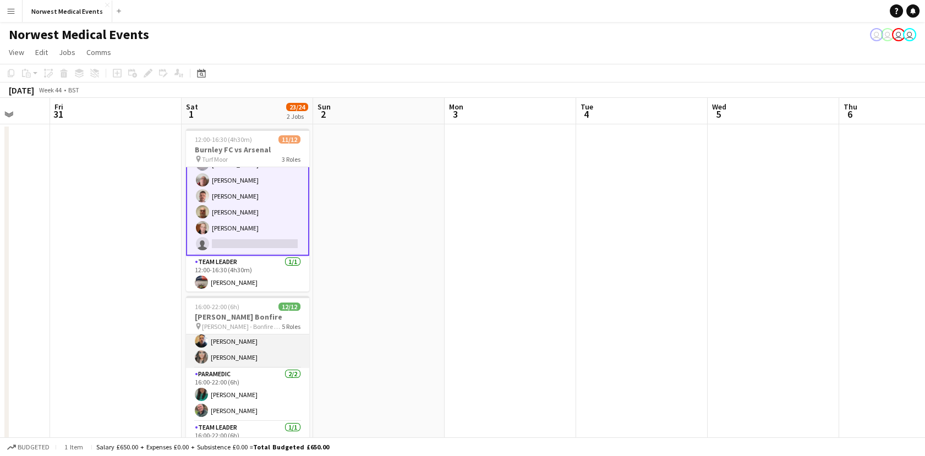
click at [259, 354] on app-card-role "First Responder (Medical) 6/6 16:00-22:00 (6h) John Kay Phil Brown Mark Smith W…" at bounding box center [247, 309] width 123 height 117
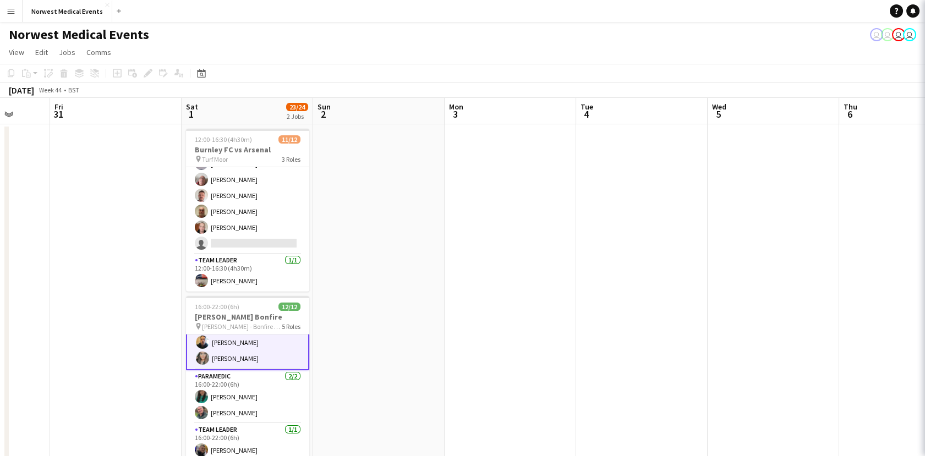
scroll to position [176, 0]
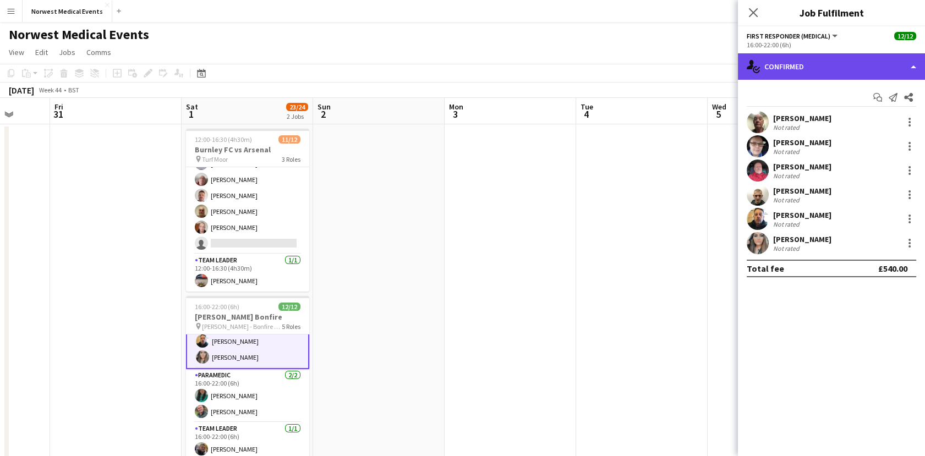
click at [837, 77] on div "single-neutral-actions-check-2 Confirmed" at bounding box center [831, 66] width 187 height 26
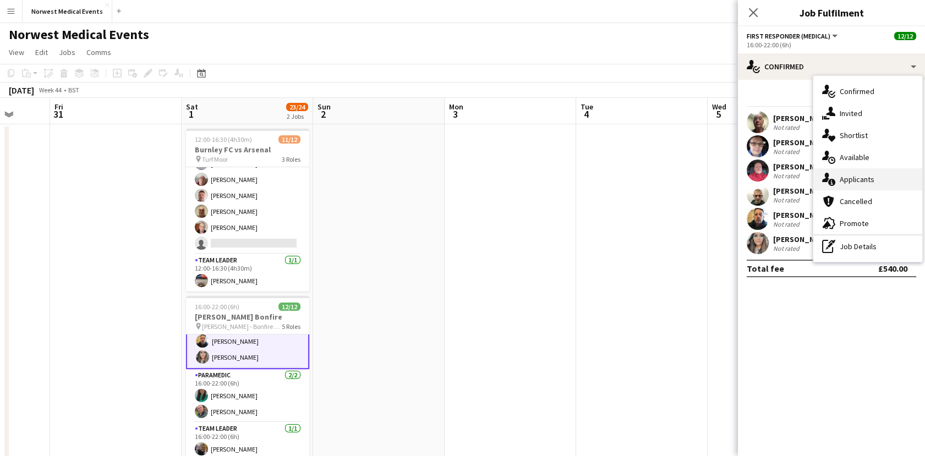
click at [858, 180] on div "single-neutral-actions-information Applicants" at bounding box center [868, 179] width 109 height 22
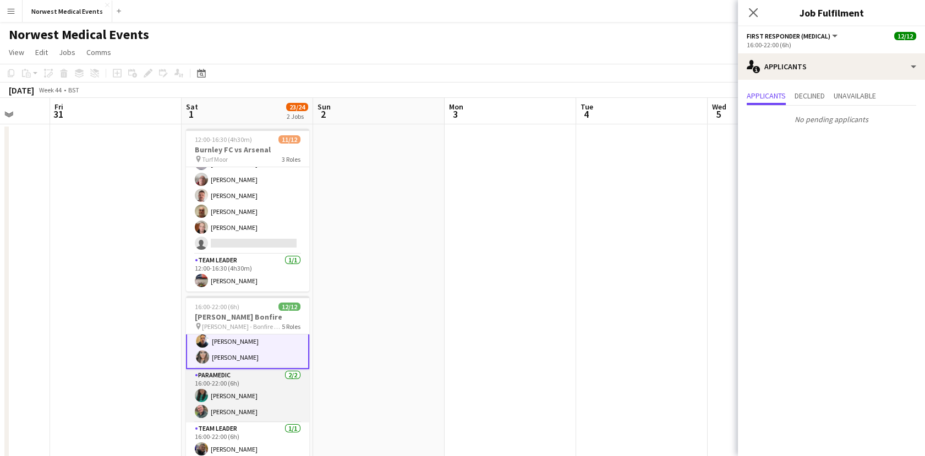
click at [232, 383] on app-card-role "Paramedic 2/2 16:00-22:00 (6h) Chloe Webster Carl Mason" at bounding box center [247, 395] width 123 height 53
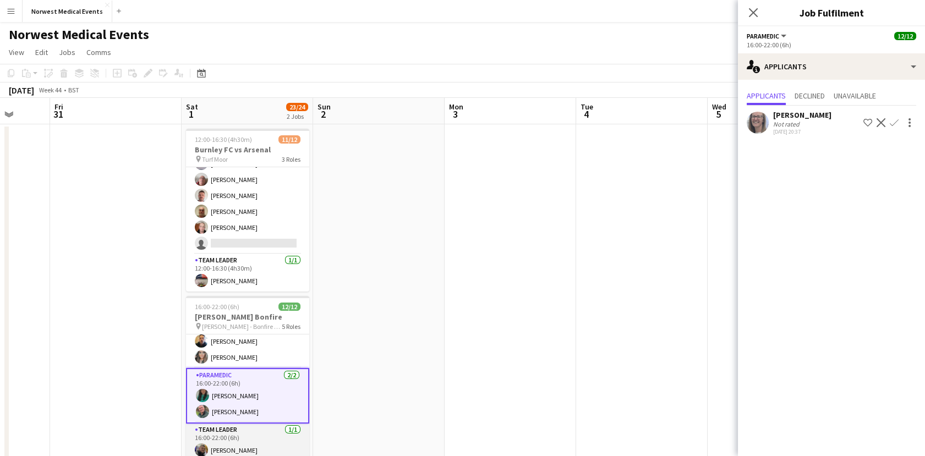
click at [253, 441] on app-card-role "Team Leader 1/1 16:00-22:00 (6h) Jordan Marsden" at bounding box center [247, 442] width 123 height 37
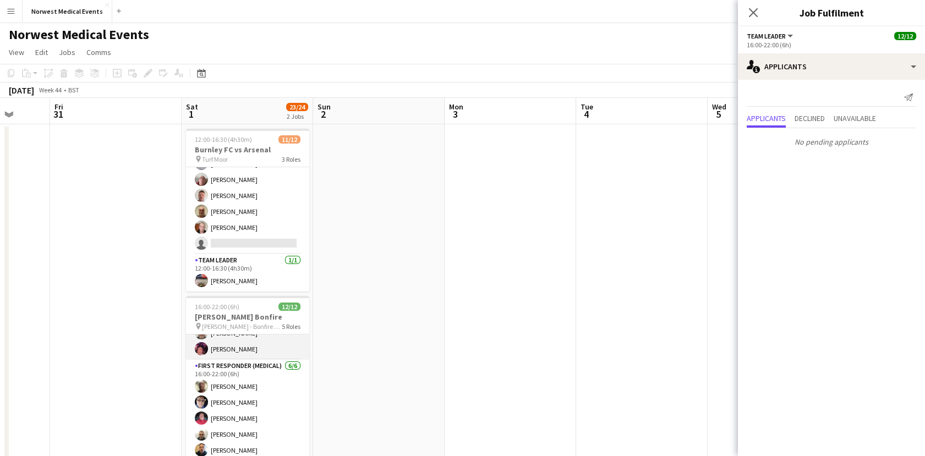
click at [243, 339] on app-card-role "Emergency Medical Tech 2/2 16:00-22:00 (6h) David Bates Debbie Hartley" at bounding box center [247, 333] width 123 height 53
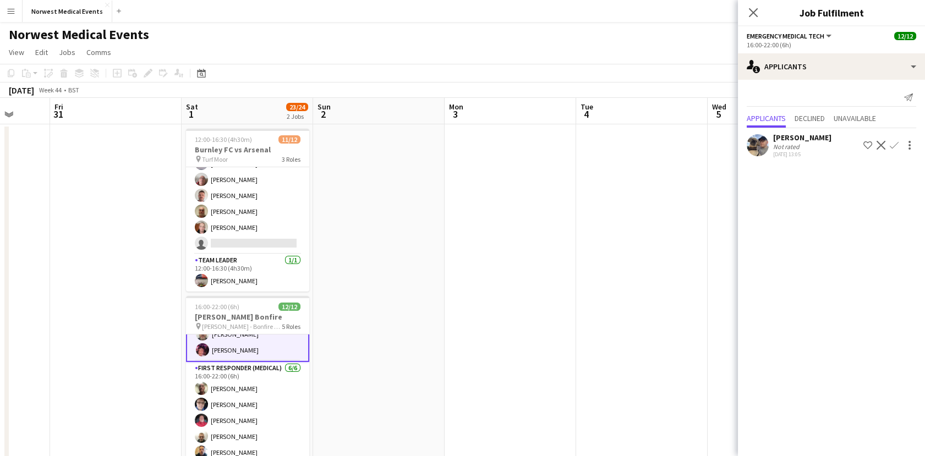
scroll to position [66, 0]
click at [309, 353] on app-date-cell "12:00-16:30 (4h30m) 11/12 Burnley FC vs Arsenal pin Turf Moor 3 Roles Comms Man…" at bounding box center [248, 386] width 132 height 524
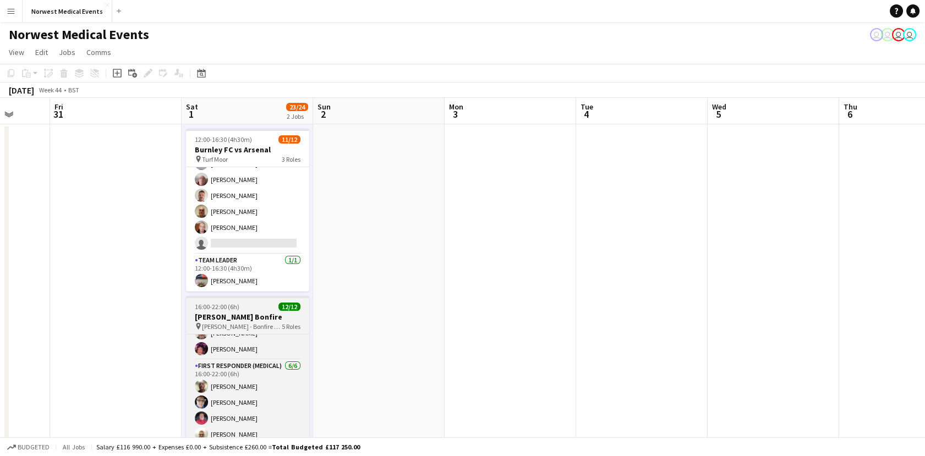
scroll to position [0, 0]
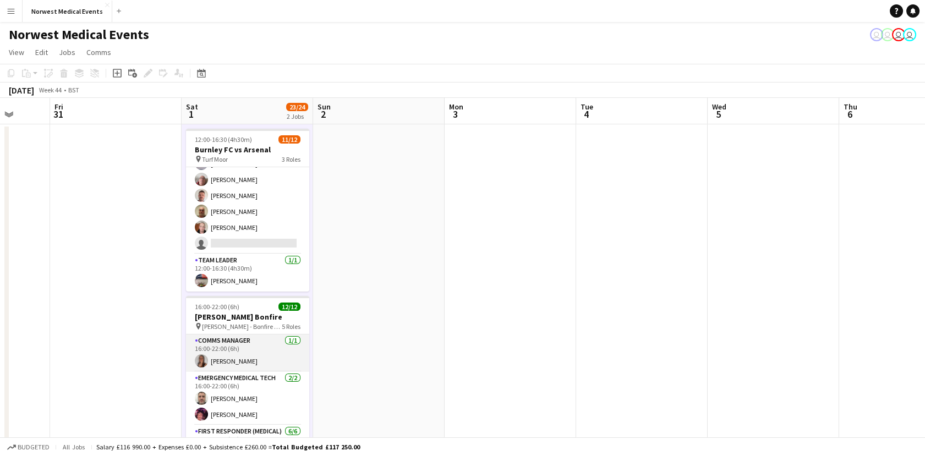
click at [232, 356] on app-card-role "Comms Manager 1/1 16:00-22:00 (6h) Olivia Pratt" at bounding box center [247, 353] width 123 height 37
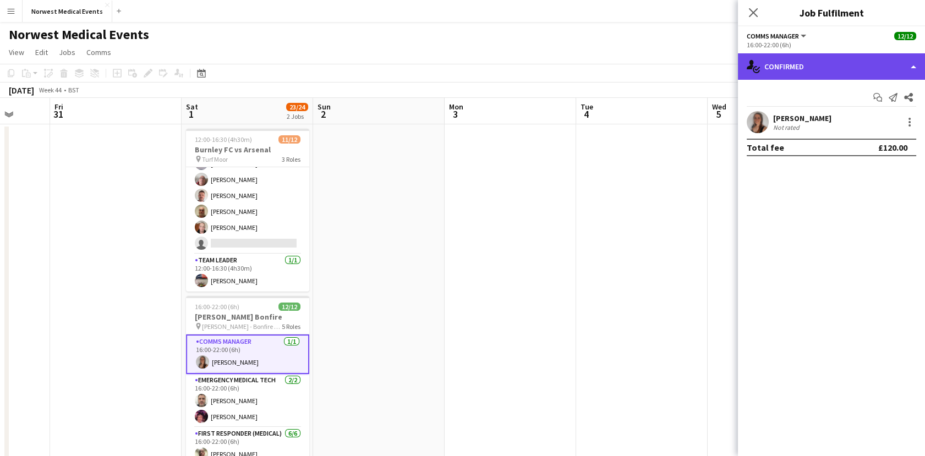
click at [828, 72] on div "single-neutral-actions-check-2 Confirmed" at bounding box center [831, 66] width 187 height 26
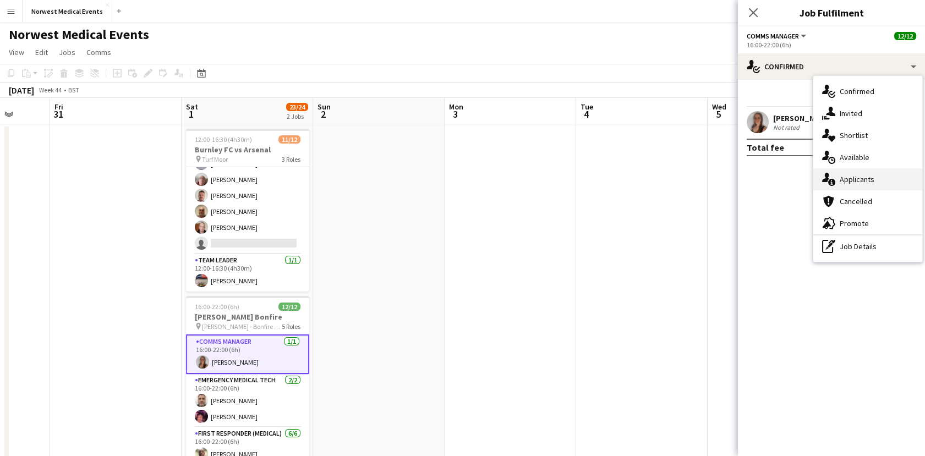
click at [849, 175] on div "single-neutral-actions-information Applicants" at bounding box center [868, 179] width 109 height 22
